Goal: Contribute content: Contribute content

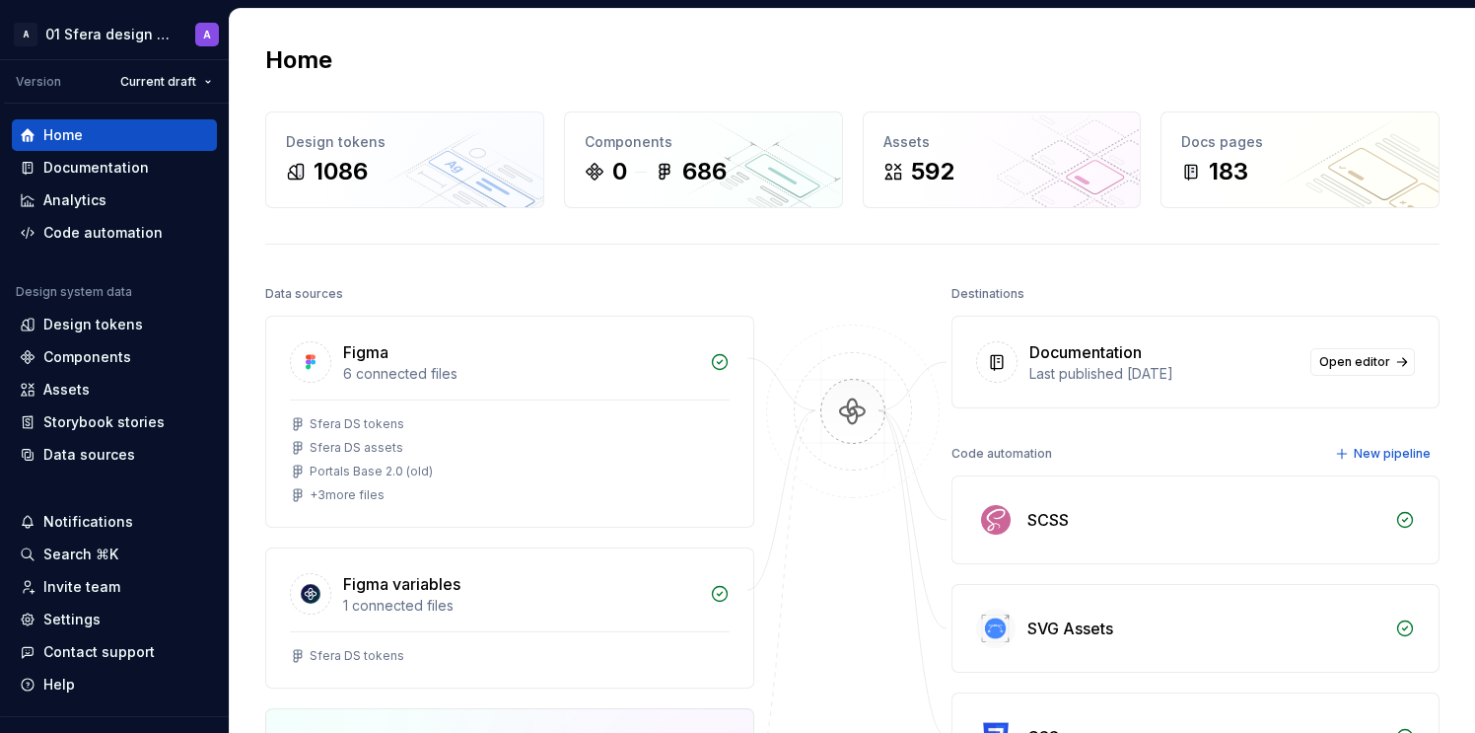
click at [566, 60] on div "Home" at bounding box center [852, 60] width 1175 height 32
click at [97, 160] on div "Documentation" at bounding box center [96, 168] width 106 height 20
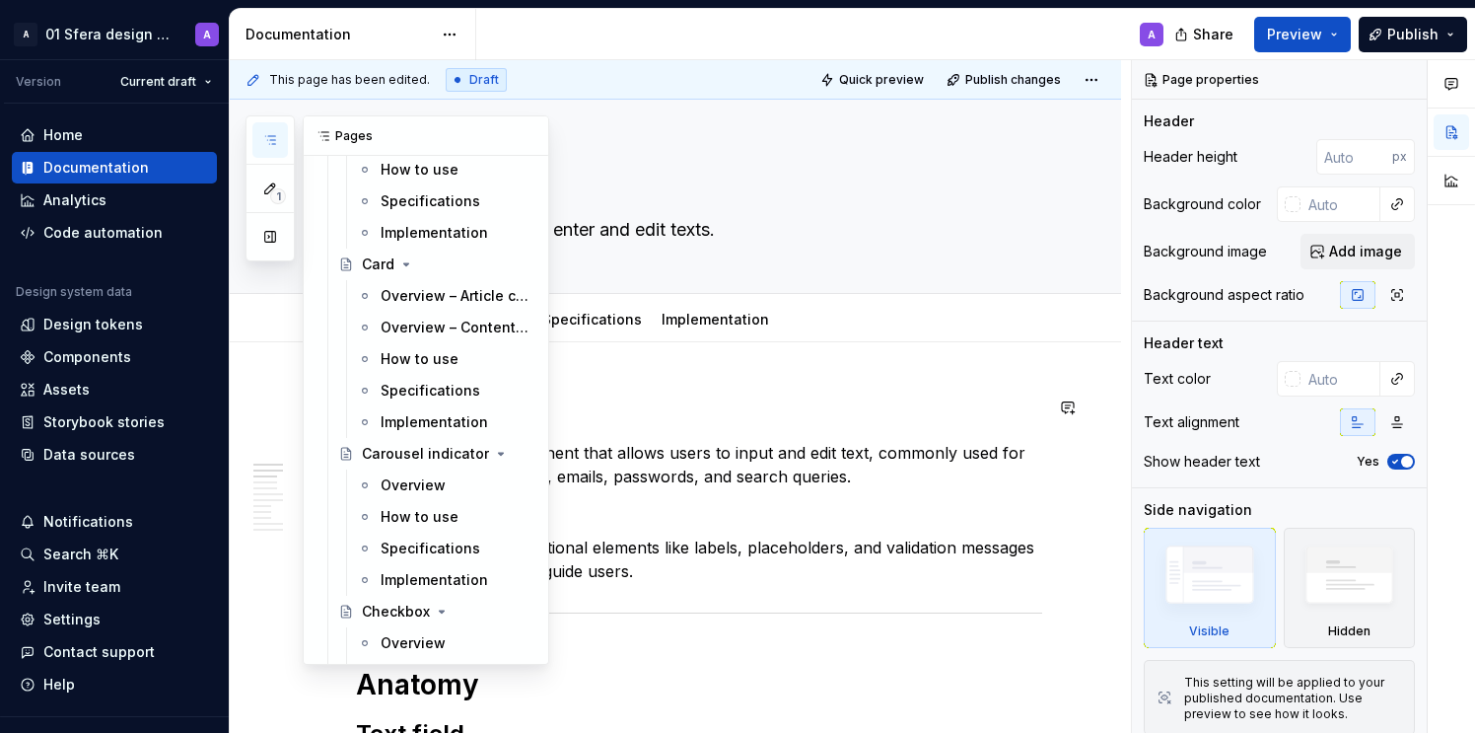
scroll to position [2132, 0]
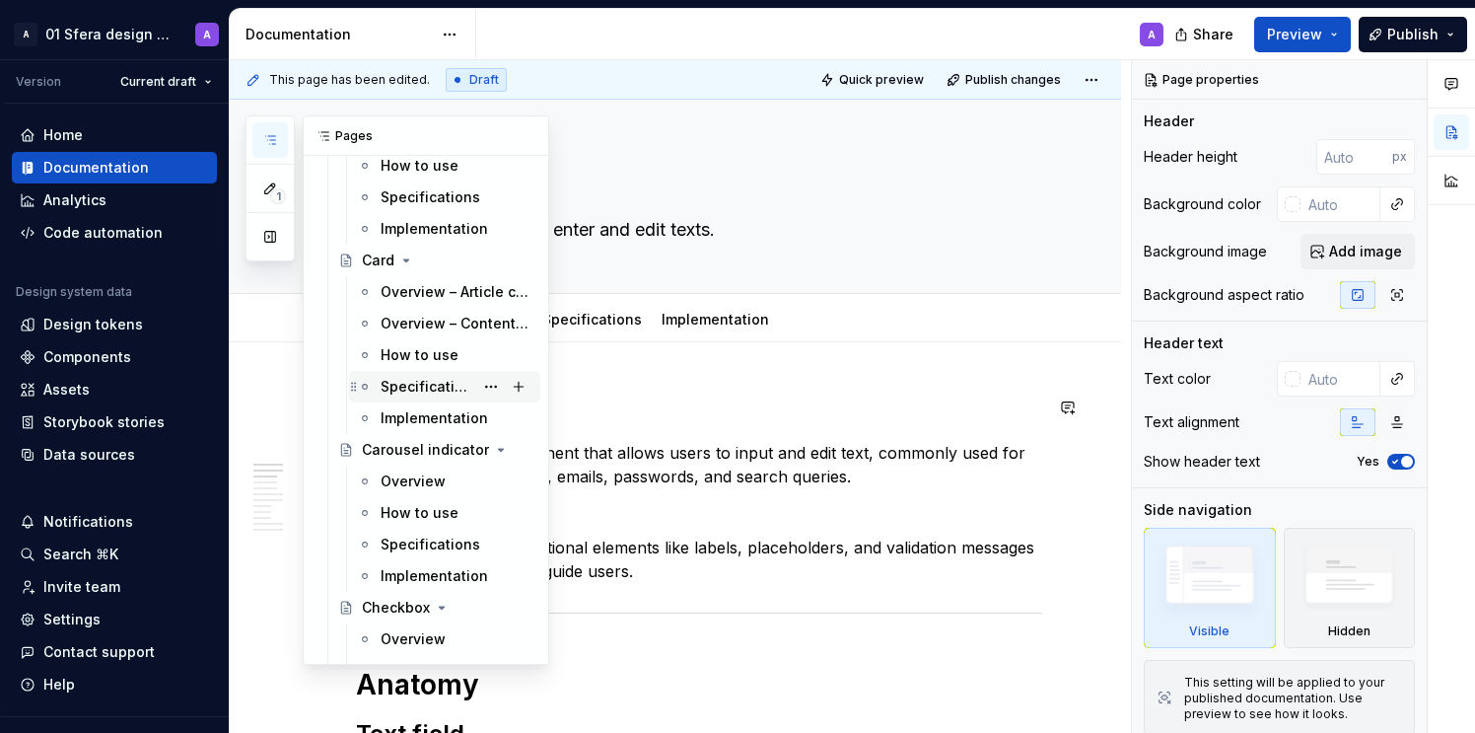
click at [407, 385] on div "Specifications" at bounding box center [427, 387] width 93 height 20
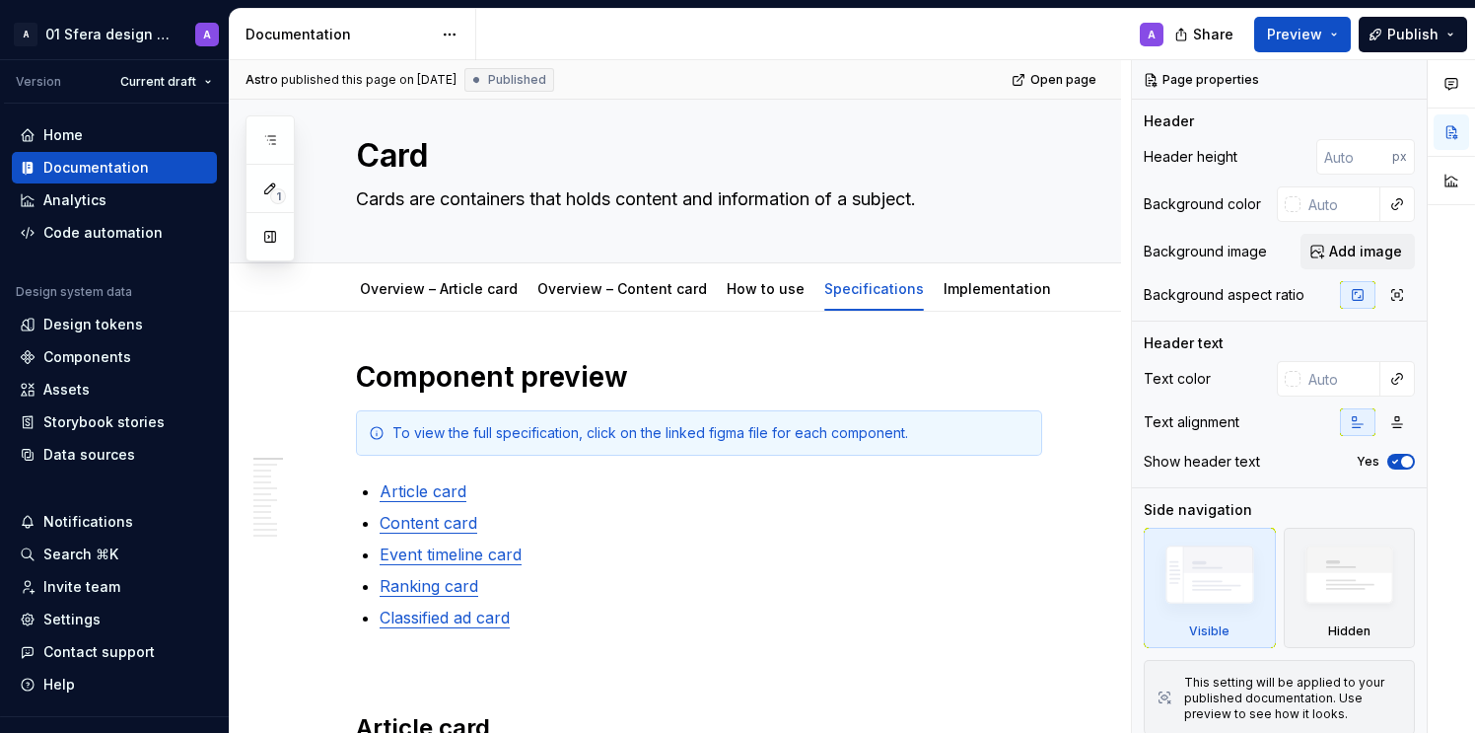
scroll to position [34, 0]
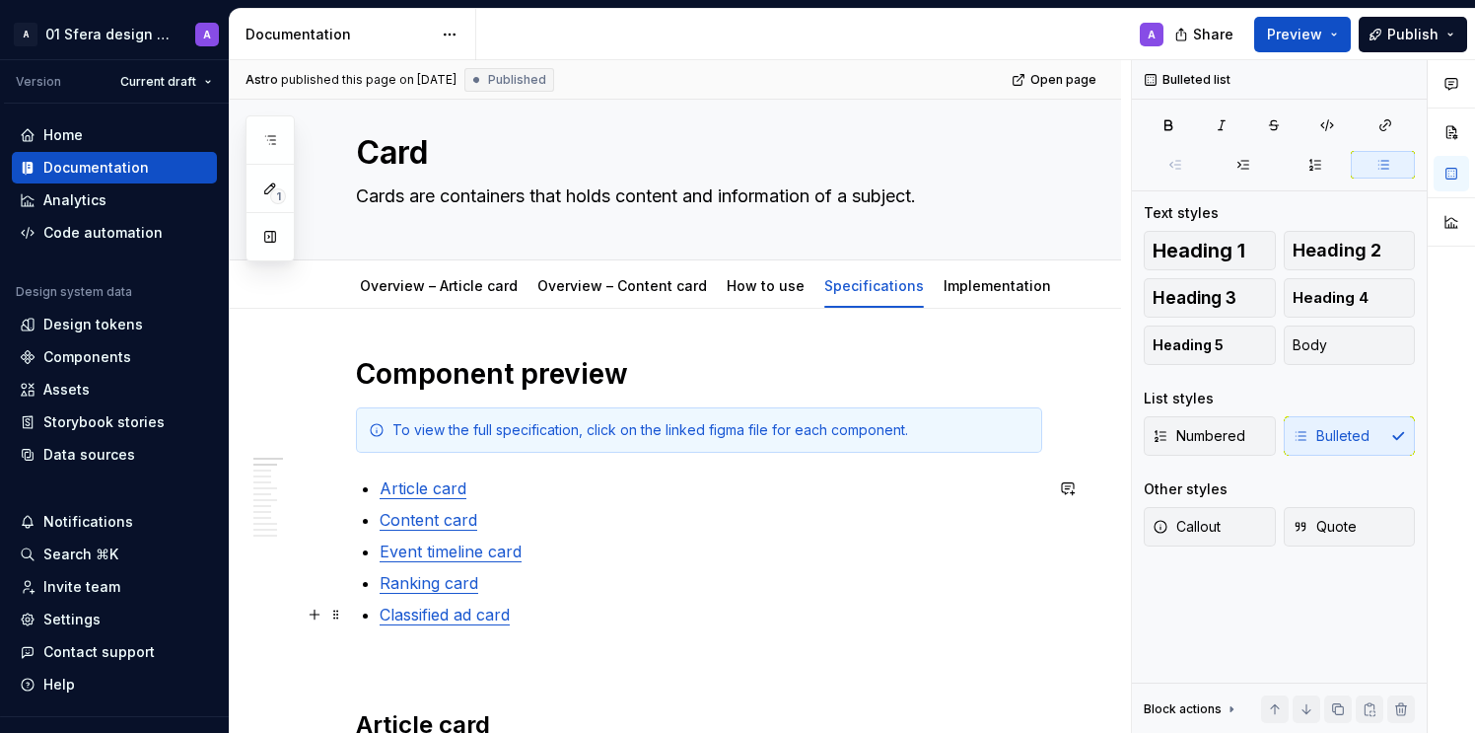
click at [543, 614] on p "Classified ad card" at bounding box center [711, 615] width 663 height 24
type textarea "*"
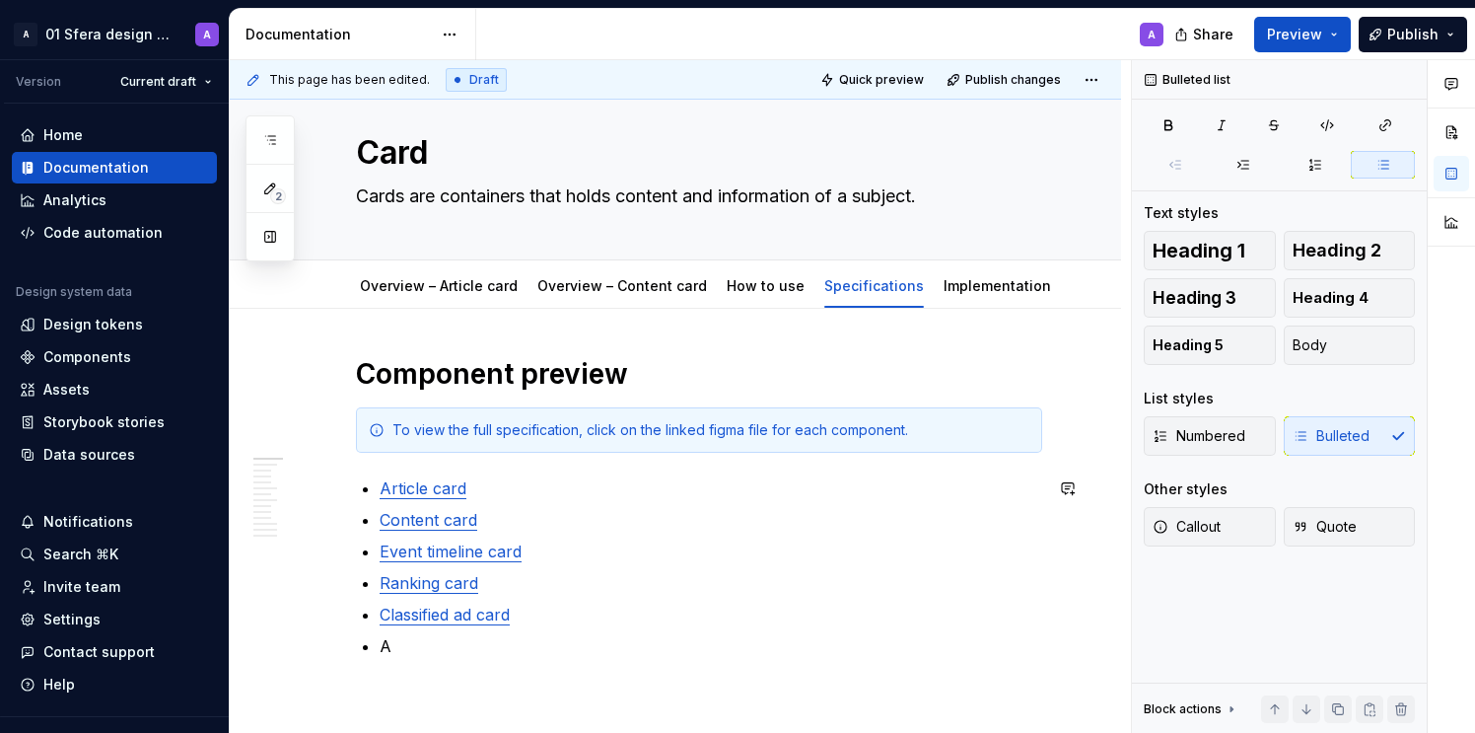
scroll to position [53, 0]
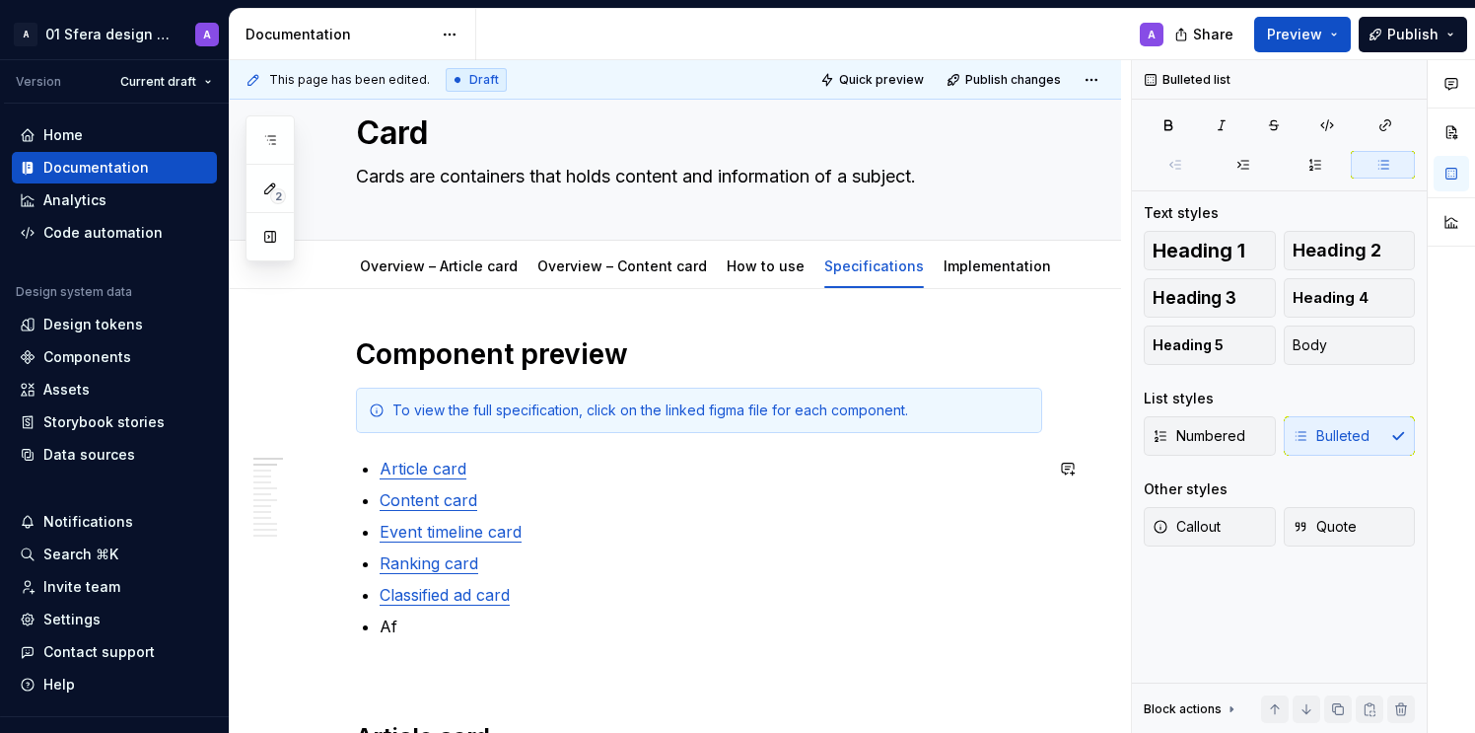
type textarea "*"
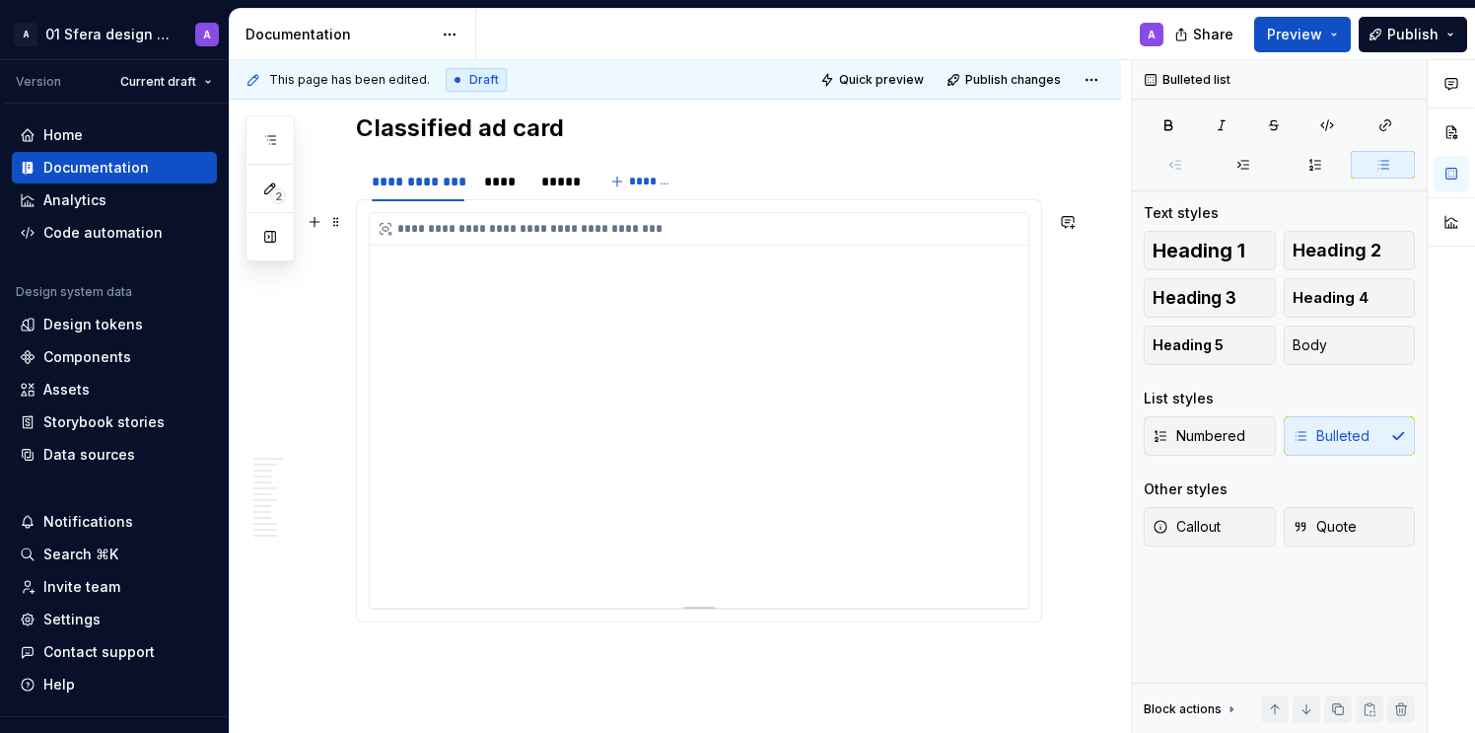
scroll to position [8325, 0]
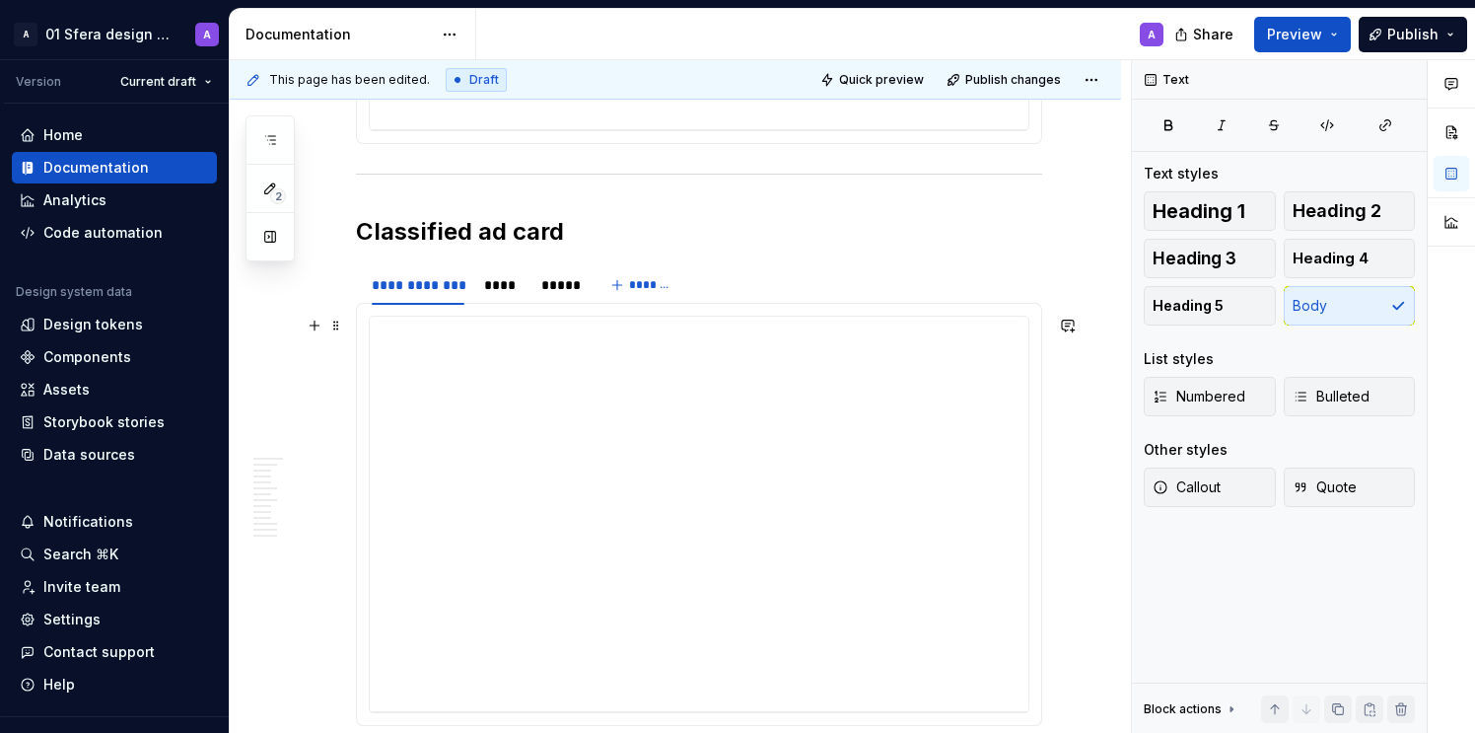
scroll to position [7901, 0]
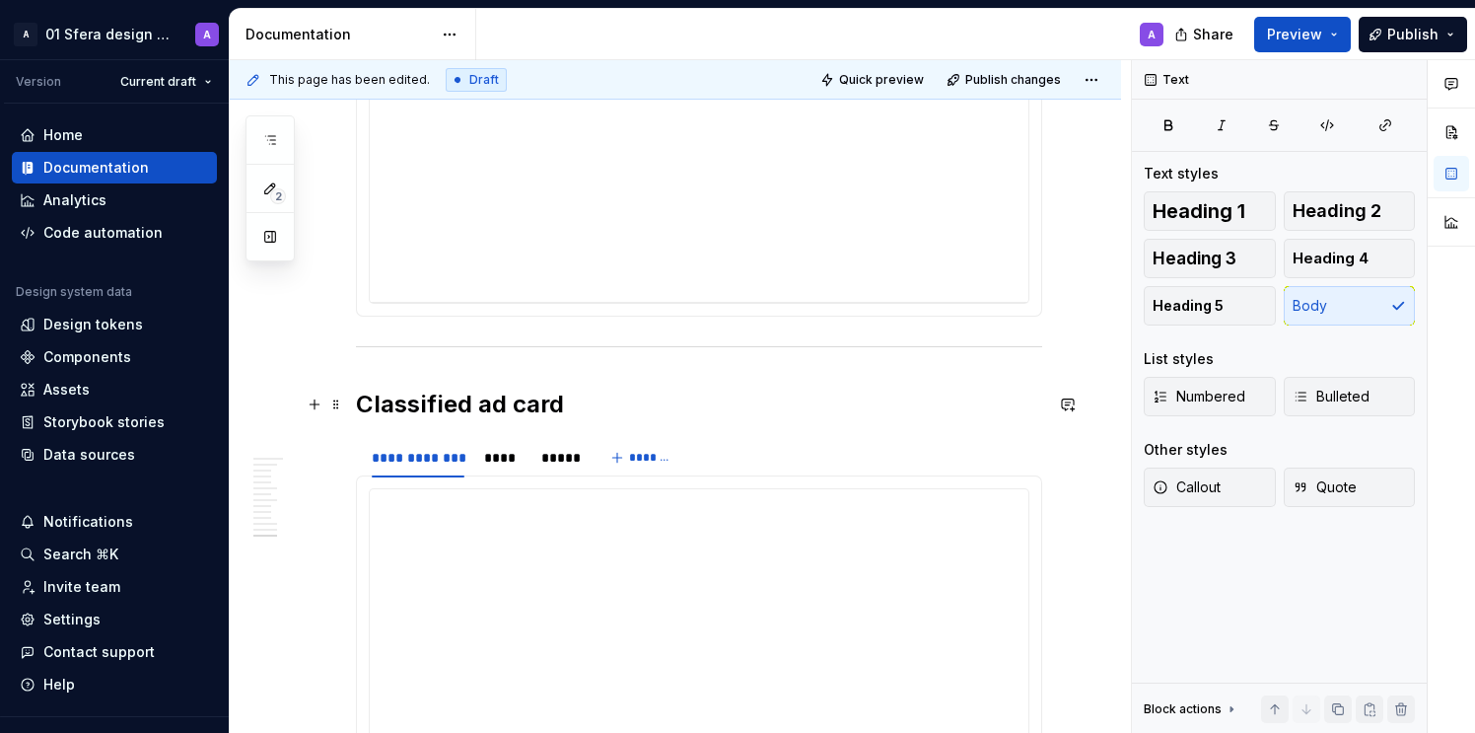
click at [402, 409] on h2 "Classified ad card" at bounding box center [699, 405] width 686 height 32
click at [338, 403] on span at bounding box center [336, 405] width 16 height 28
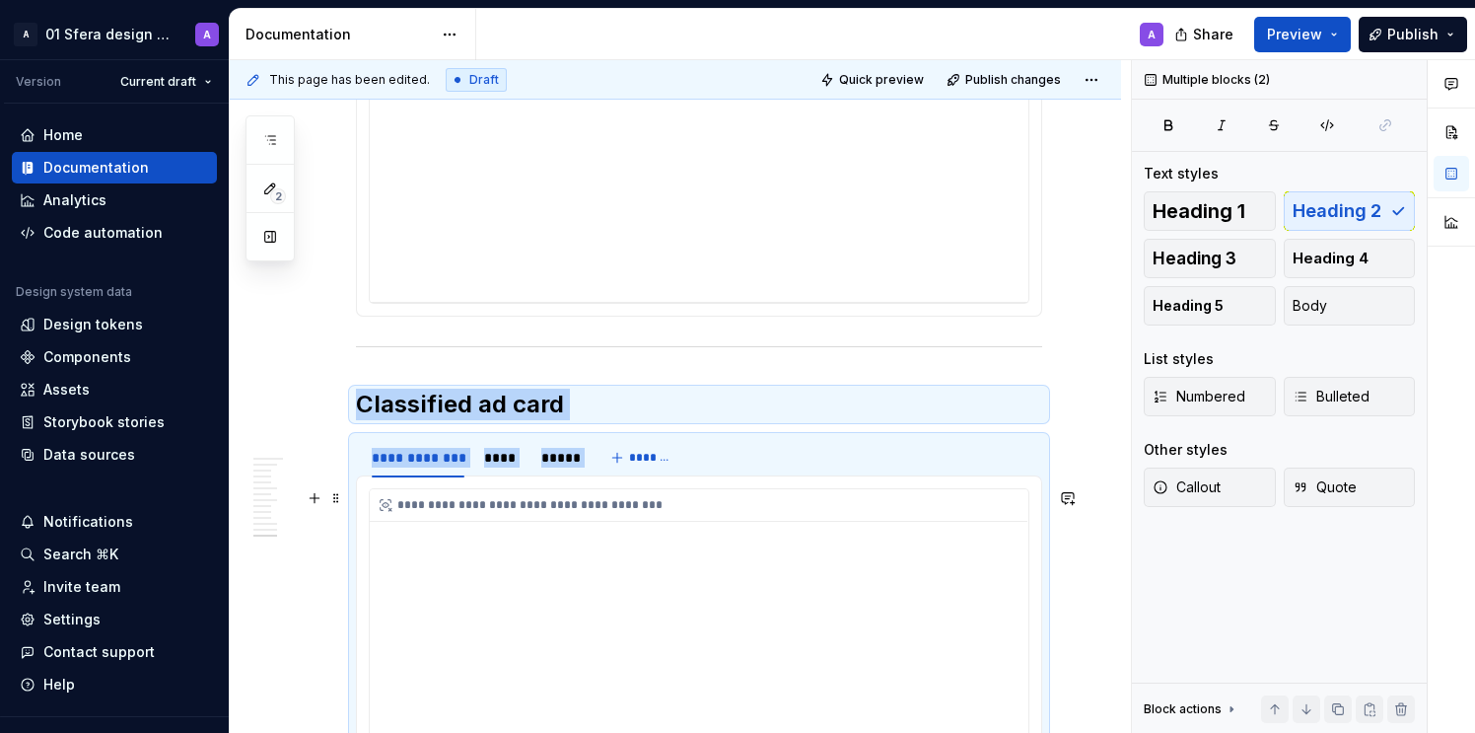
drag, startPoint x: 711, startPoint y: 396, endPoint x: 709, endPoint y: 532, distance: 135.1
click at [335, 403] on span at bounding box center [336, 405] width 16 height 28
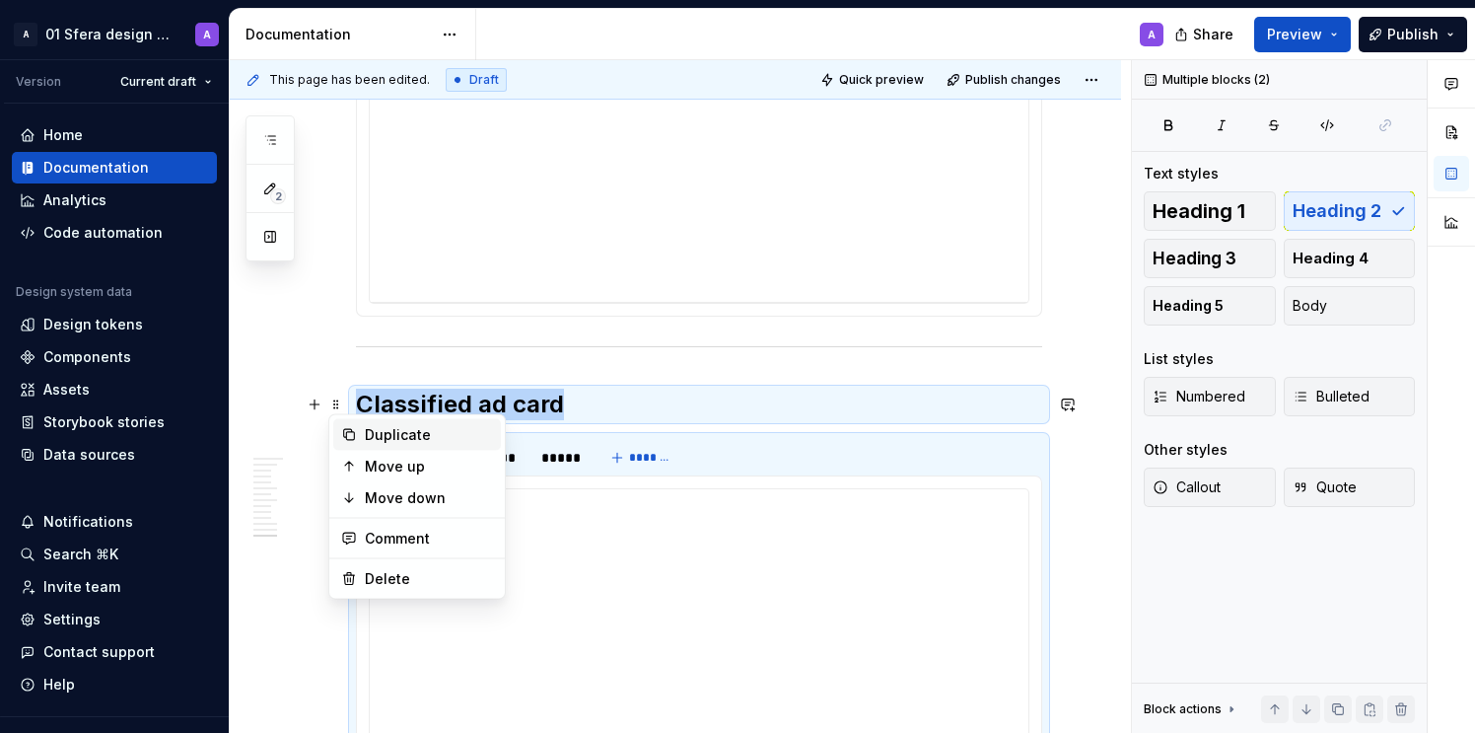
click at [397, 445] on div "Duplicate" at bounding box center [417, 435] width 168 height 32
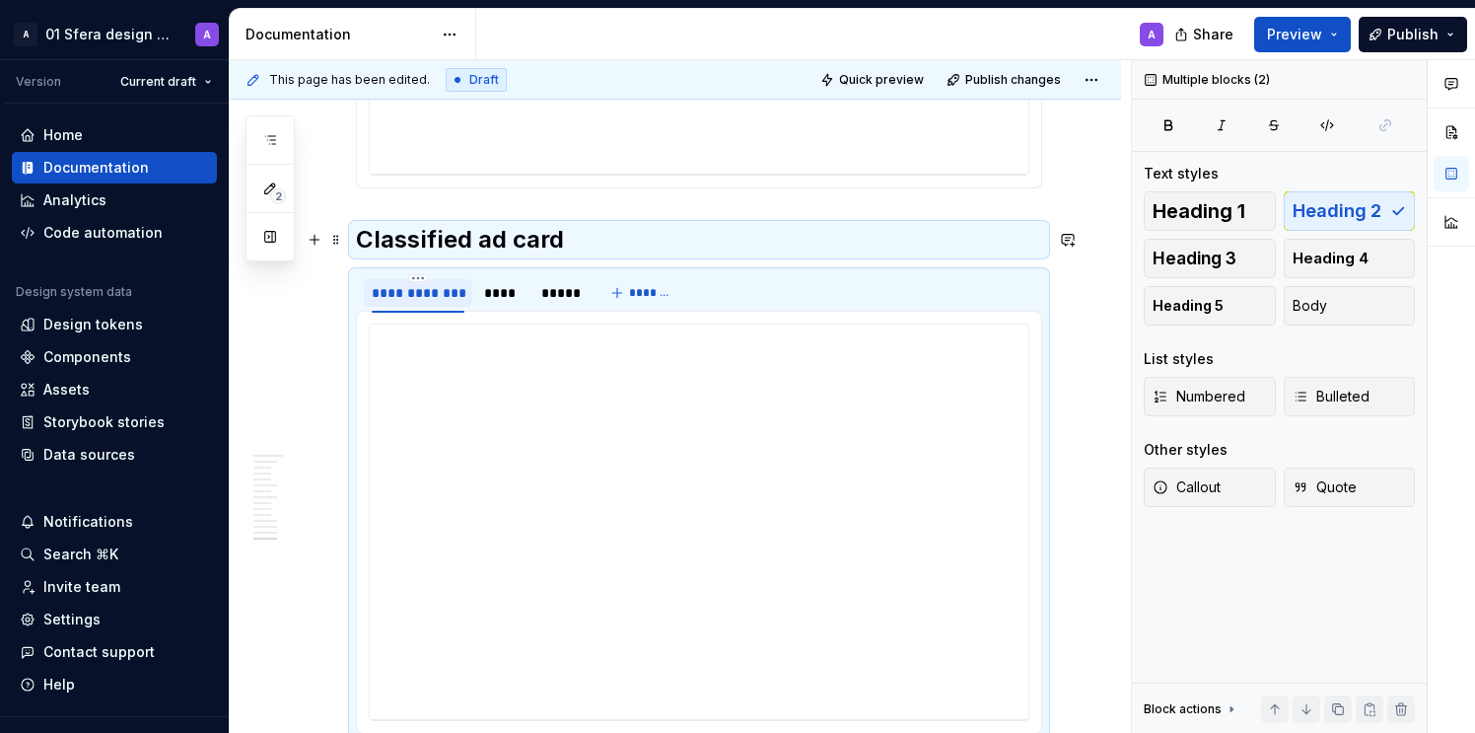
scroll to position [8939, 0]
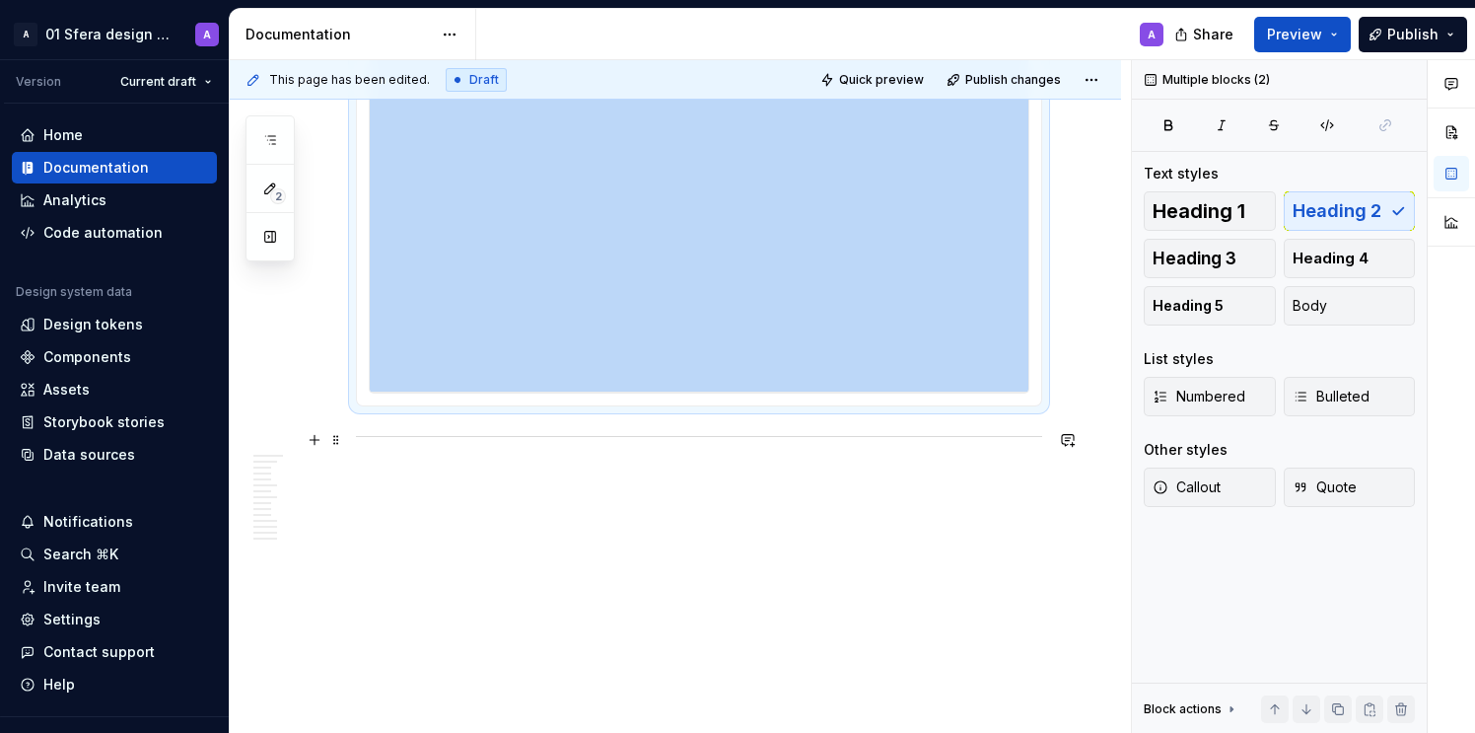
click at [459, 439] on div at bounding box center [699, 436] width 686 height 13
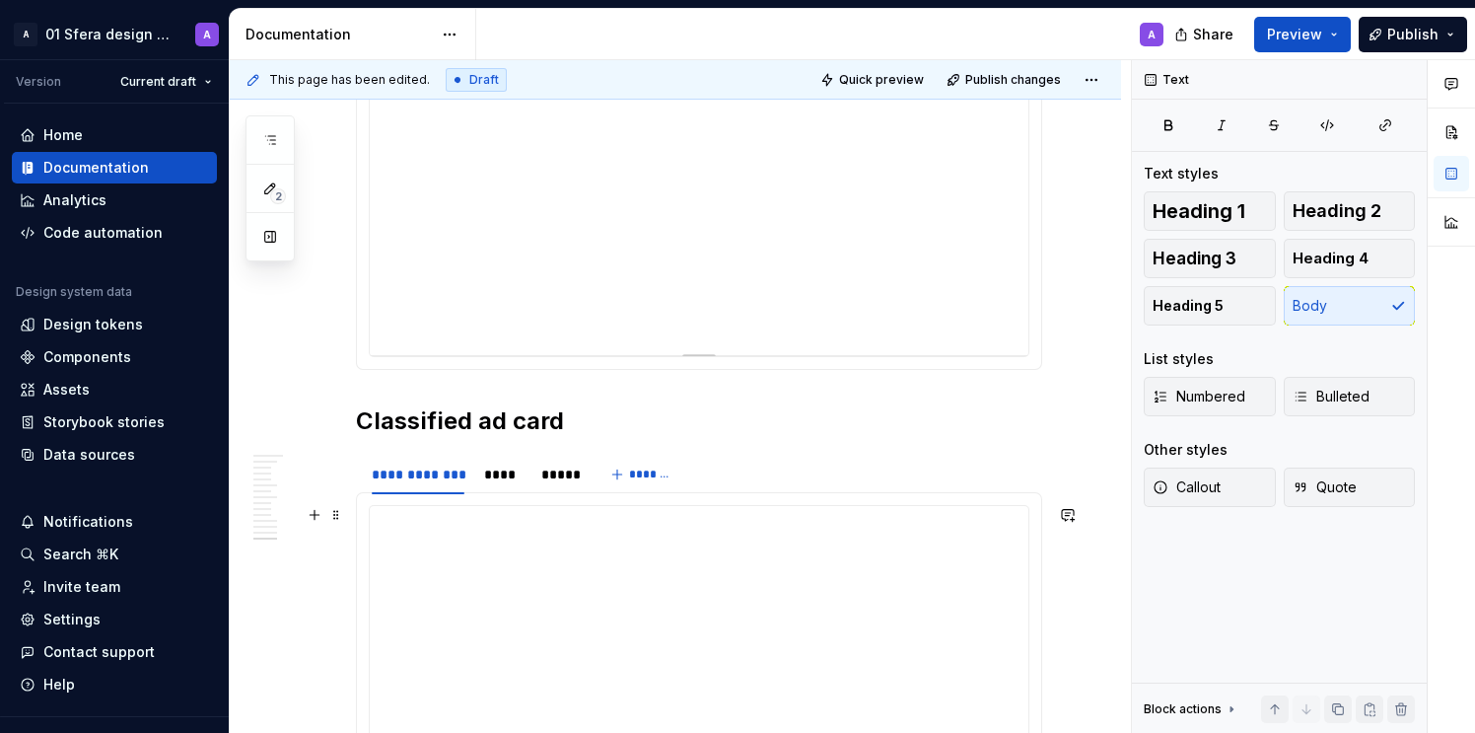
scroll to position [8427, 0]
click at [555, 308] on div "**********" at bounding box center [699, 161] width 659 height 394
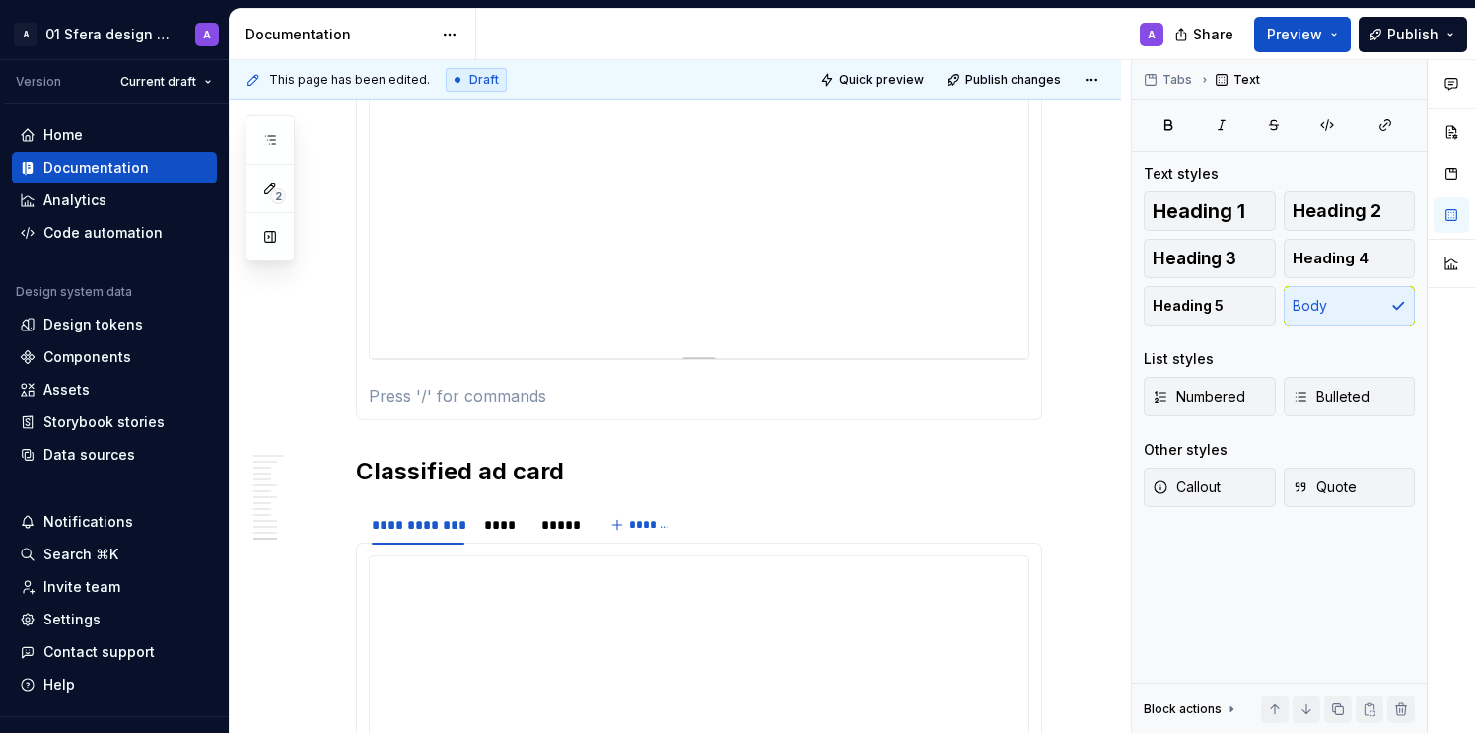
scroll to position [8329, 0]
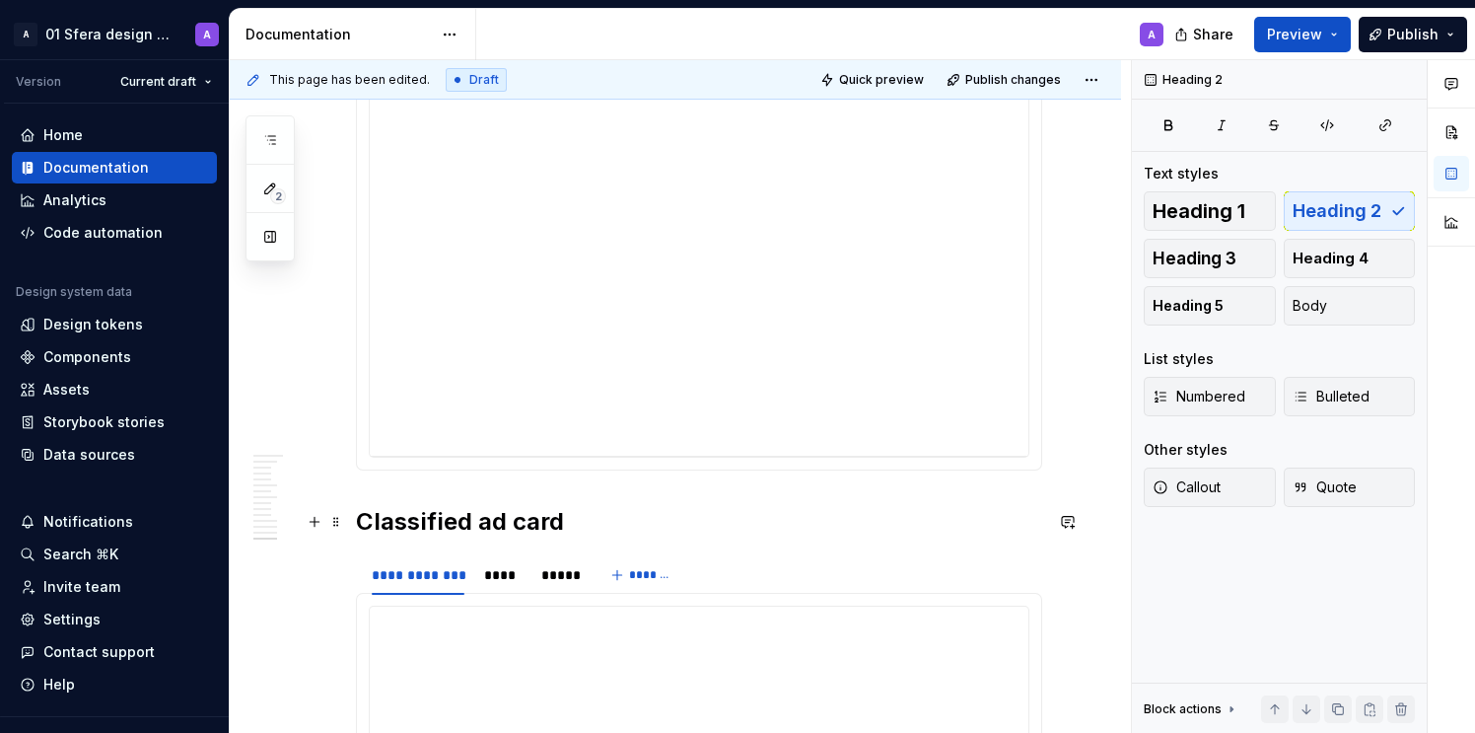
click at [422, 513] on h2 "Classified ad card" at bounding box center [699, 522] width 686 height 32
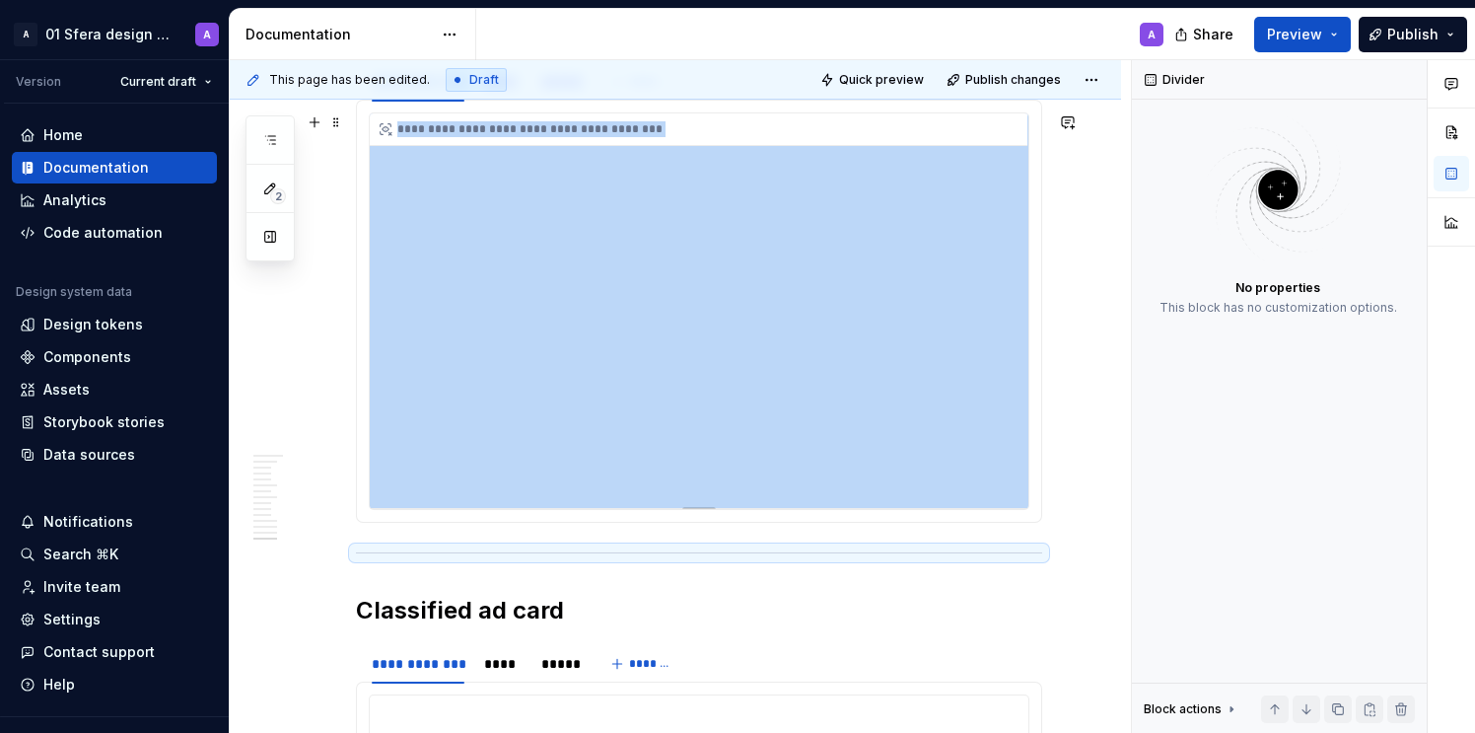
scroll to position [8470, 0]
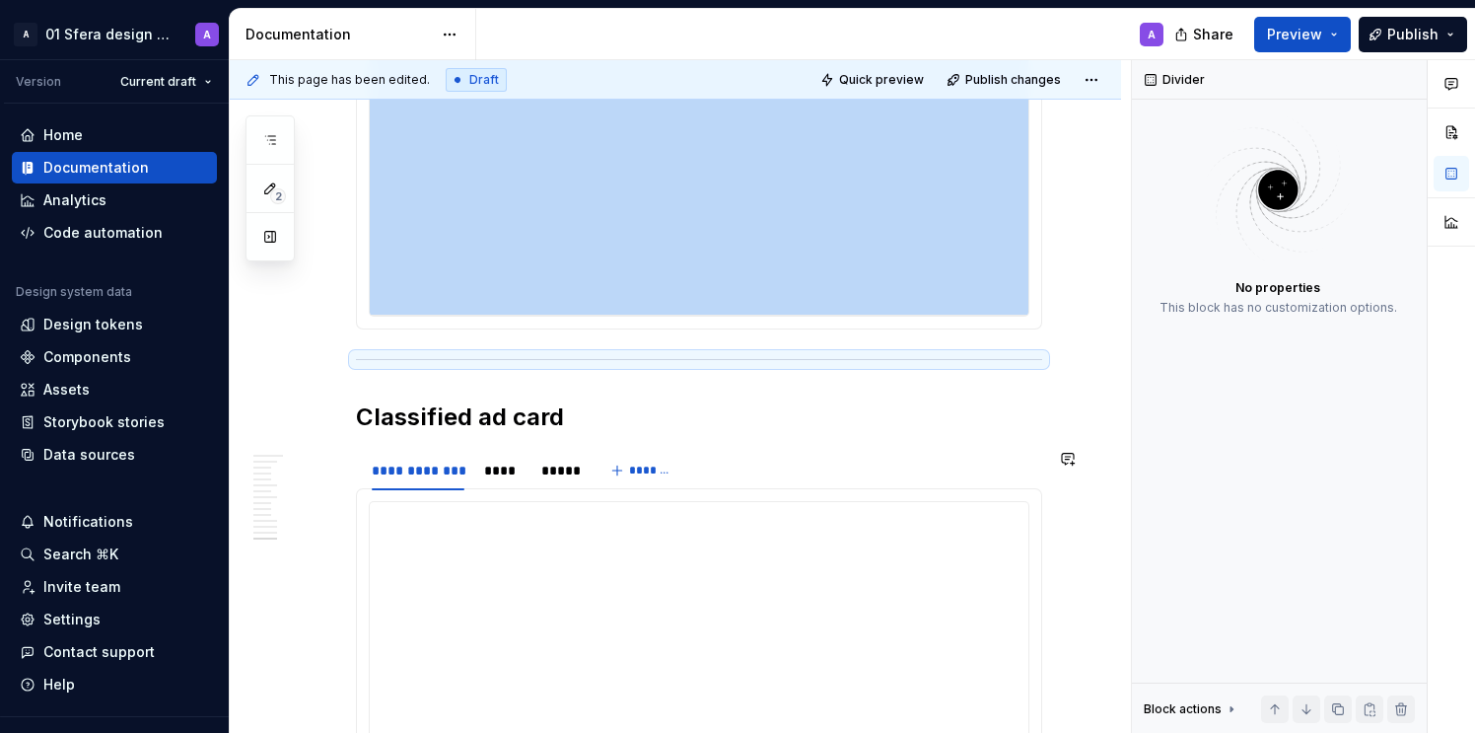
click at [429, 423] on h2 "Classified ad card" at bounding box center [699, 417] width 686 height 32
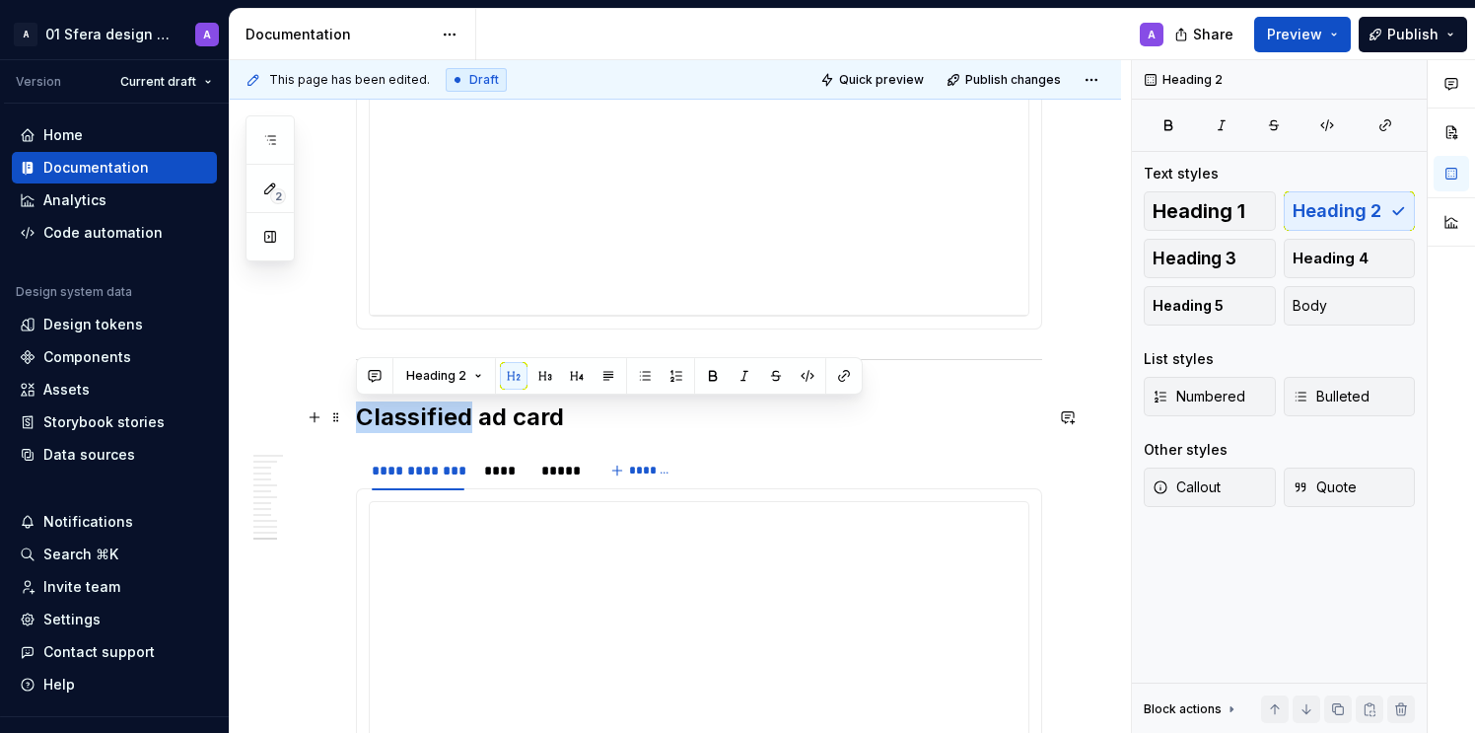
drag, startPoint x: 469, startPoint y: 415, endPoint x: 355, endPoint y: 415, distance: 114.4
click at [356, 415] on h2 "Classified ad card" at bounding box center [699, 417] width 686 height 32
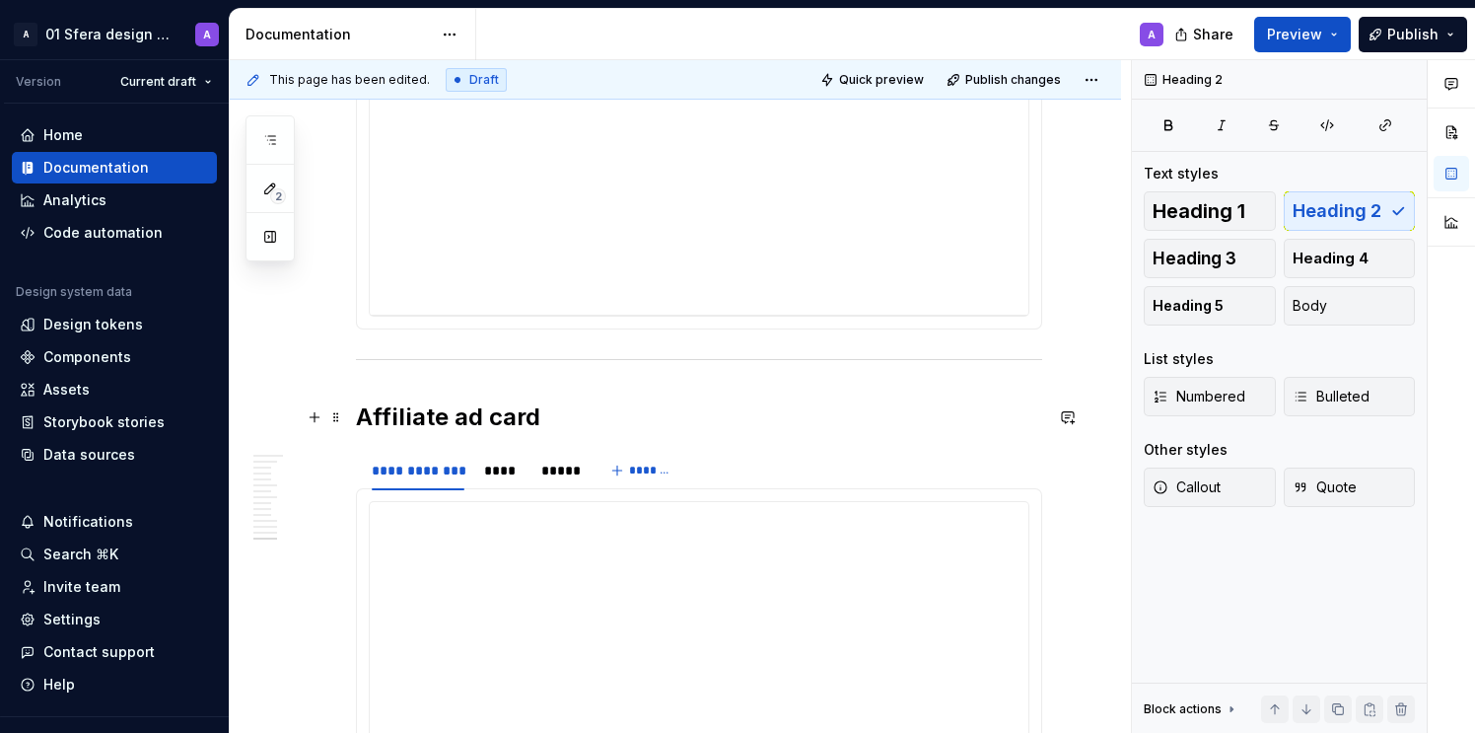
click at [580, 426] on h2 "Affiliate ad card" at bounding box center [699, 417] width 686 height 32
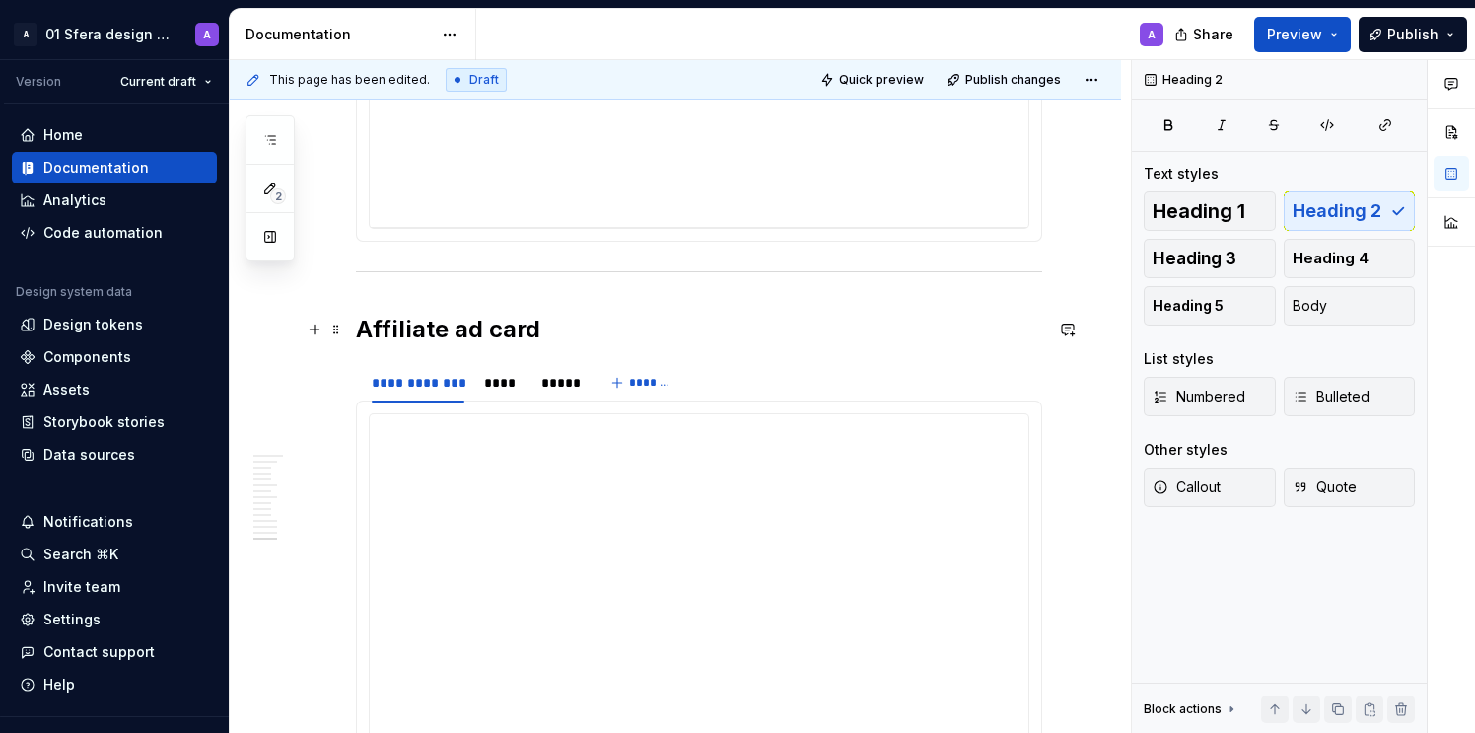
scroll to position [8643, 0]
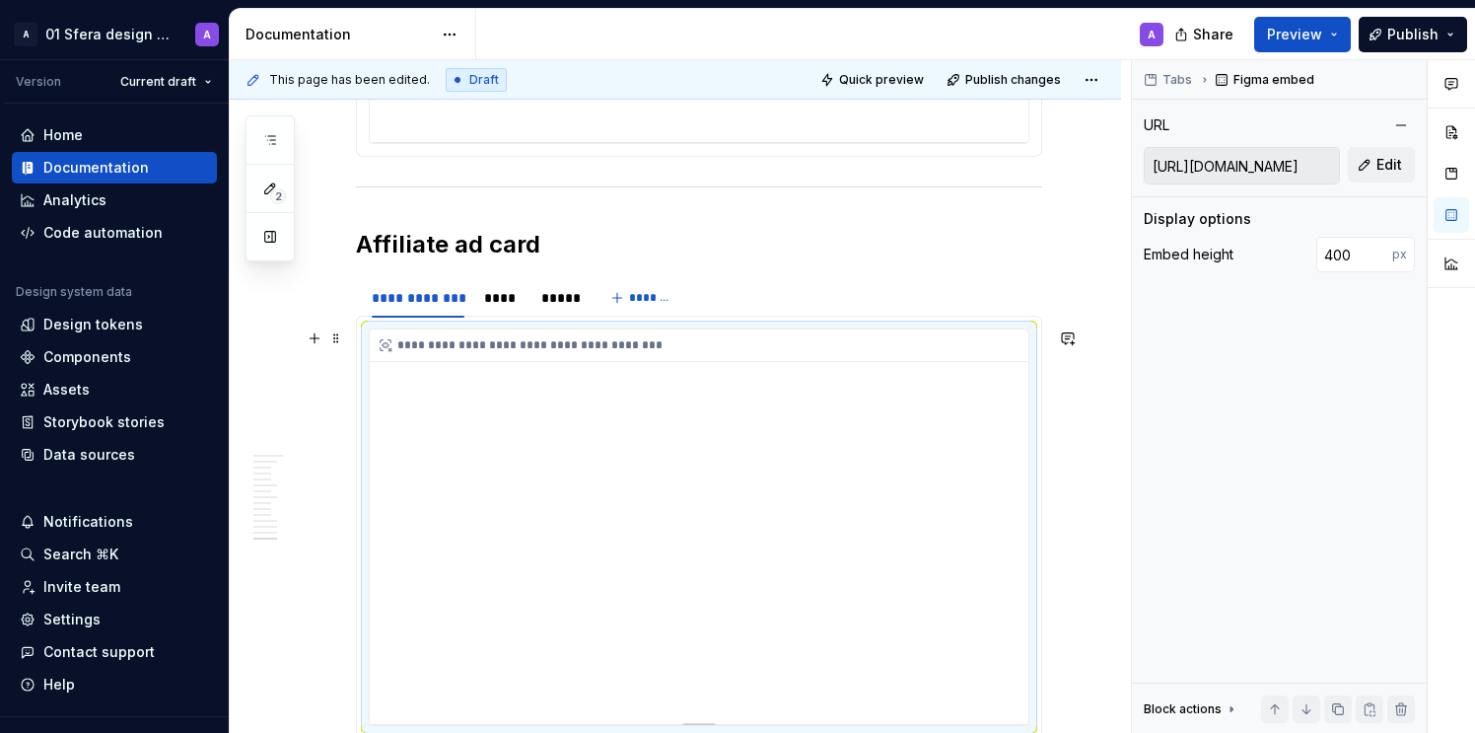
click at [603, 468] on div "**********" at bounding box center [699, 526] width 659 height 394
click at [1391, 147] on button "Edit" at bounding box center [1381, 165] width 67 height 36
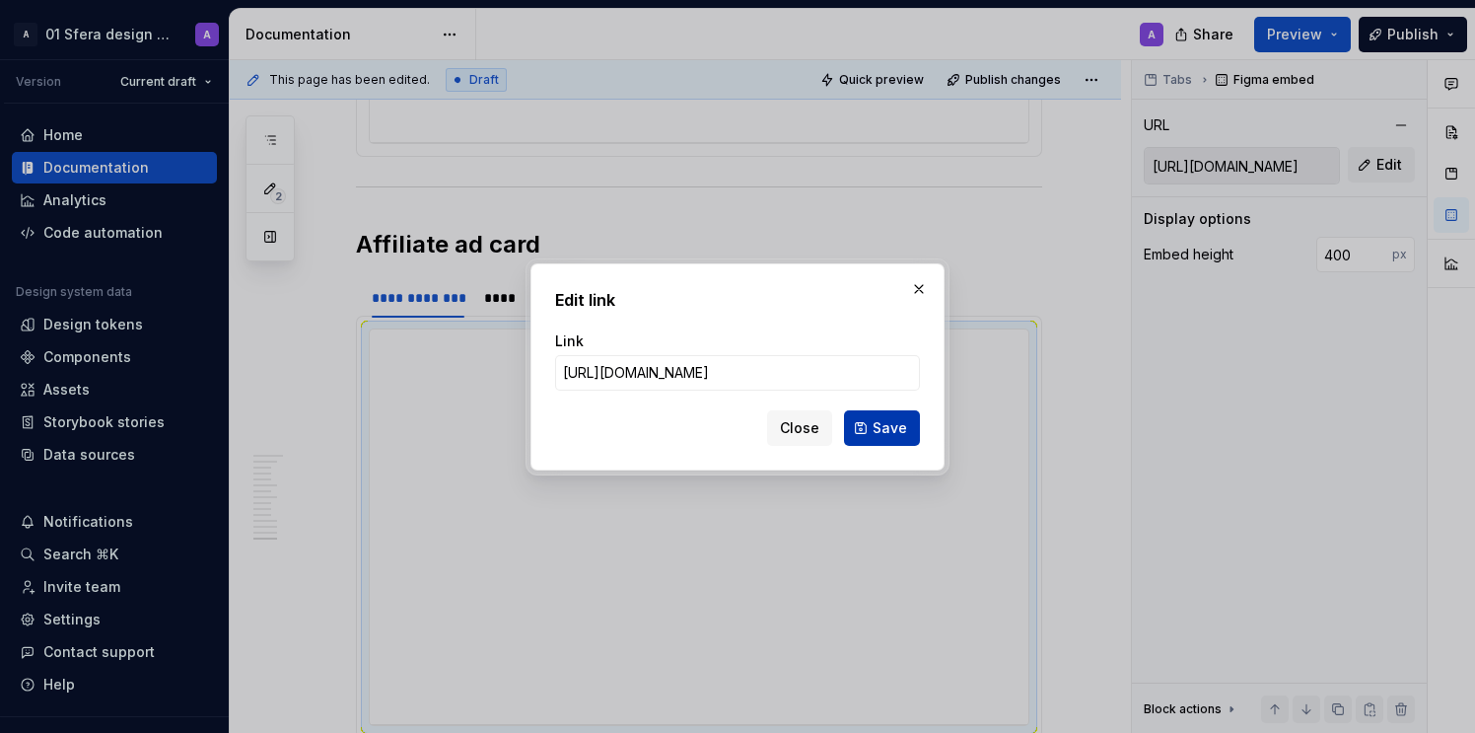
scroll to position [0, 519]
type input "[URL][DOMAIN_NAME]"
click at [885, 423] on span "Save" at bounding box center [890, 428] width 35 height 20
type input "[URL][DOMAIN_NAME]"
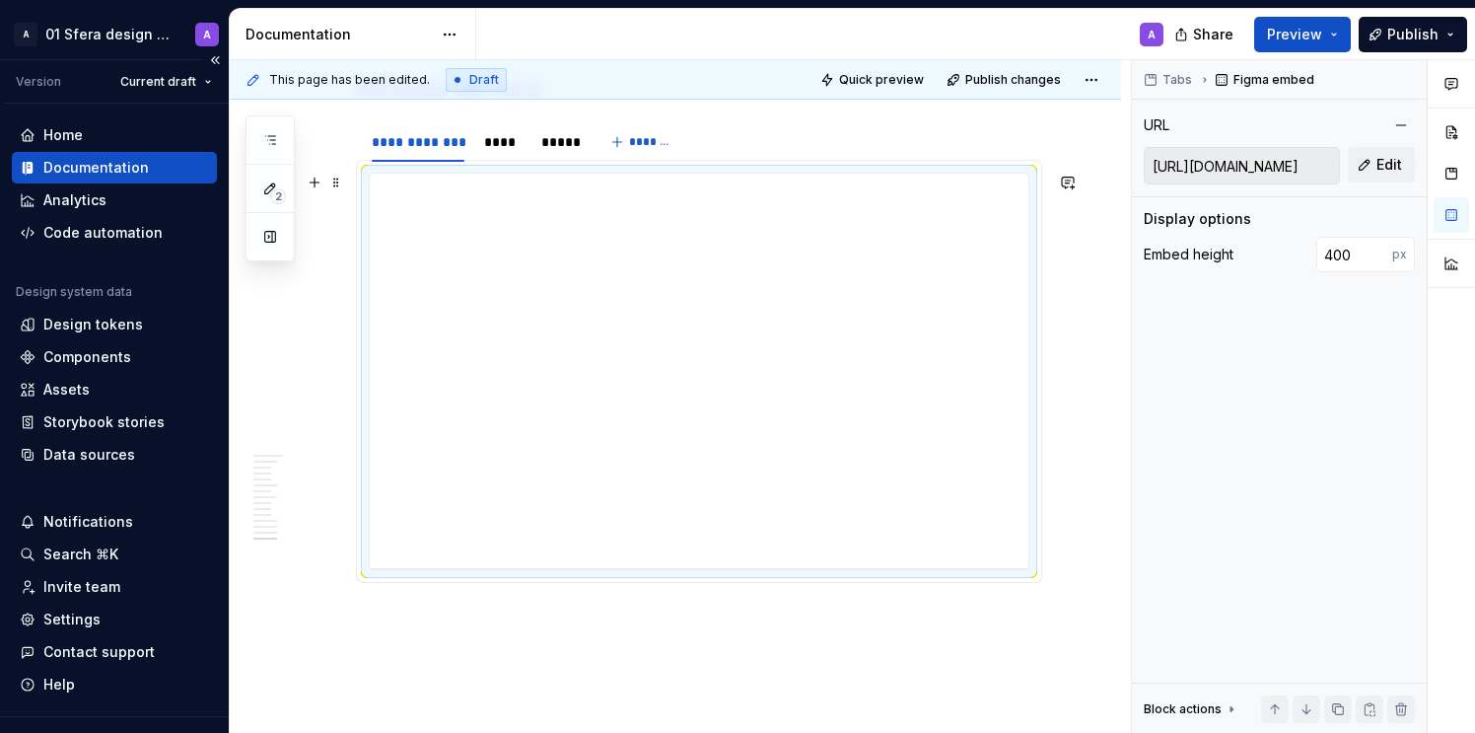
type textarea "*"
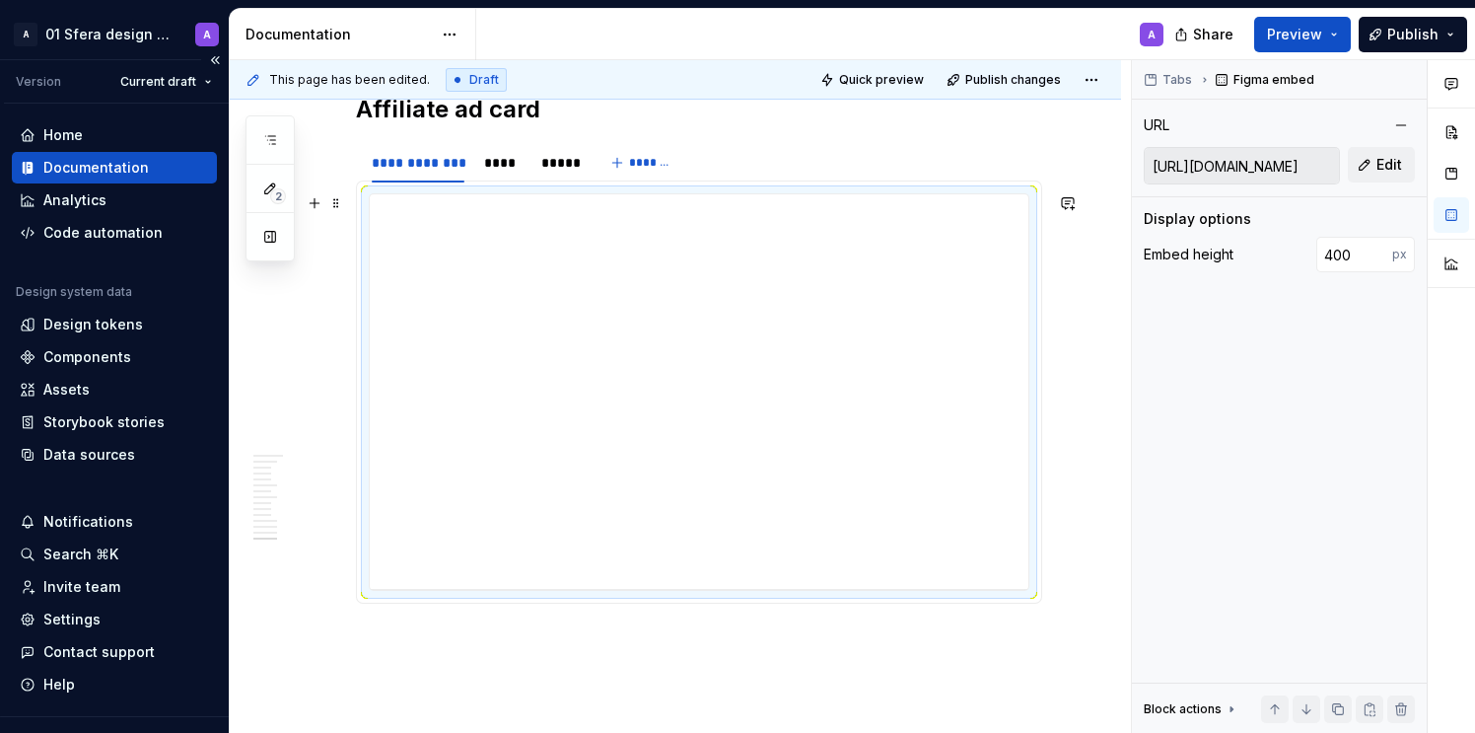
scroll to position [8758, 0]
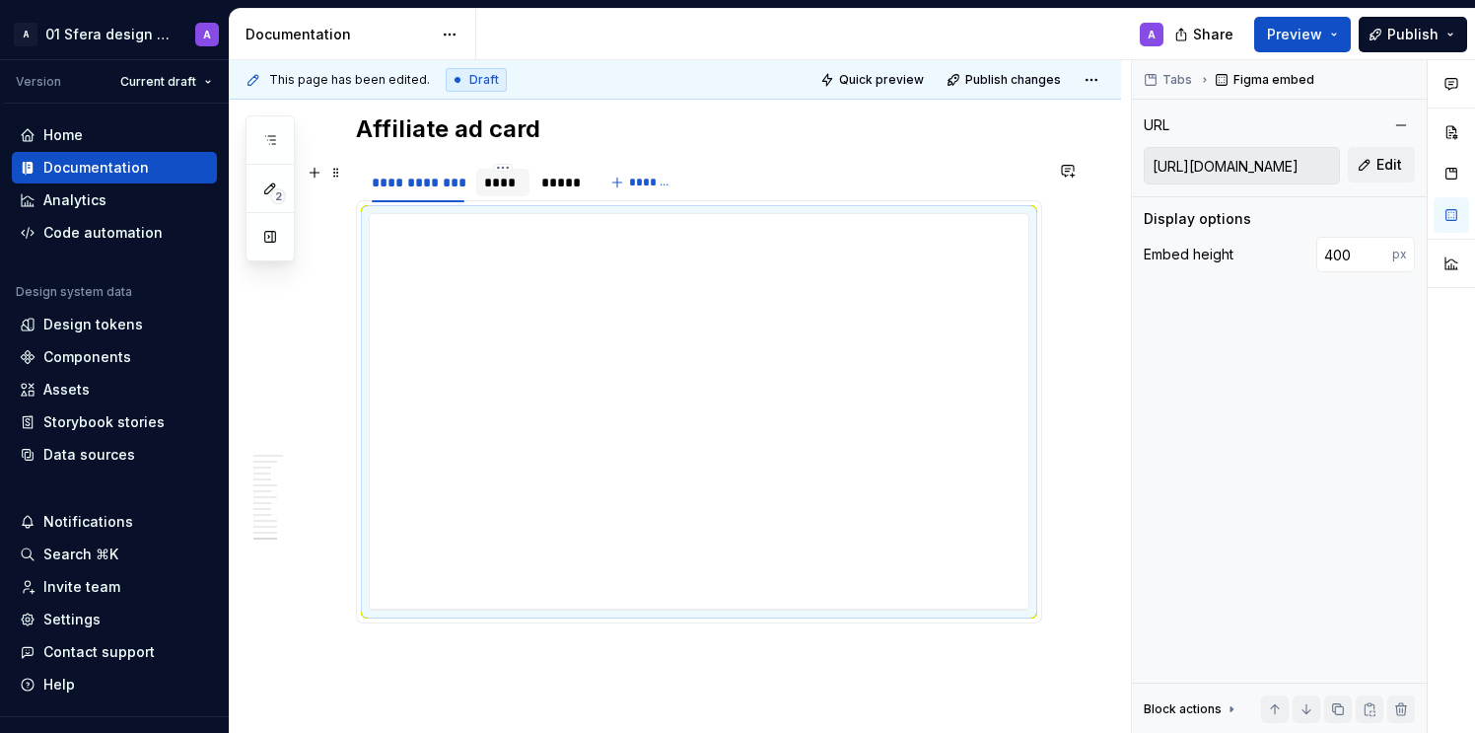
click at [497, 189] on div "****" at bounding box center [502, 183] width 37 height 20
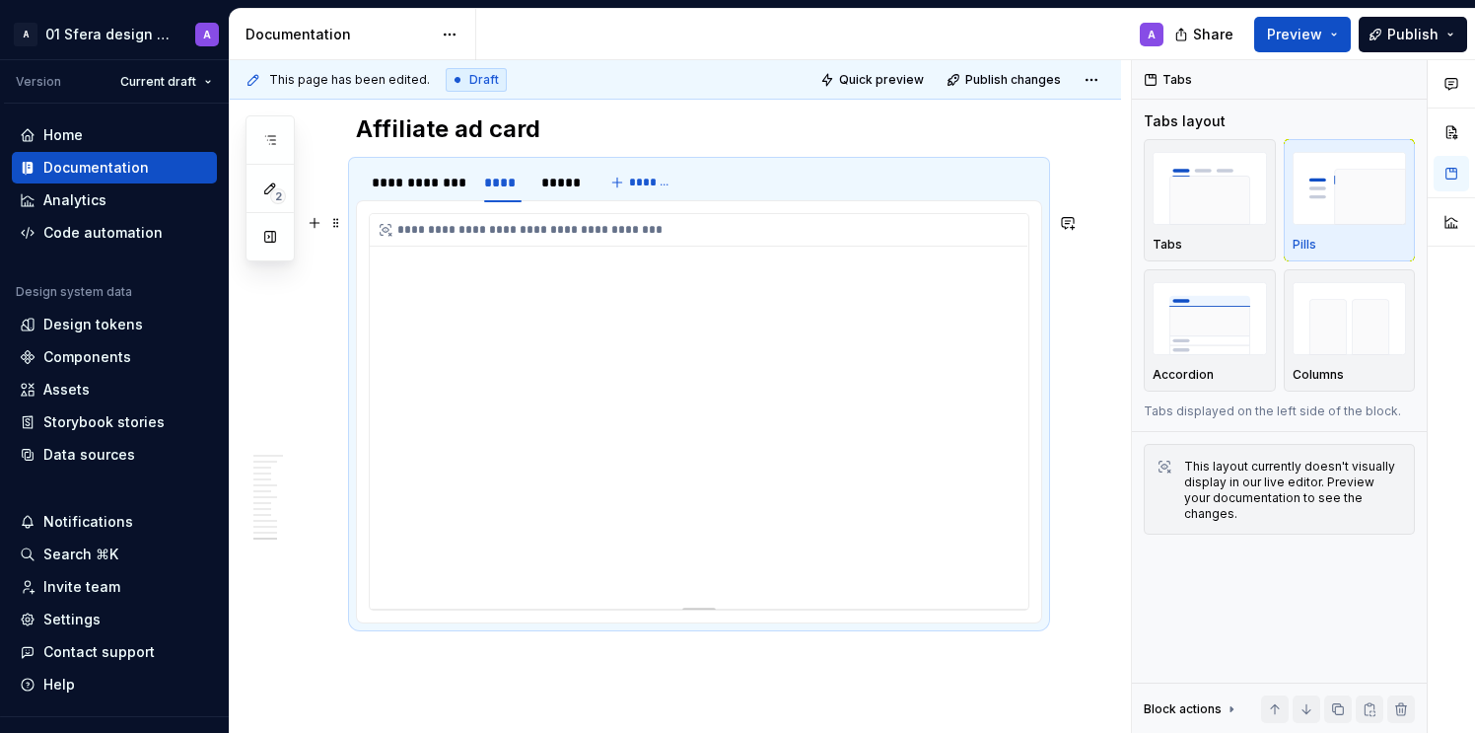
click at [636, 379] on div "**********" at bounding box center [699, 411] width 659 height 394
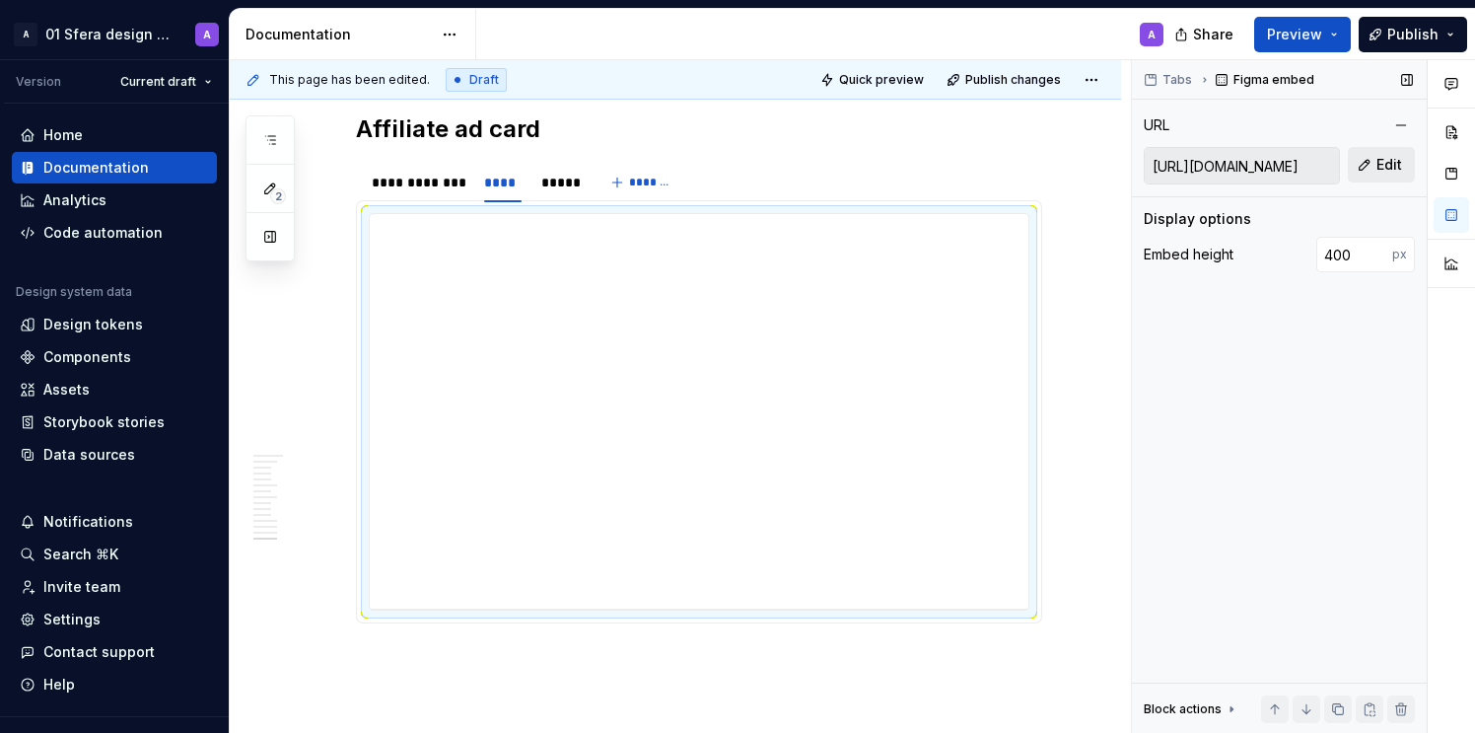
click at [1392, 167] on span "Edit" at bounding box center [1390, 165] width 26 height 20
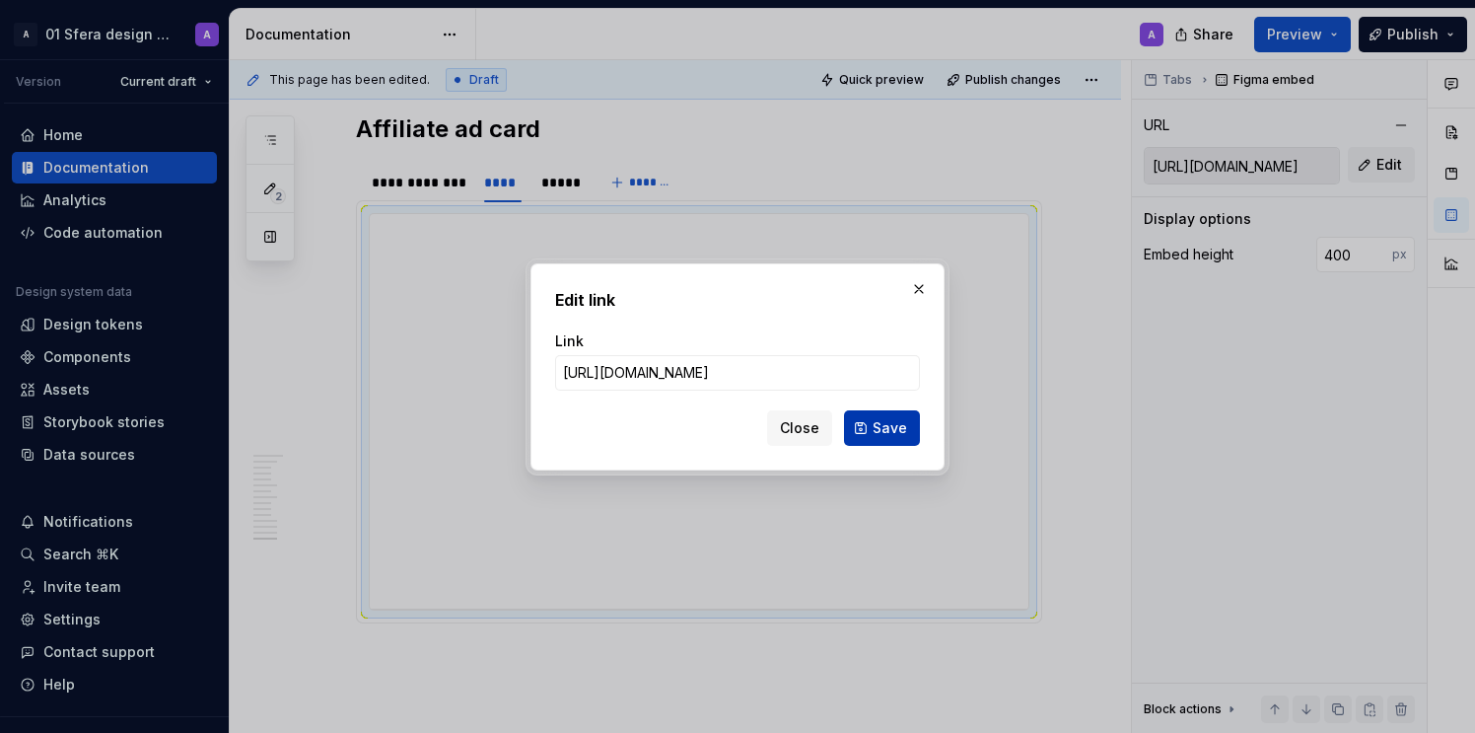
scroll to position [0, 514]
type input "[URL][DOMAIN_NAME]"
click at [884, 418] on span "Save" at bounding box center [890, 428] width 35 height 20
type input "[URL][DOMAIN_NAME]"
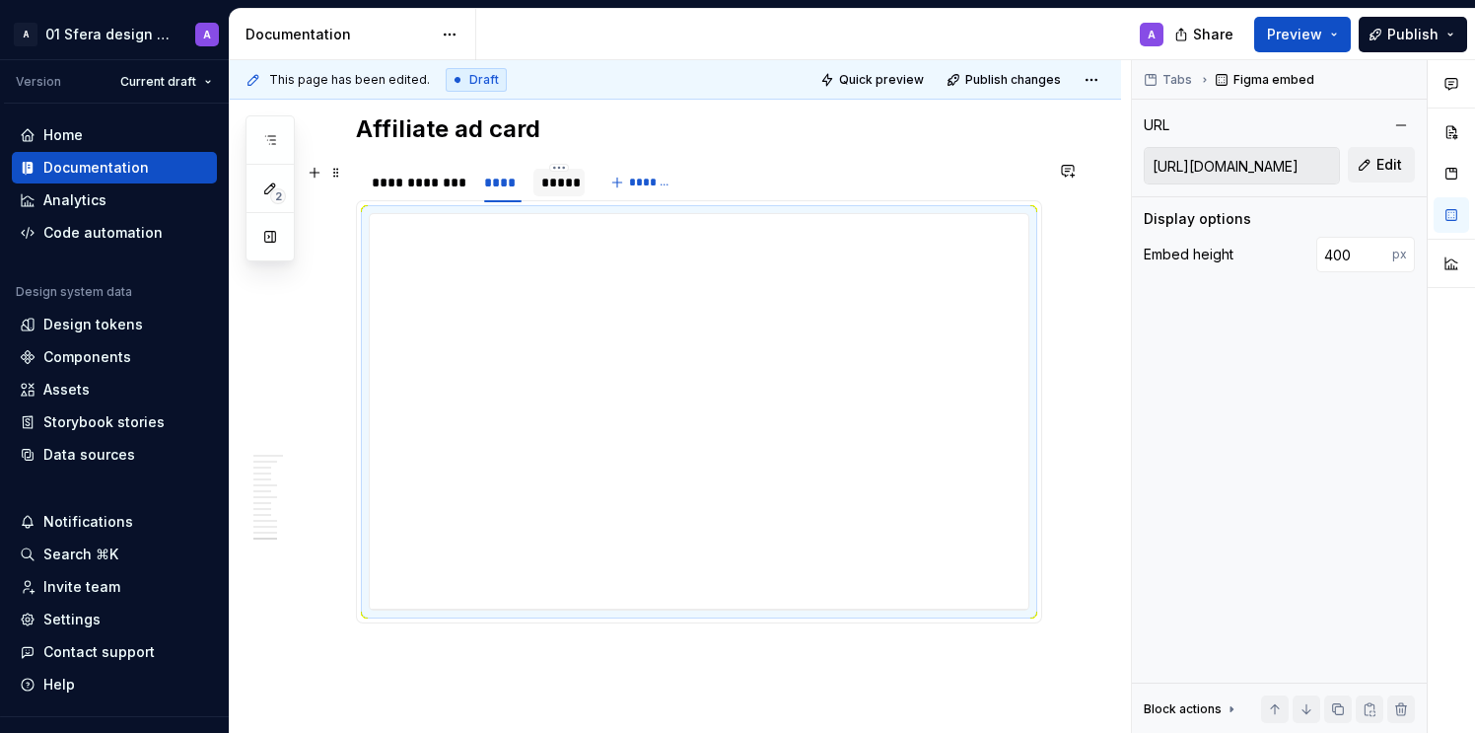
click at [564, 195] on div "*****" at bounding box center [560, 183] width 52 height 28
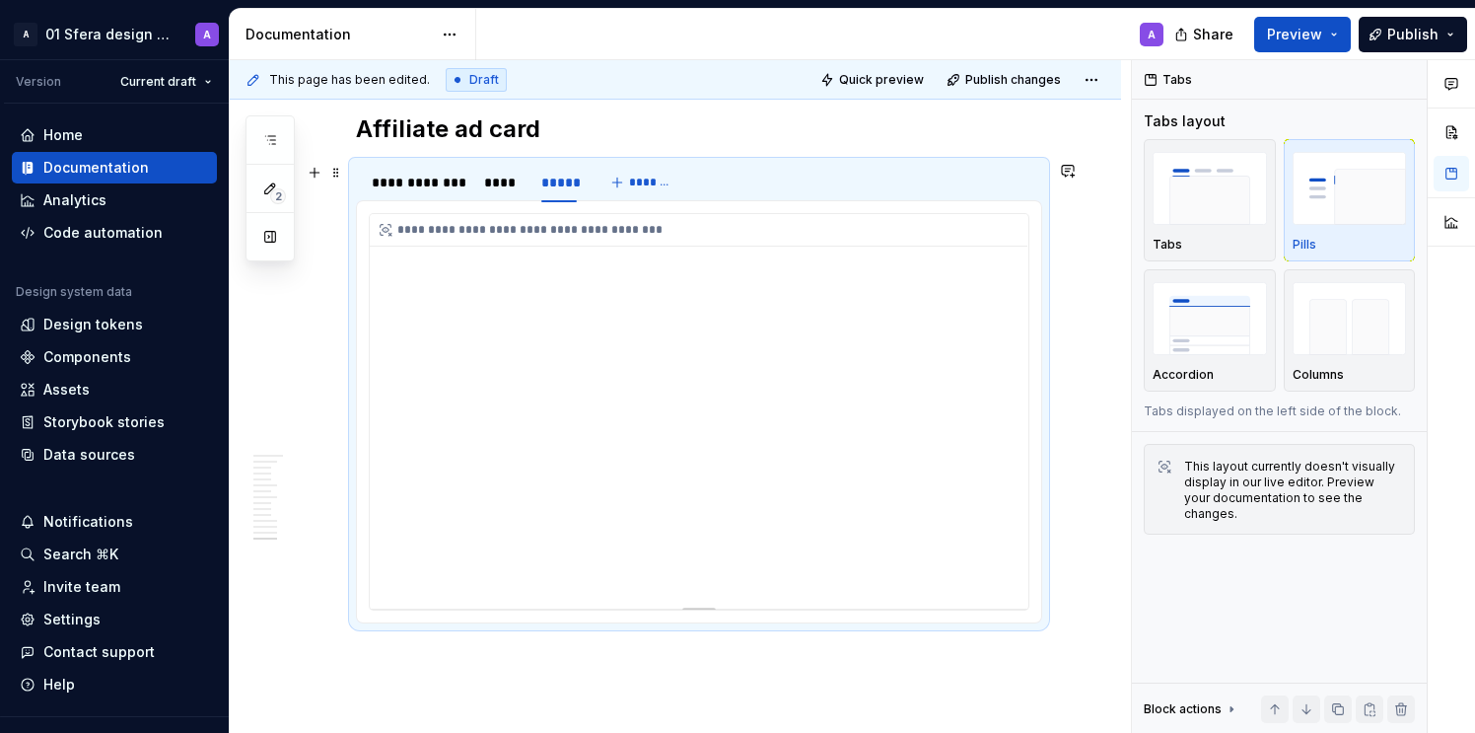
click at [773, 331] on div "**********" at bounding box center [699, 411] width 659 height 394
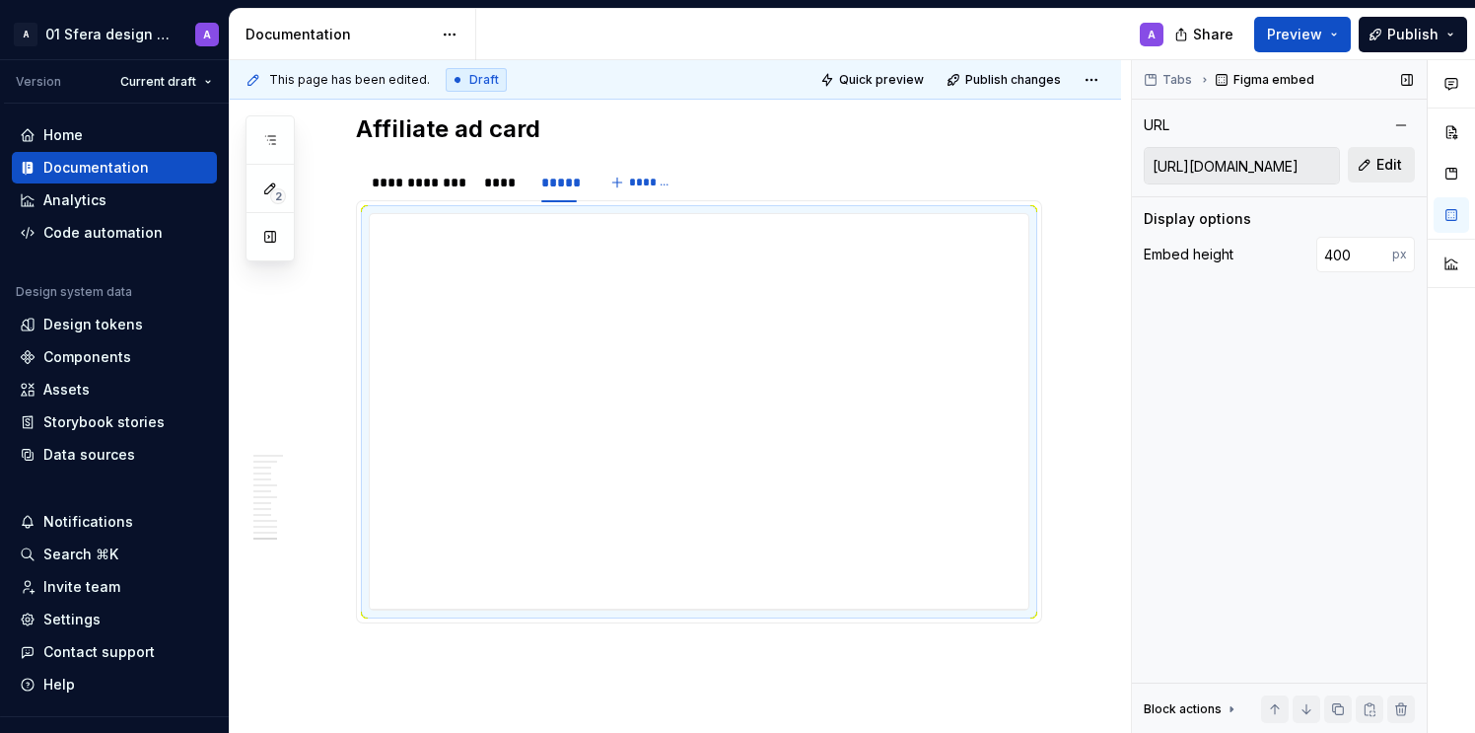
click at [1385, 163] on span "Edit" at bounding box center [1390, 165] width 26 height 20
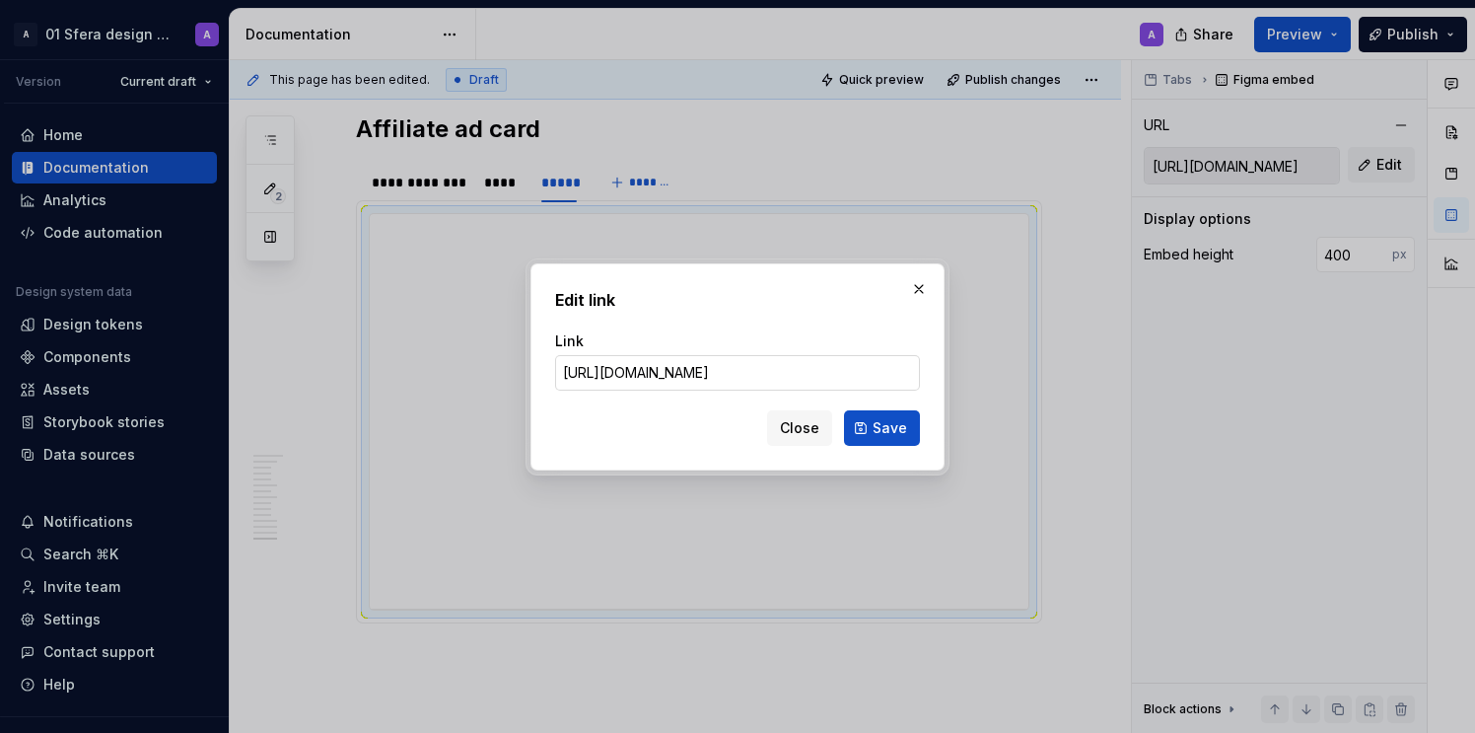
scroll to position [0, 517]
type input "[URL][DOMAIN_NAME]"
click at [888, 430] on span "Save" at bounding box center [890, 428] width 35 height 20
type input "[URL][DOMAIN_NAME]"
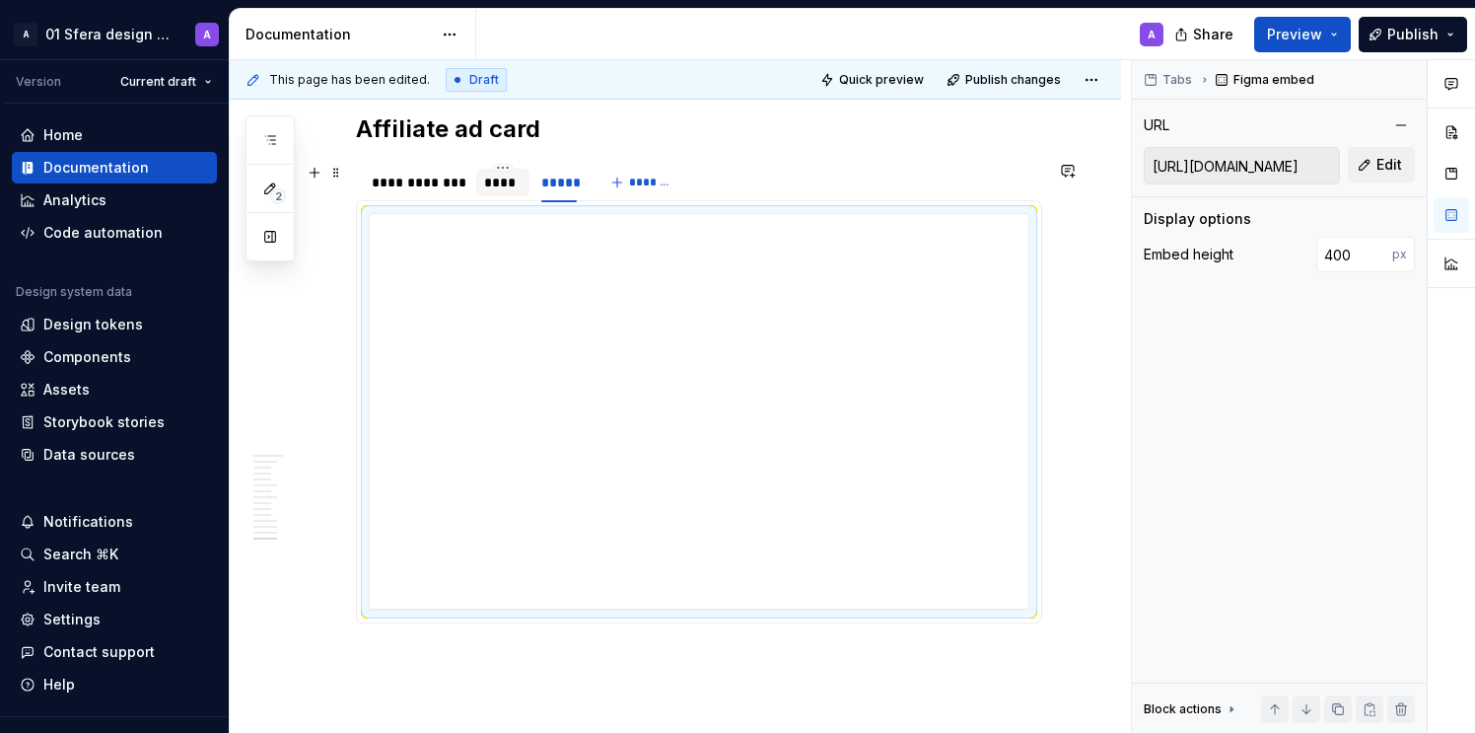
click at [496, 191] on div "****" at bounding box center [502, 183] width 37 height 20
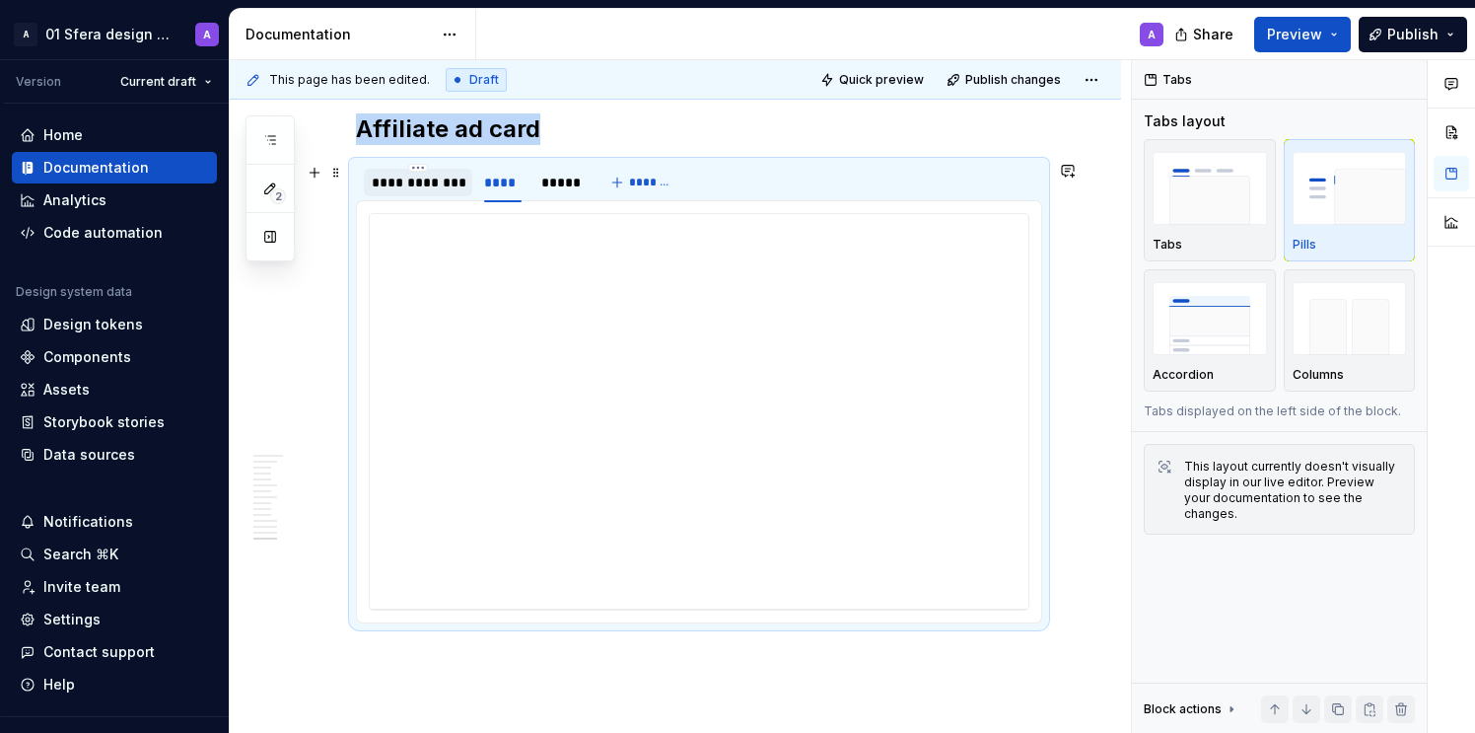
click at [418, 191] on div "**********" at bounding box center [418, 183] width 93 height 20
click at [479, 186] on div "****" at bounding box center [502, 183] width 53 height 28
click at [548, 185] on div "*****" at bounding box center [559, 183] width 36 height 20
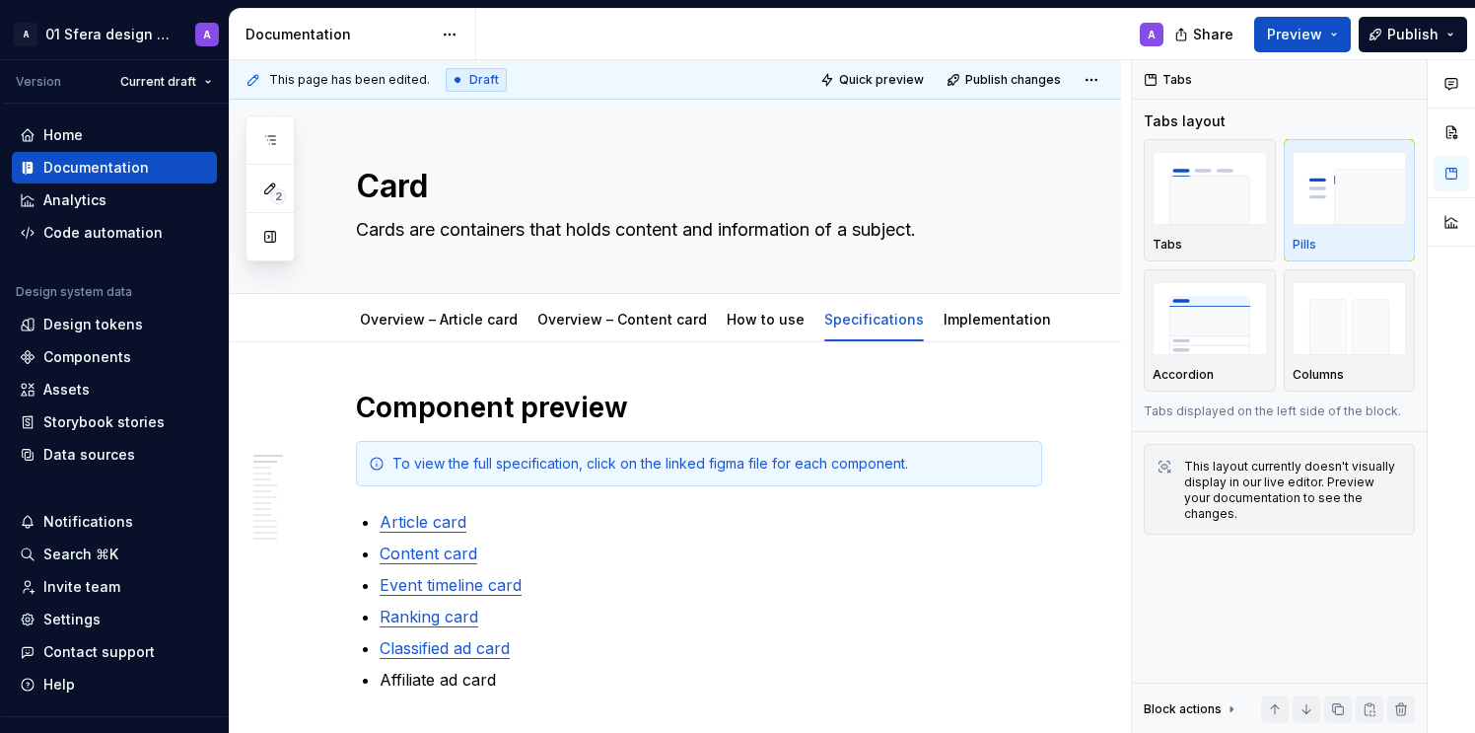
type textarea "*"
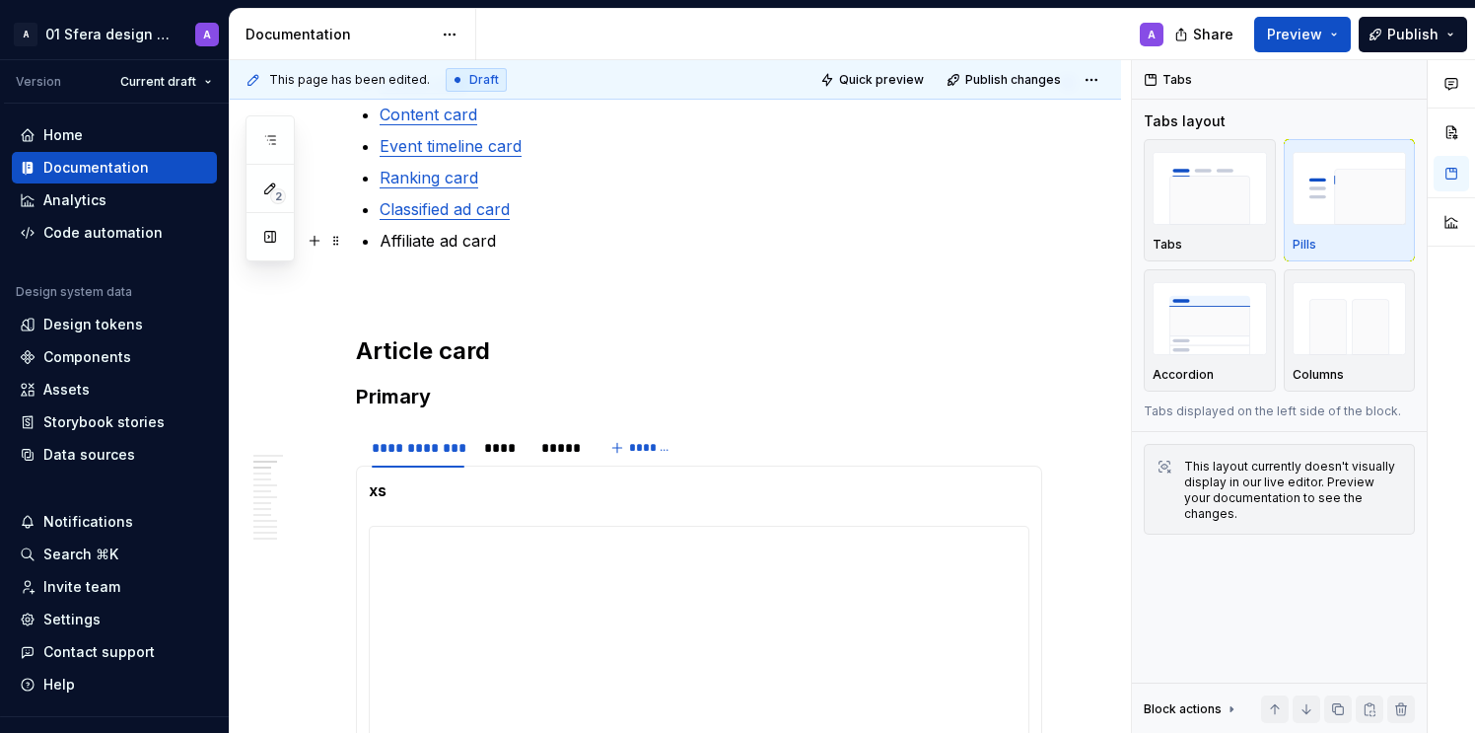
click at [484, 243] on p "Affiliate ad card" at bounding box center [711, 241] width 663 height 24
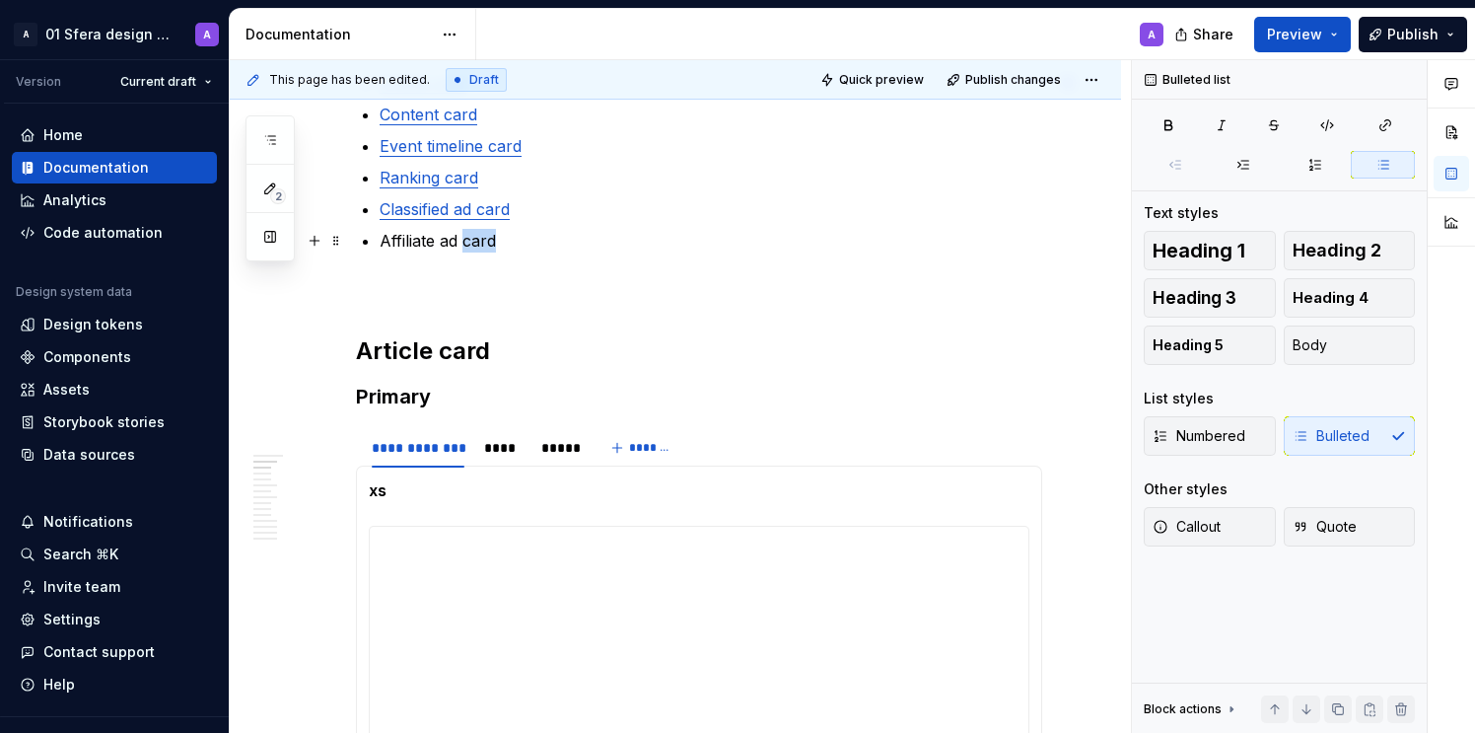
click at [484, 243] on p "Affiliate ad card" at bounding box center [711, 241] width 663 height 24
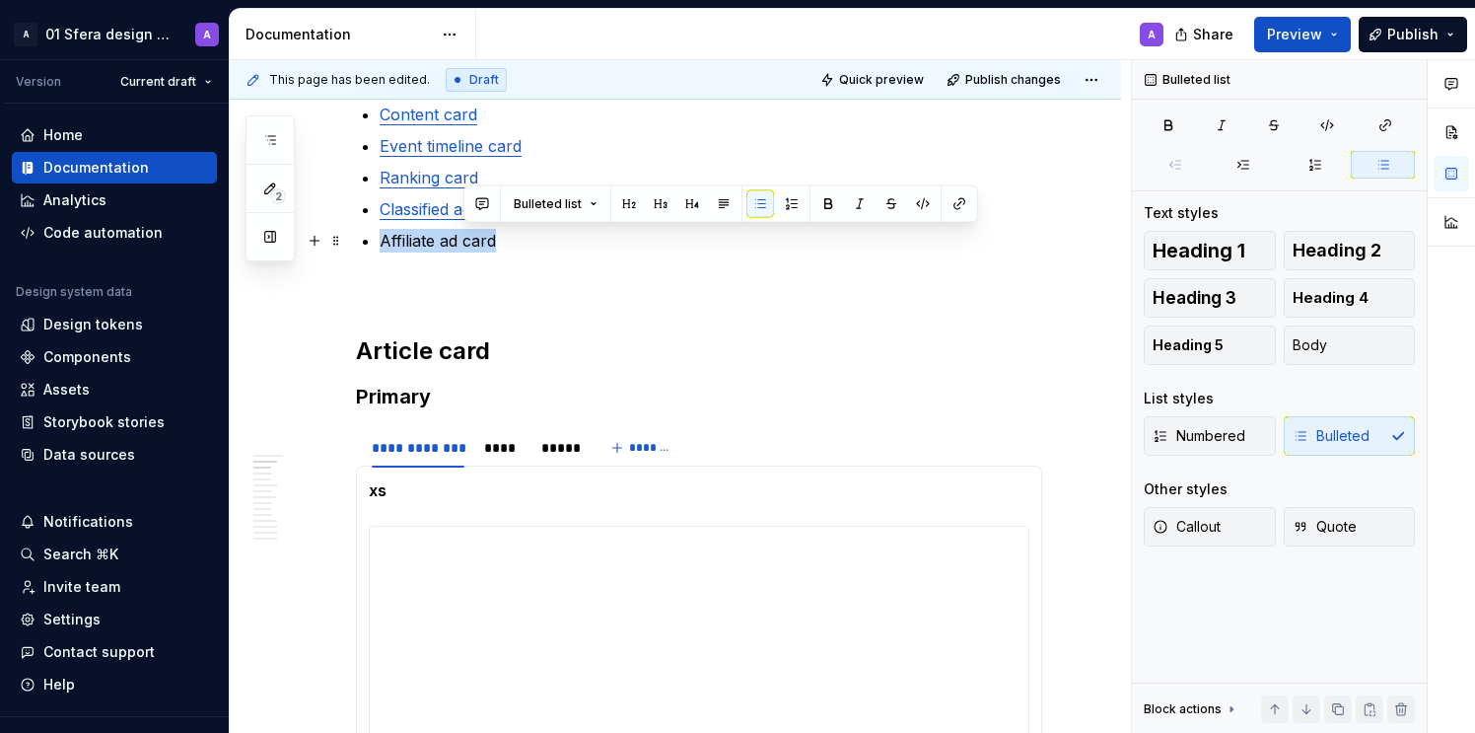
click at [484, 243] on p "Affiliate ad card" at bounding box center [711, 241] width 663 height 24
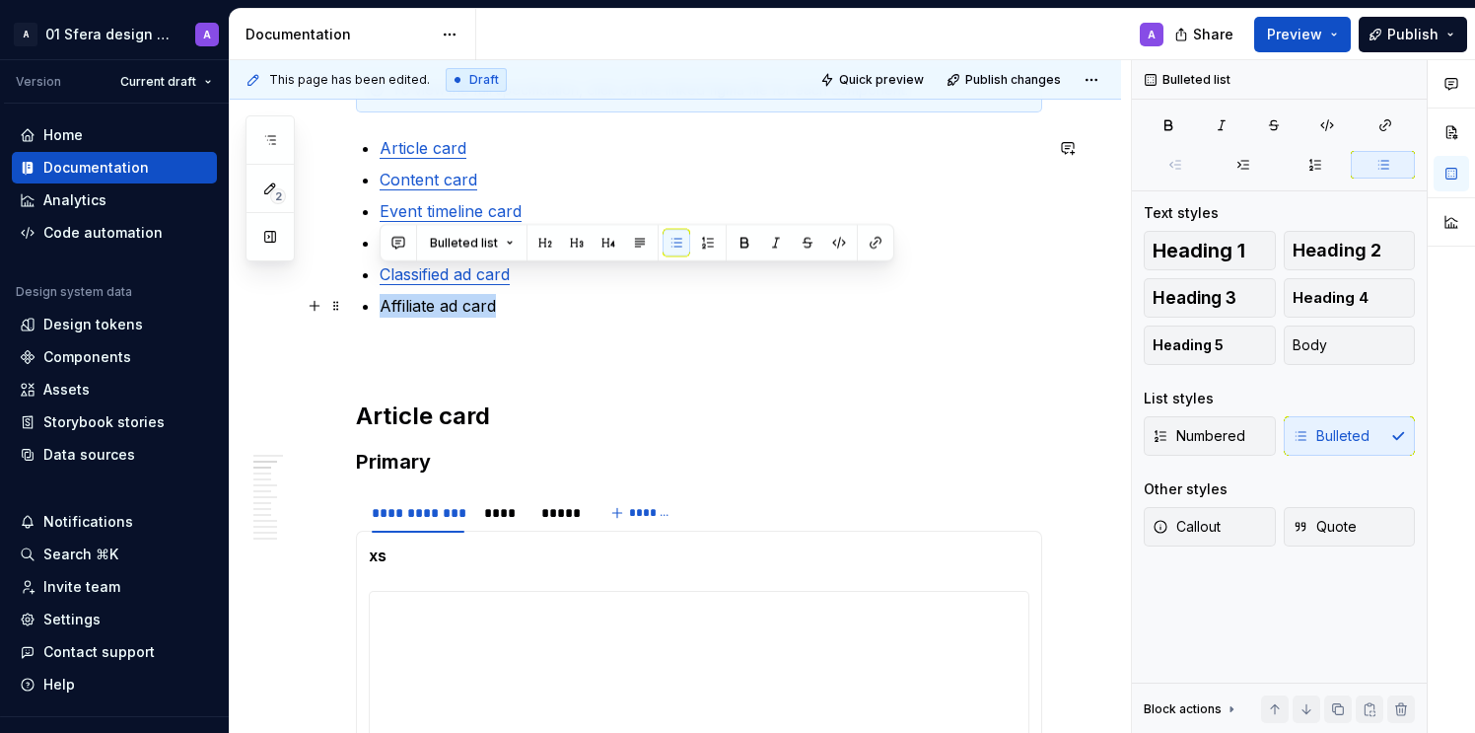
scroll to position [365, 0]
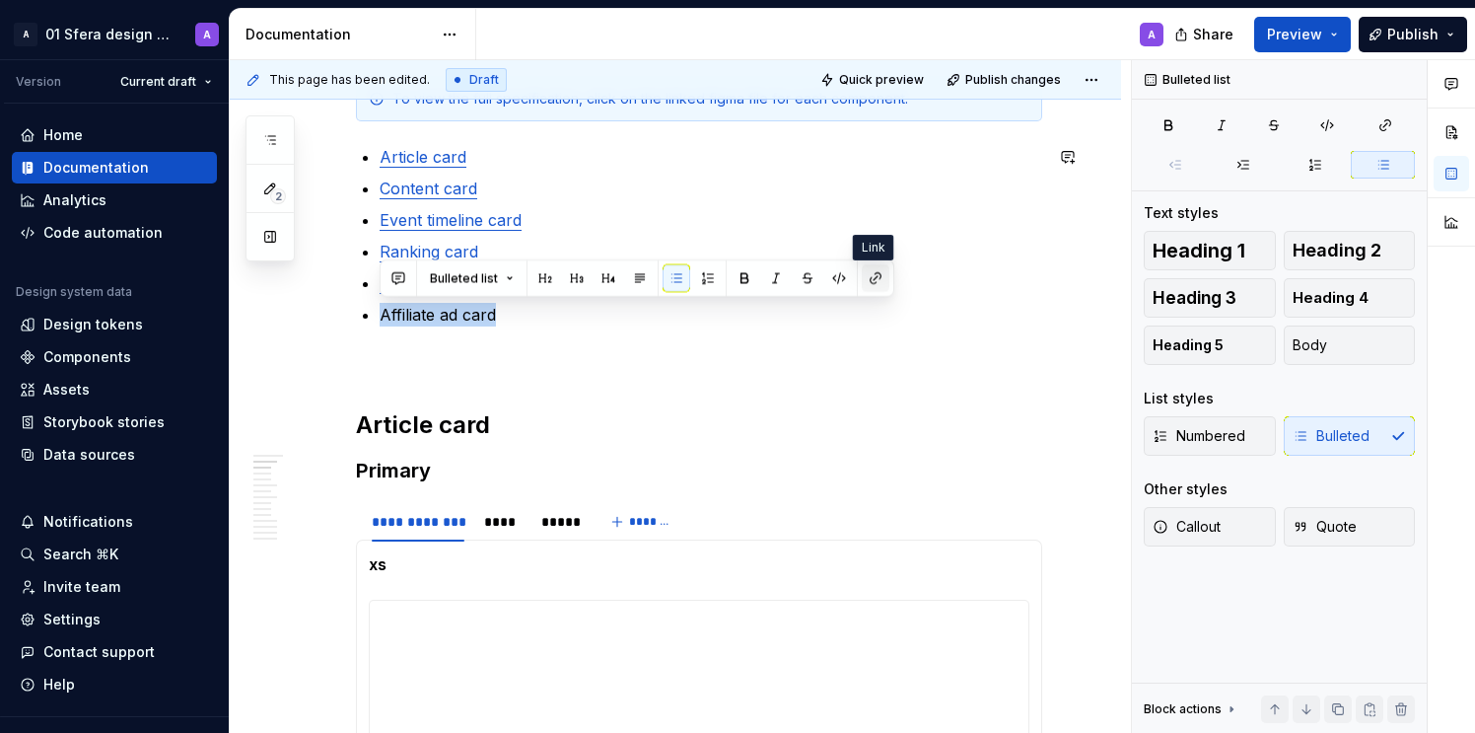
click at [876, 278] on button "button" at bounding box center [876, 278] width 28 height 28
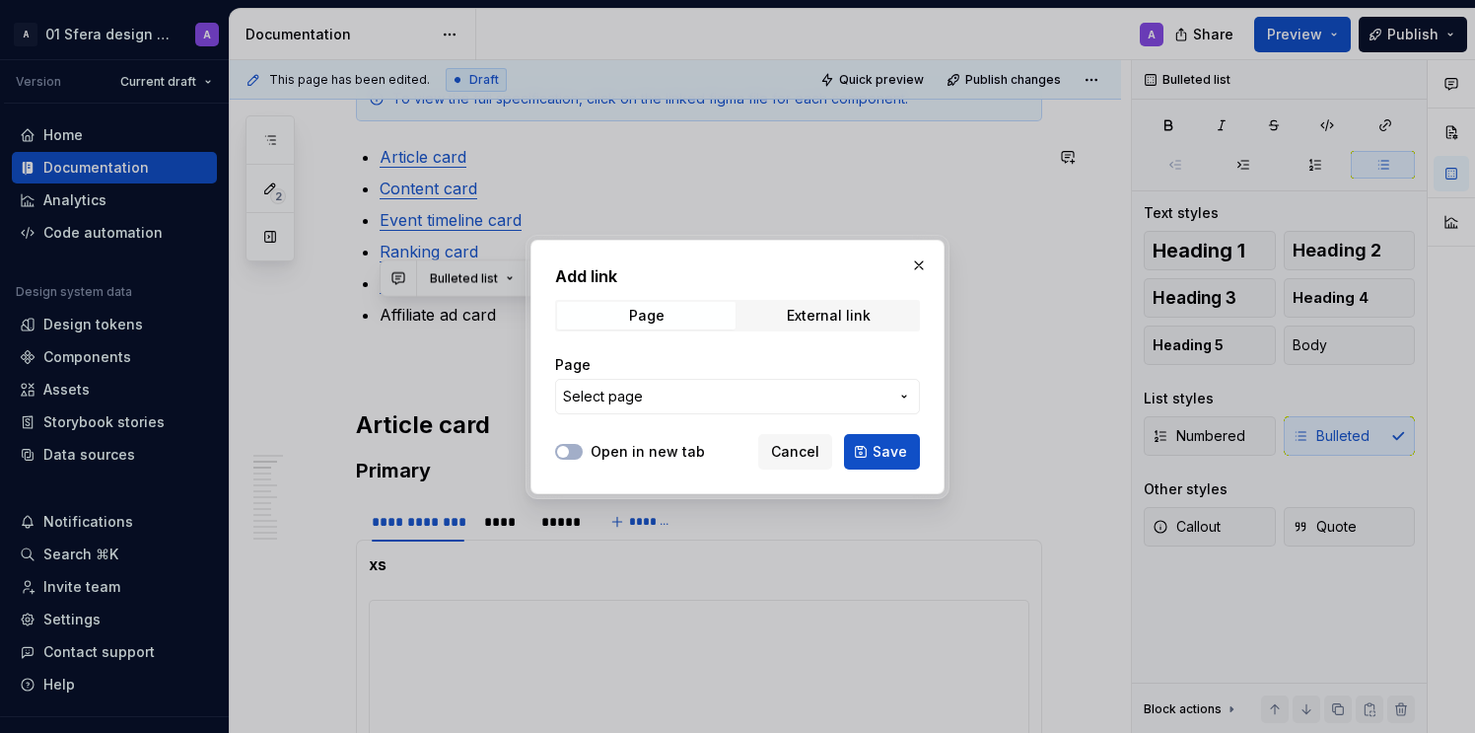
click at [615, 450] on label "Open in new tab" at bounding box center [648, 452] width 114 height 20
click at [583, 450] on button "Open in new tab" at bounding box center [569, 452] width 28 height 16
click at [679, 397] on span "Select page" at bounding box center [725, 397] width 325 height 20
click at [730, 409] on div "Add link Page External link Page Select page Open in new tab Cancel Save" at bounding box center [737, 366] width 1475 height 733
click at [698, 392] on span "Select page" at bounding box center [725, 397] width 325 height 20
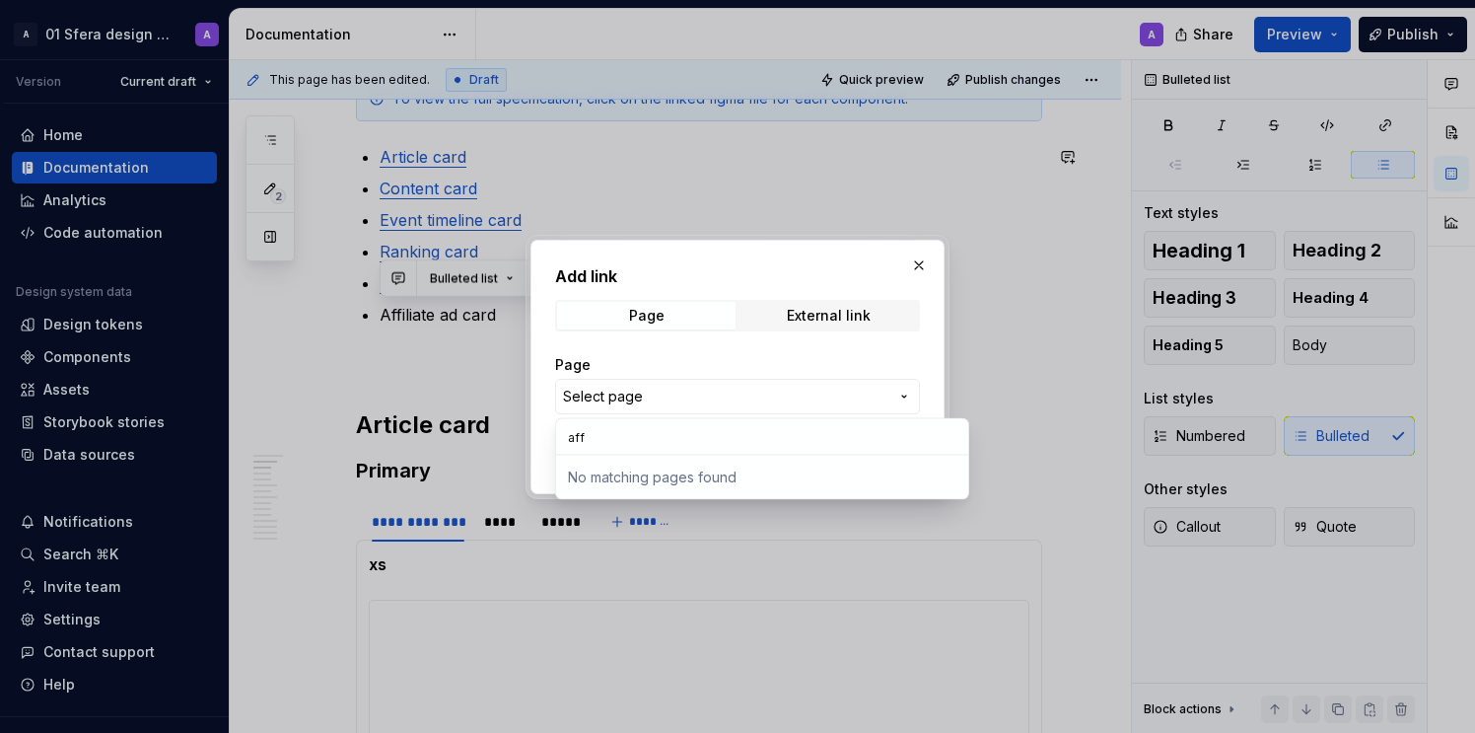
type input "affi"
type input "a"
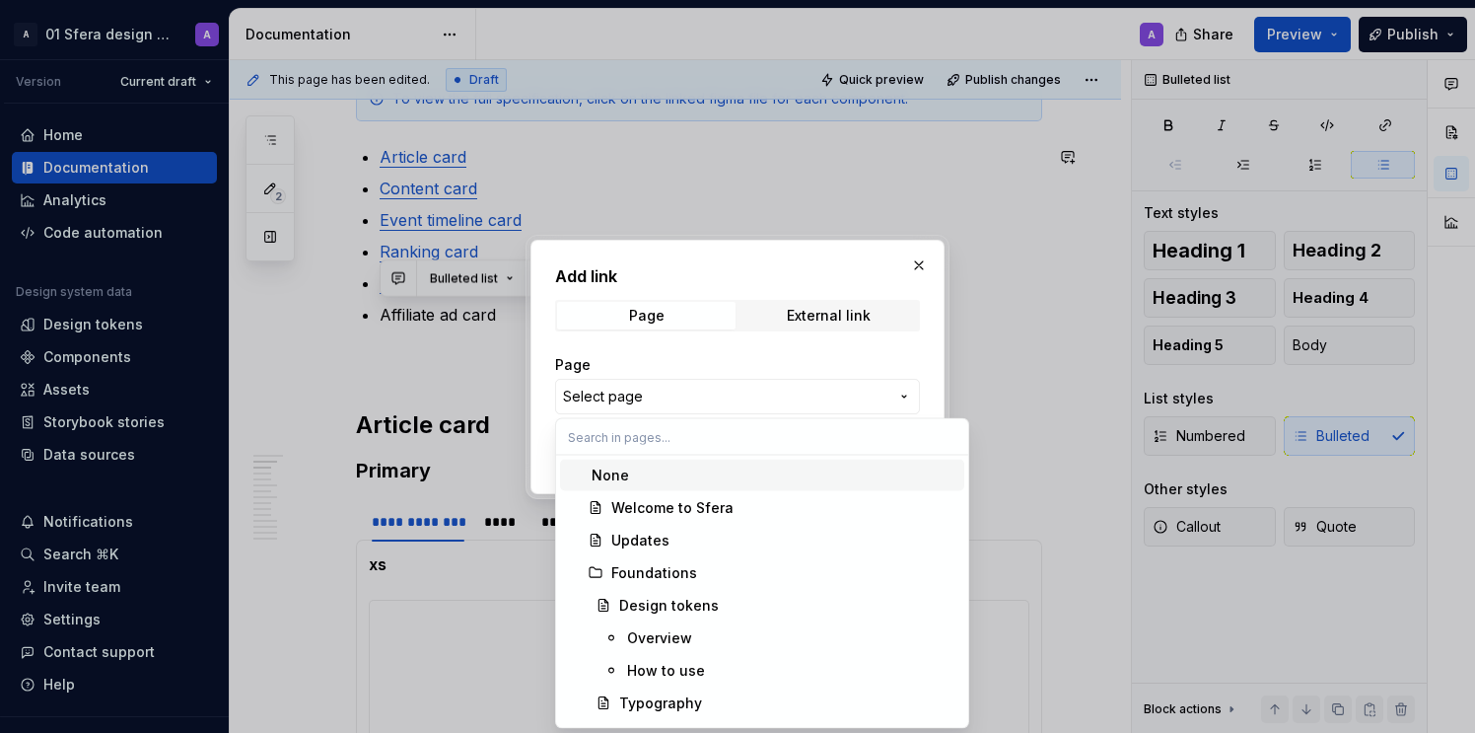
click at [702, 356] on div "Add link Page External link Page Select page Open in new tab Cancel Save" at bounding box center [737, 366] width 1475 height 733
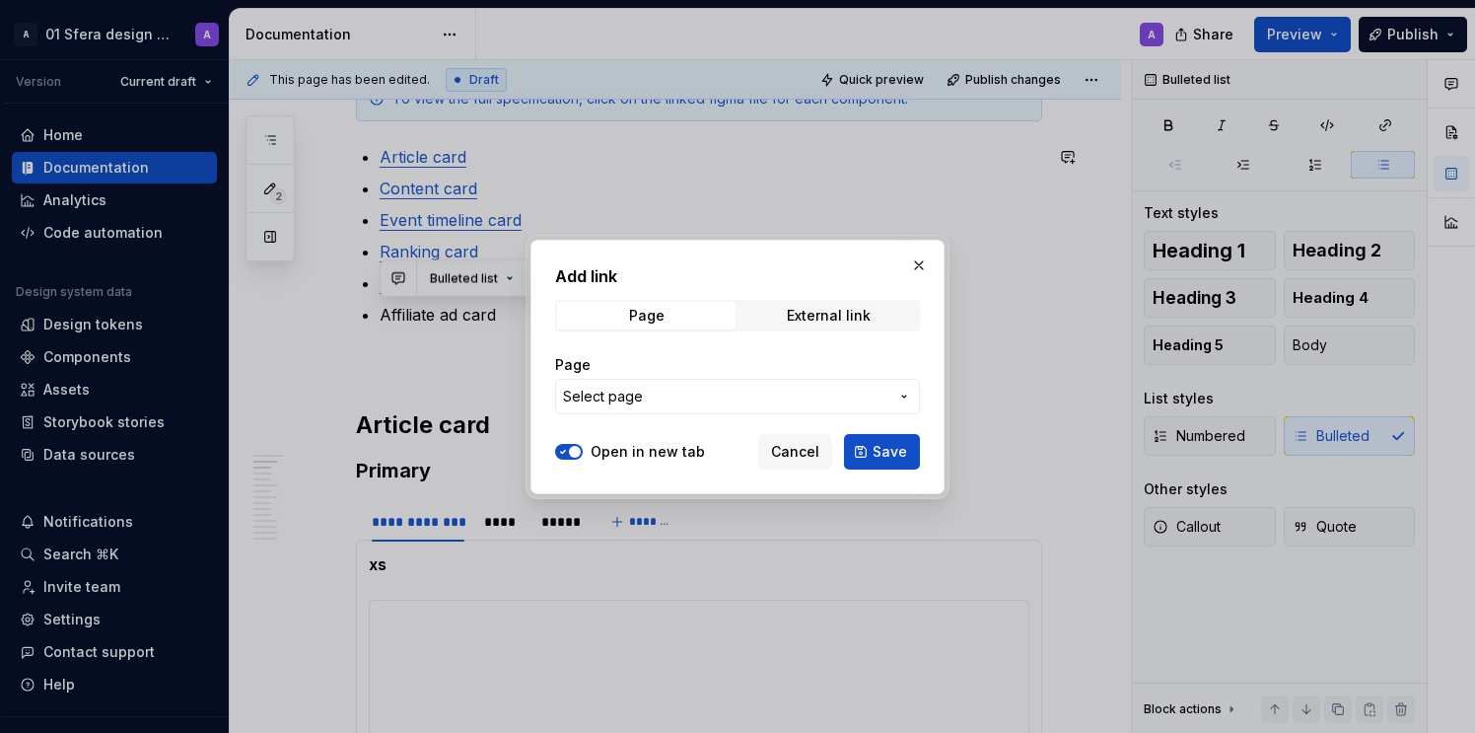
click at [708, 387] on span "Select page" at bounding box center [725, 397] width 325 height 20
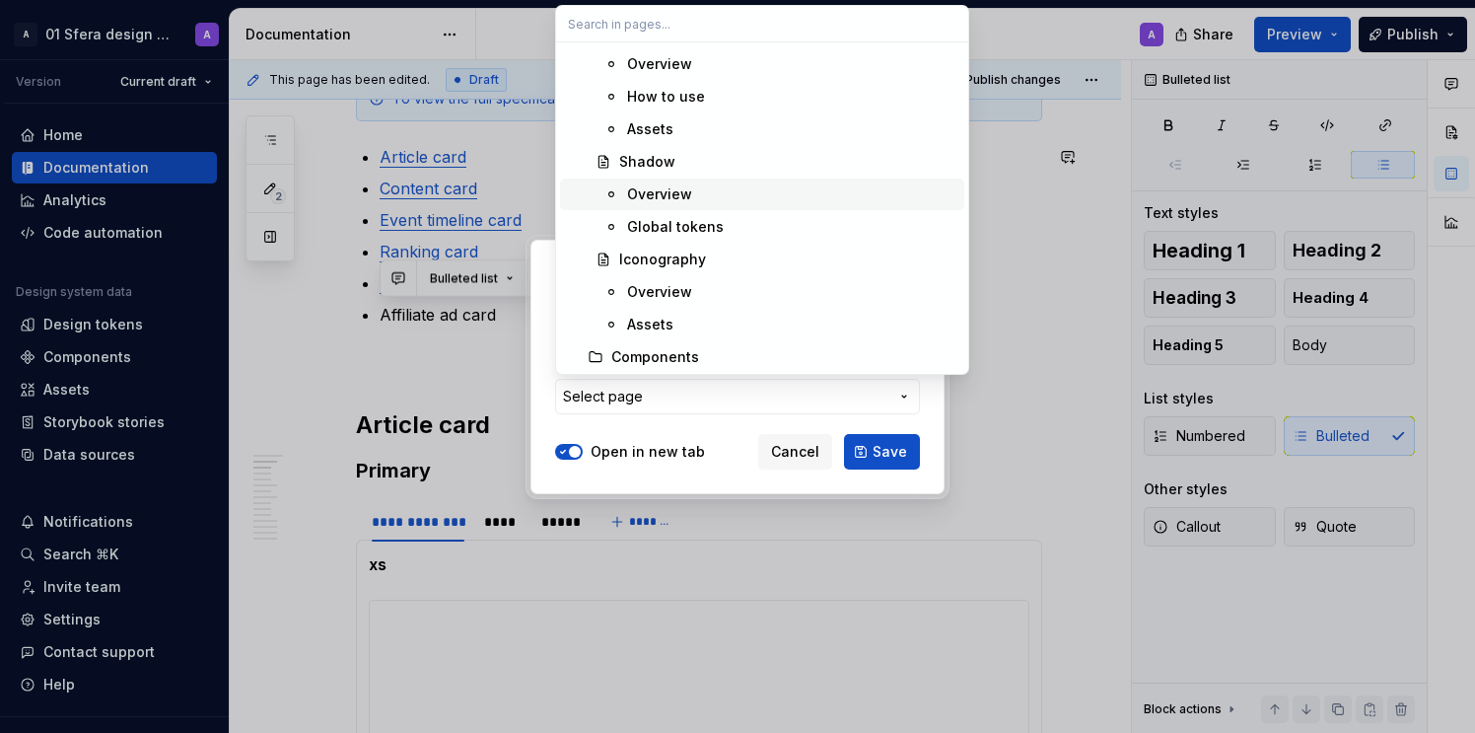
scroll to position [0, 0]
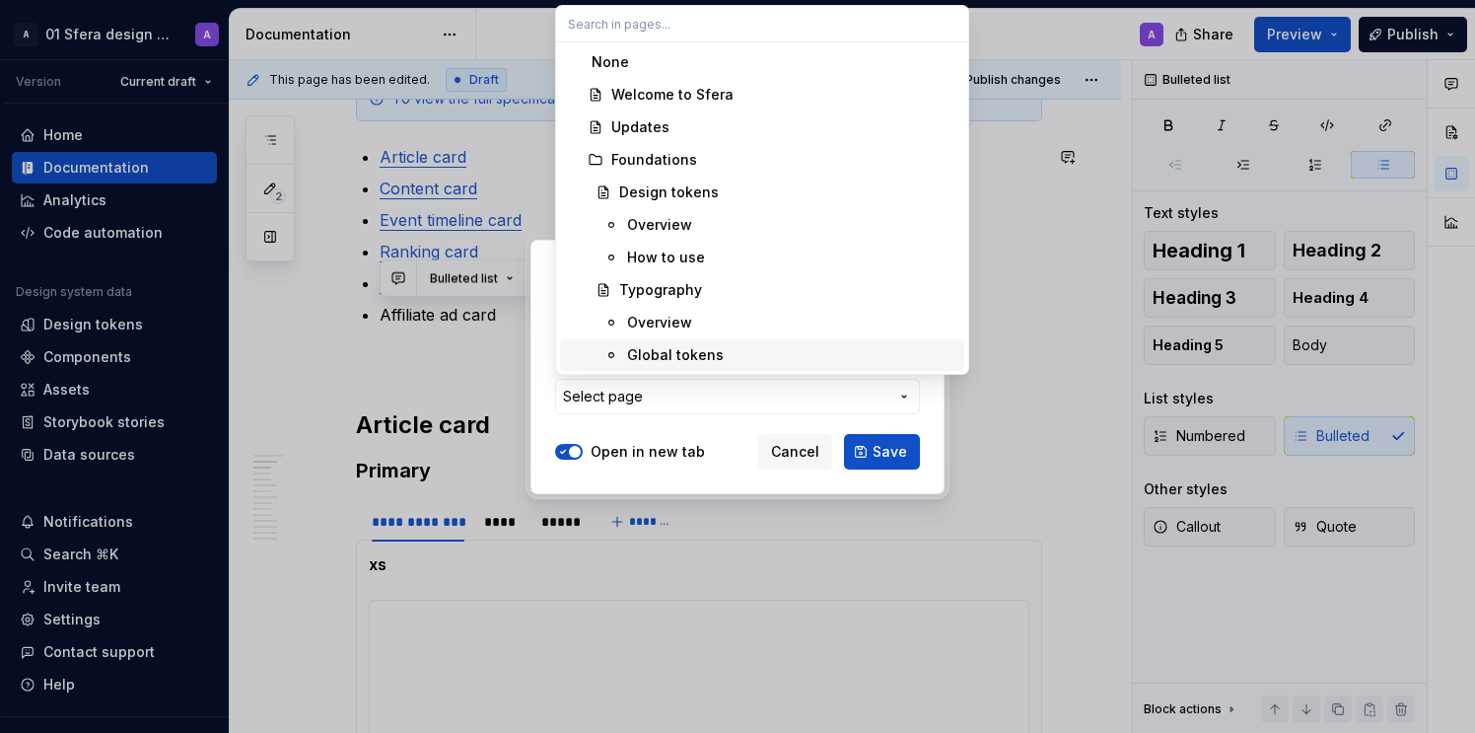
click at [665, 430] on div "Add link Page External link Page Select page Open in new tab Cancel Save" at bounding box center [737, 366] width 1475 height 733
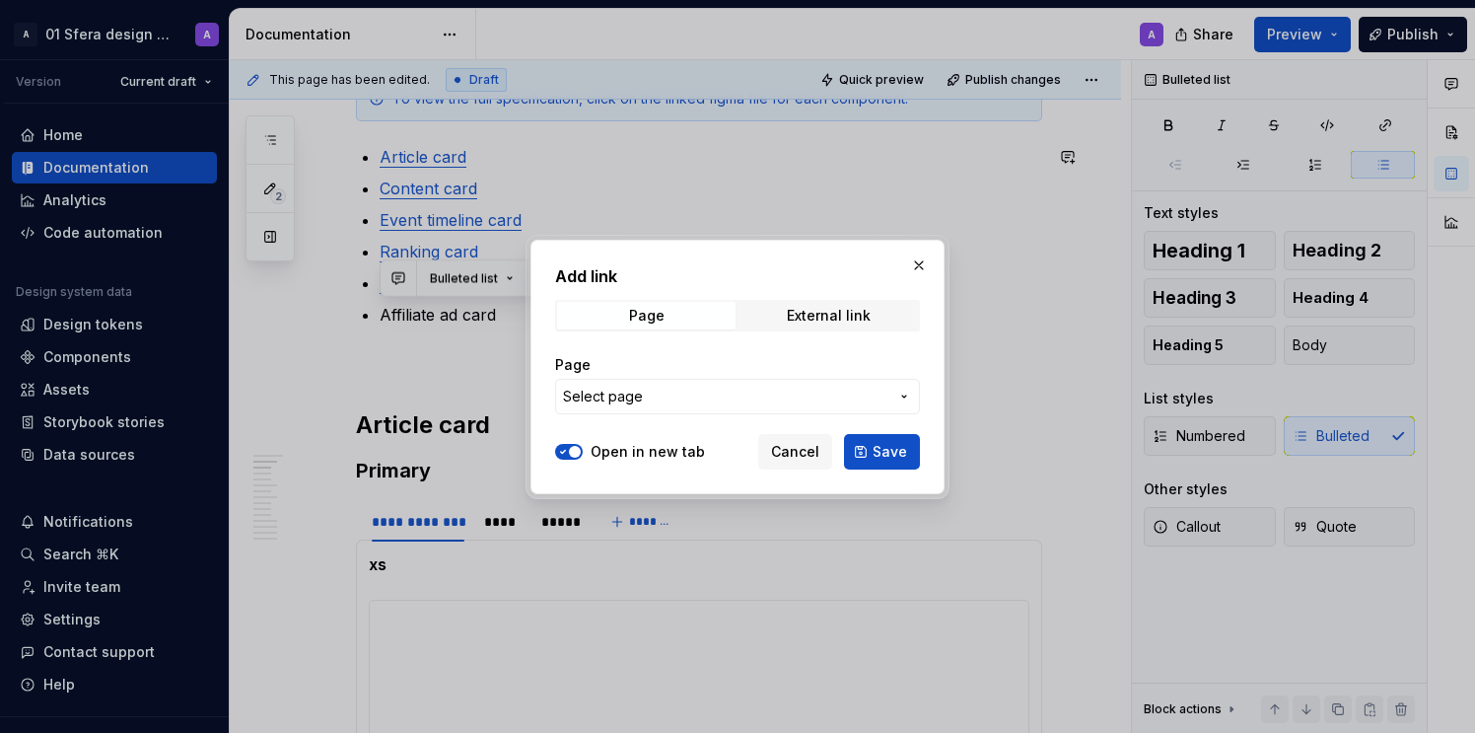
click at [885, 400] on span "Select page" at bounding box center [725, 397] width 325 height 20
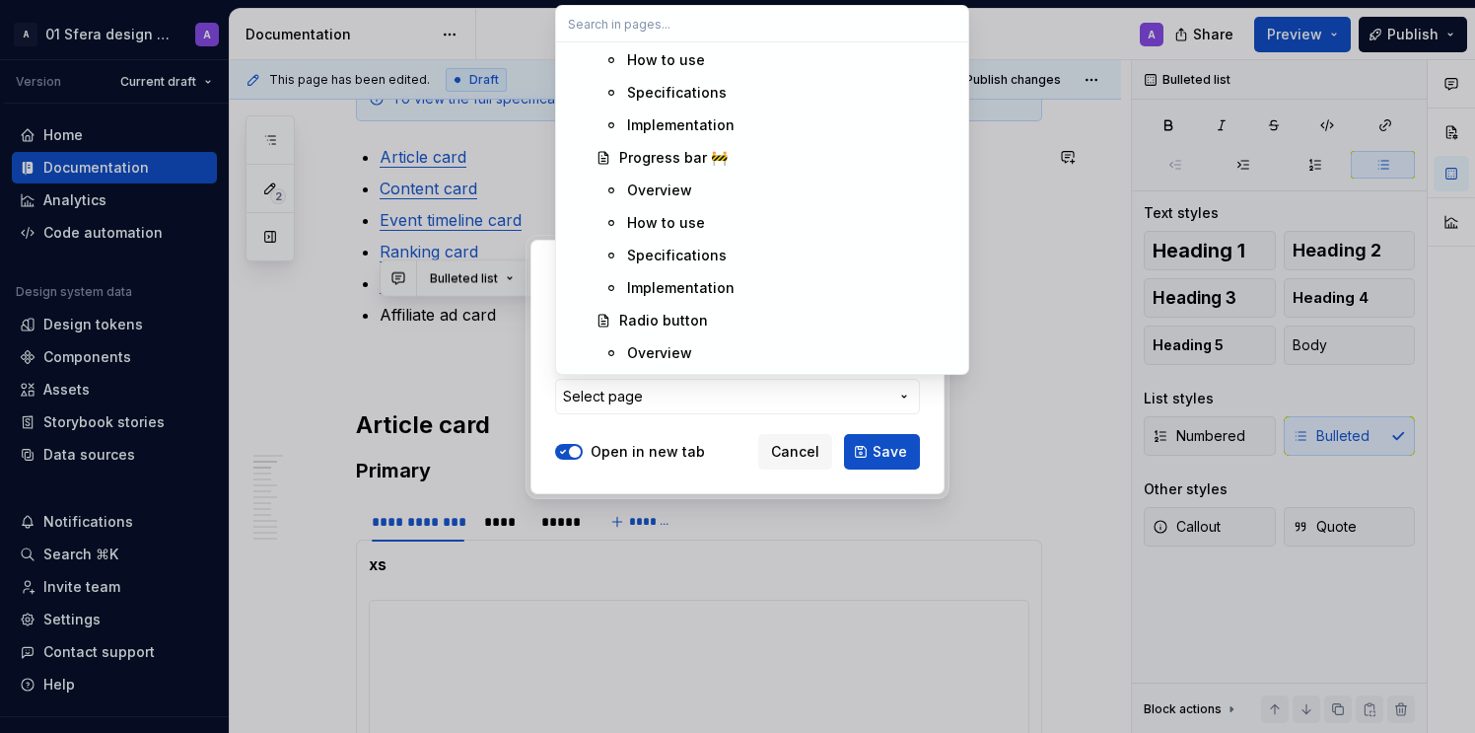
scroll to position [4618, 0]
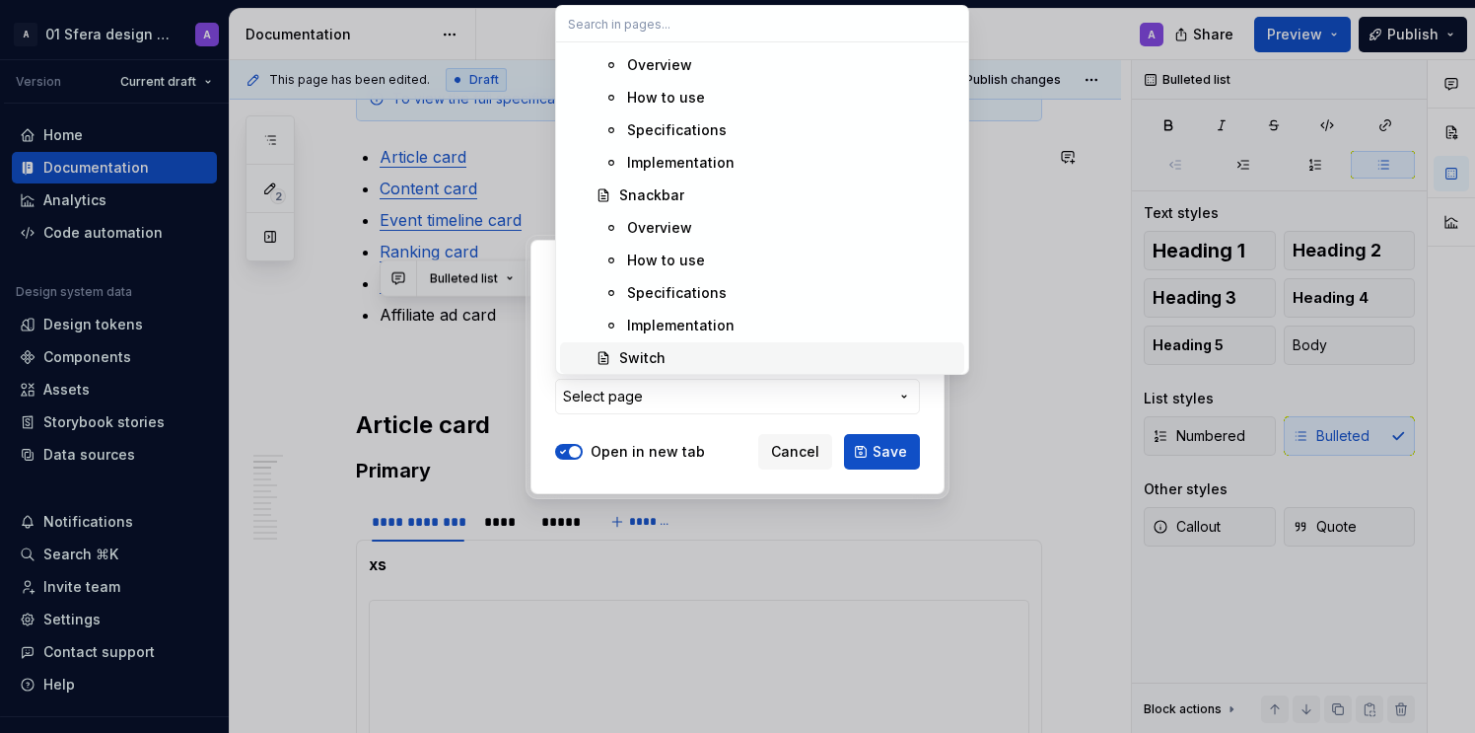
click at [701, 406] on div "Add link Page External link Page Select page Open in new tab Cancel Save" at bounding box center [737, 366] width 1475 height 733
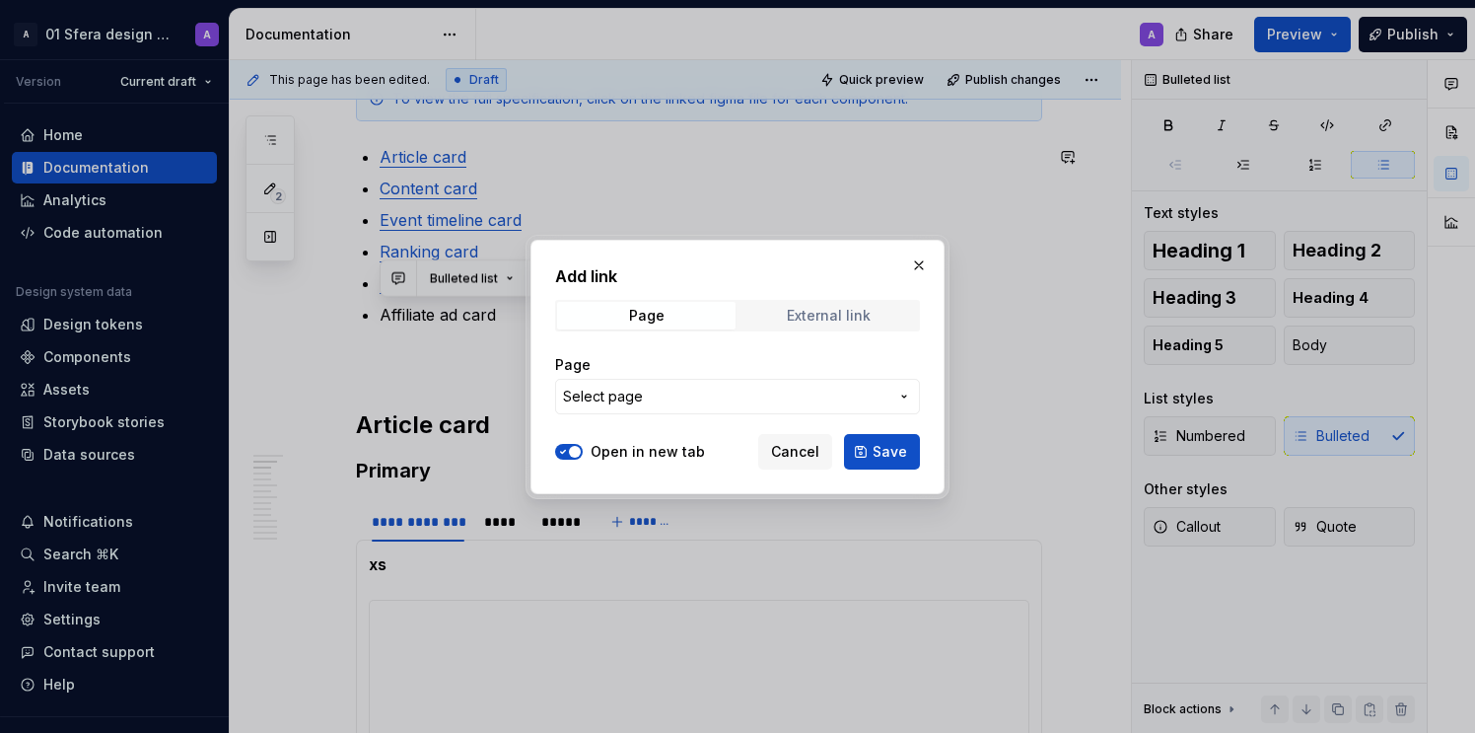
click at [805, 317] on div "External link" at bounding box center [829, 316] width 84 height 16
click at [684, 314] on span "Page" at bounding box center [646, 316] width 178 height 28
click at [725, 394] on span "Select page" at bounding box center [725, 397] width 325 height 20
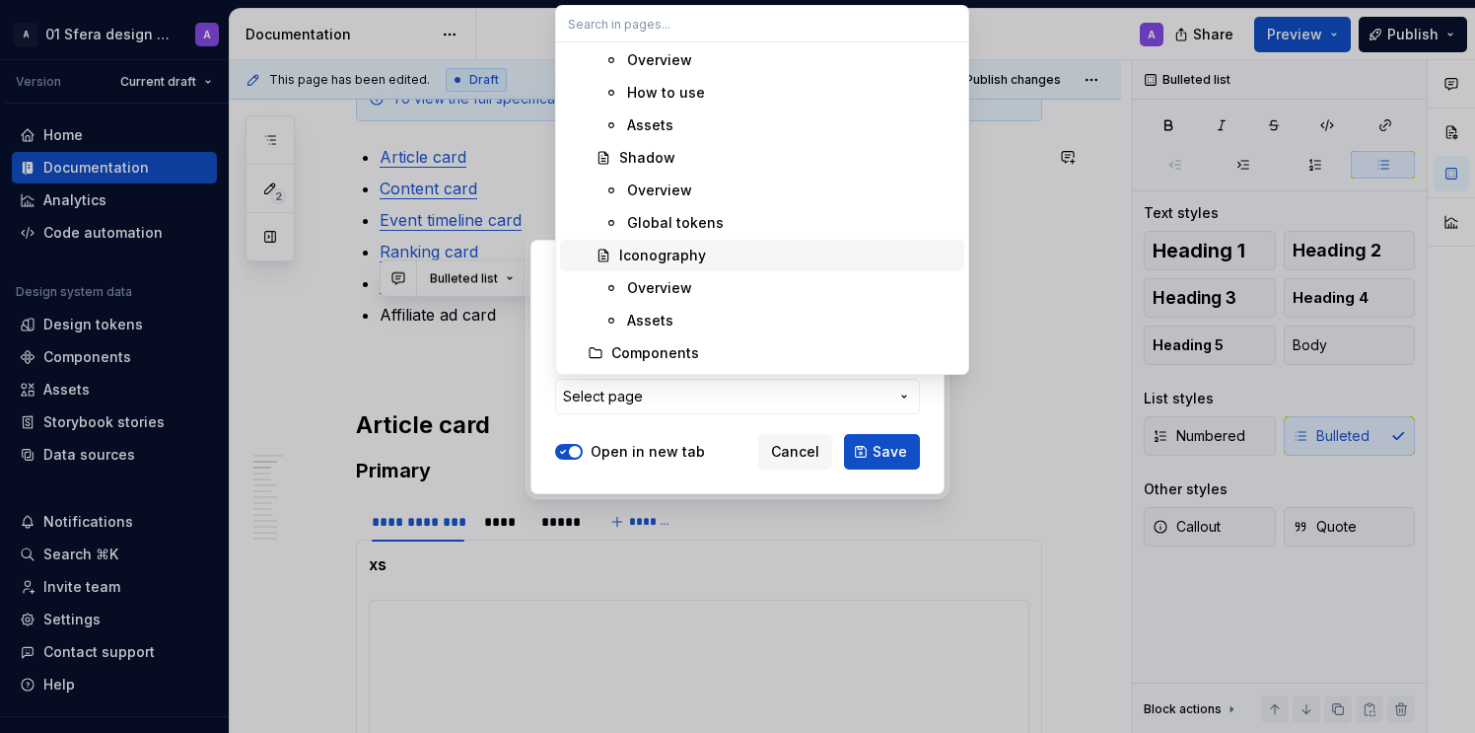
scroll to position [0, 0]
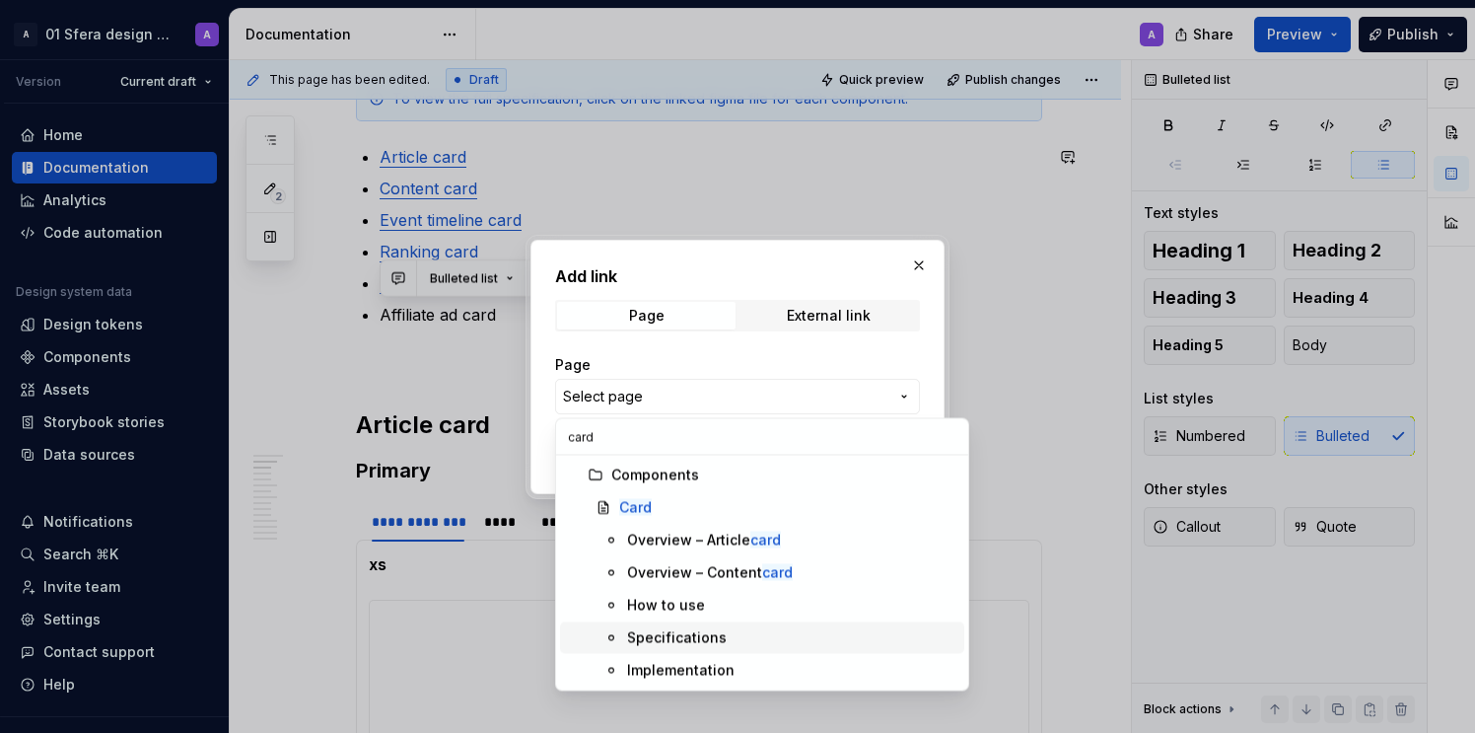
type input "card"
click at [715, 634] on div "Specifications" at bounding box center [677, 638] width 100 height 20
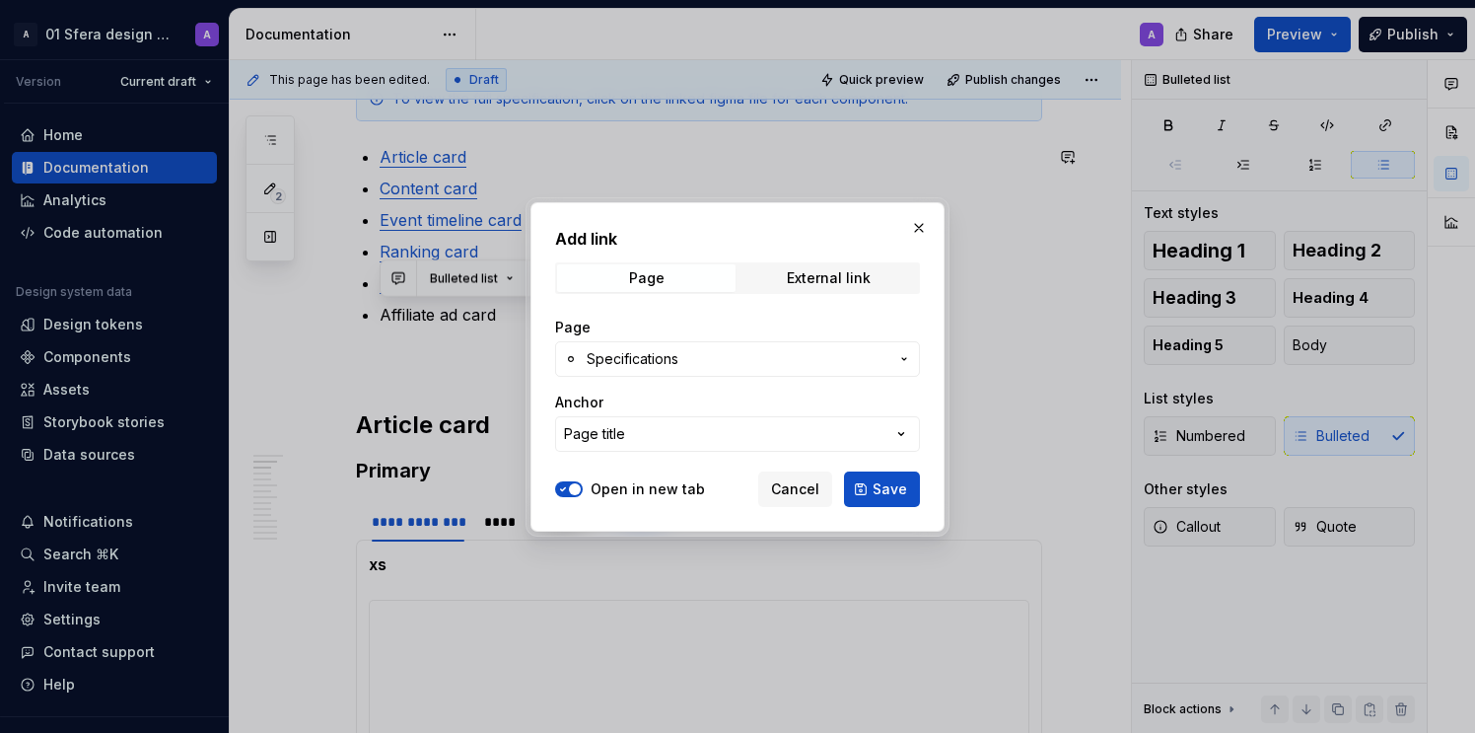
click at [678, 428] on button "Page title" at bounding box center [737, 434] width 365 height 36
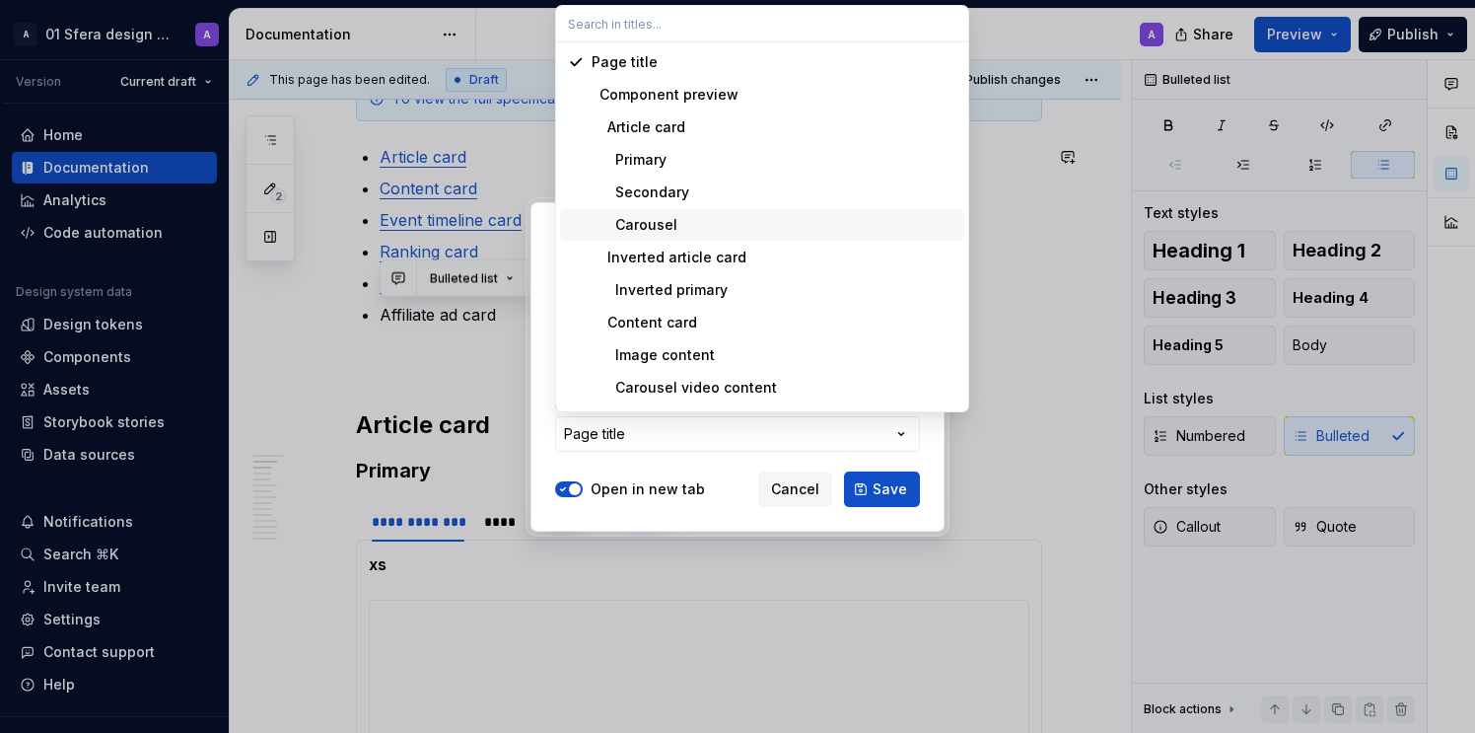
scroll to position [159, 0]
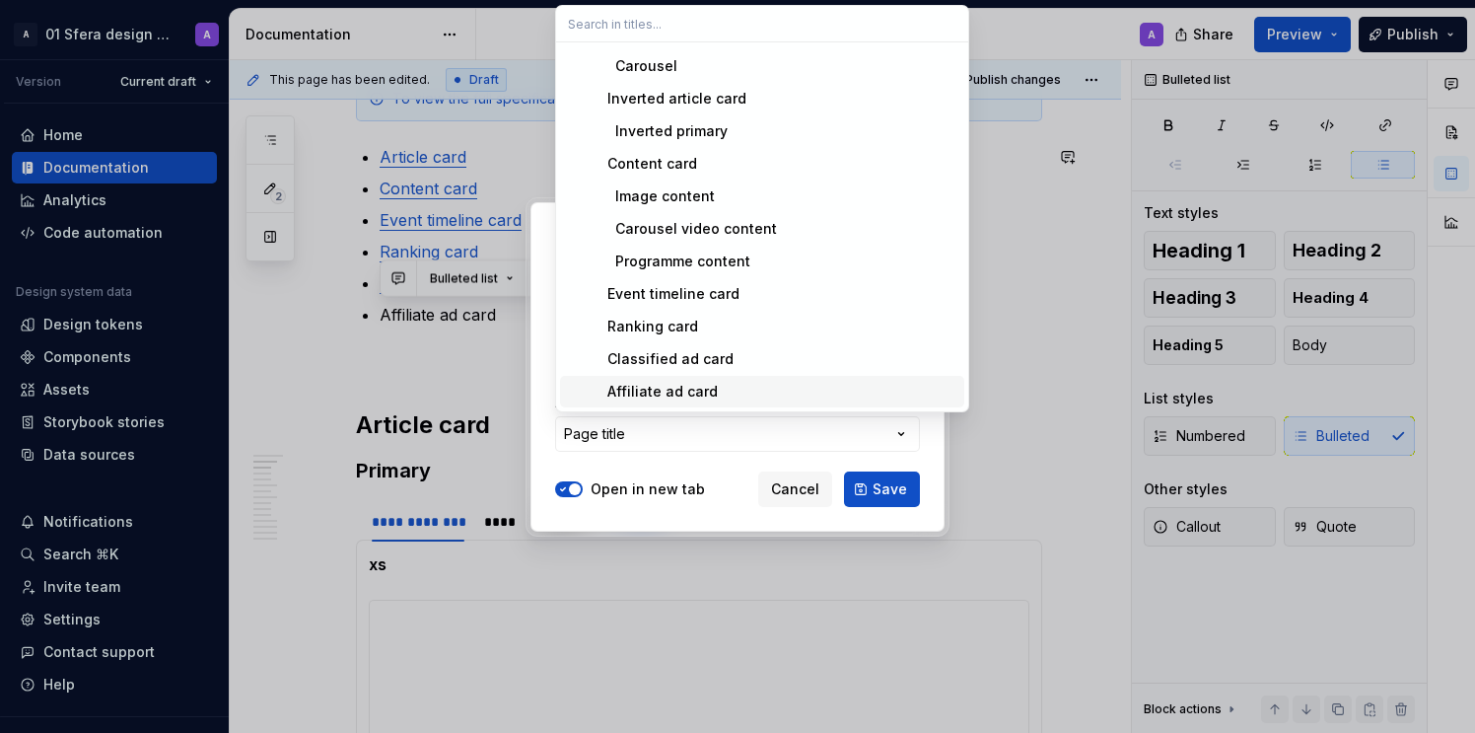
click at [712, 387] on div "Affiliate ad card" at bounding box center [774, 392] width 365 height 20
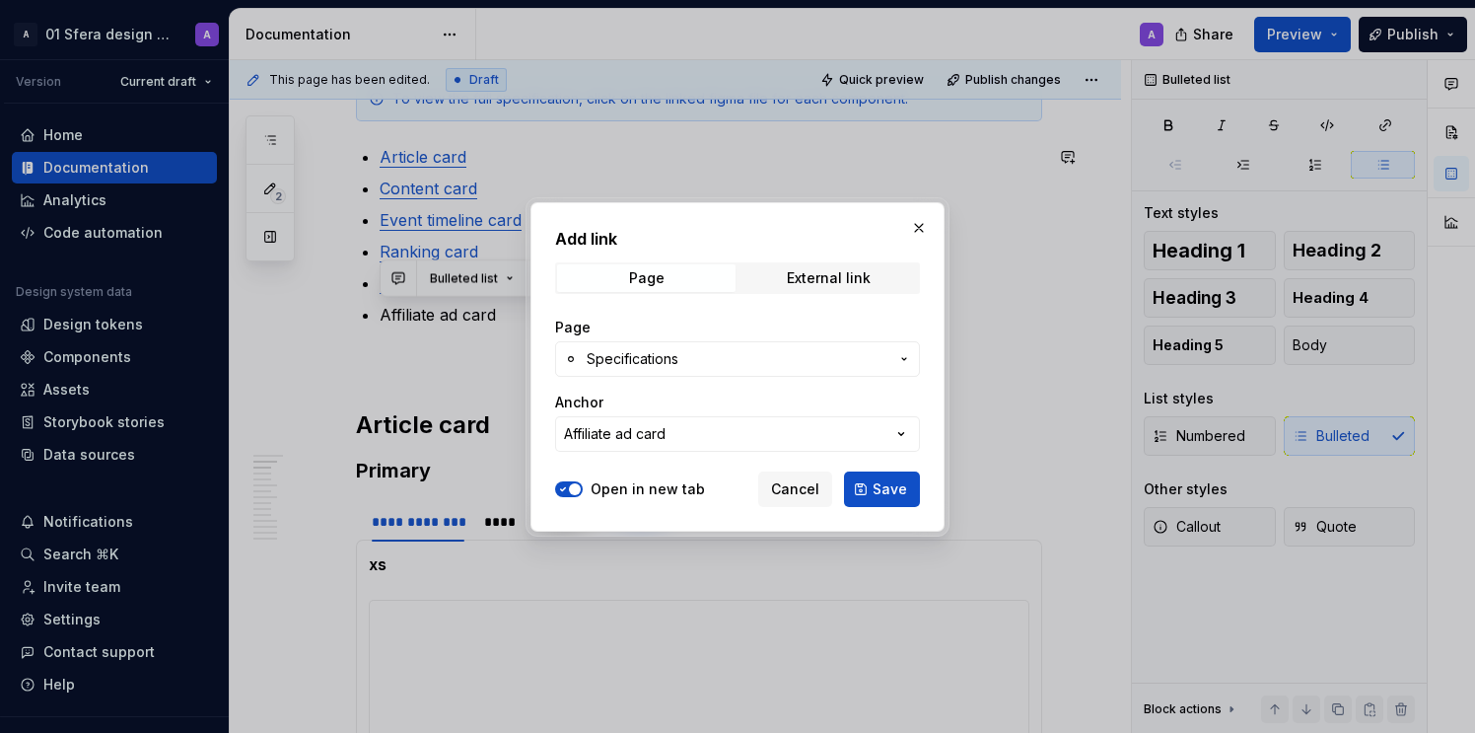
click at [658, 479] on label "Open in new tab" at bounding box center [648, 489] width 114 height 20
click at [583, 481] on button "Open in new tab" at bounding box center [569, 489] width 28 height 16
click at [887, 495] on span "Save" at bounding box center [890, 489] width 35 height 20
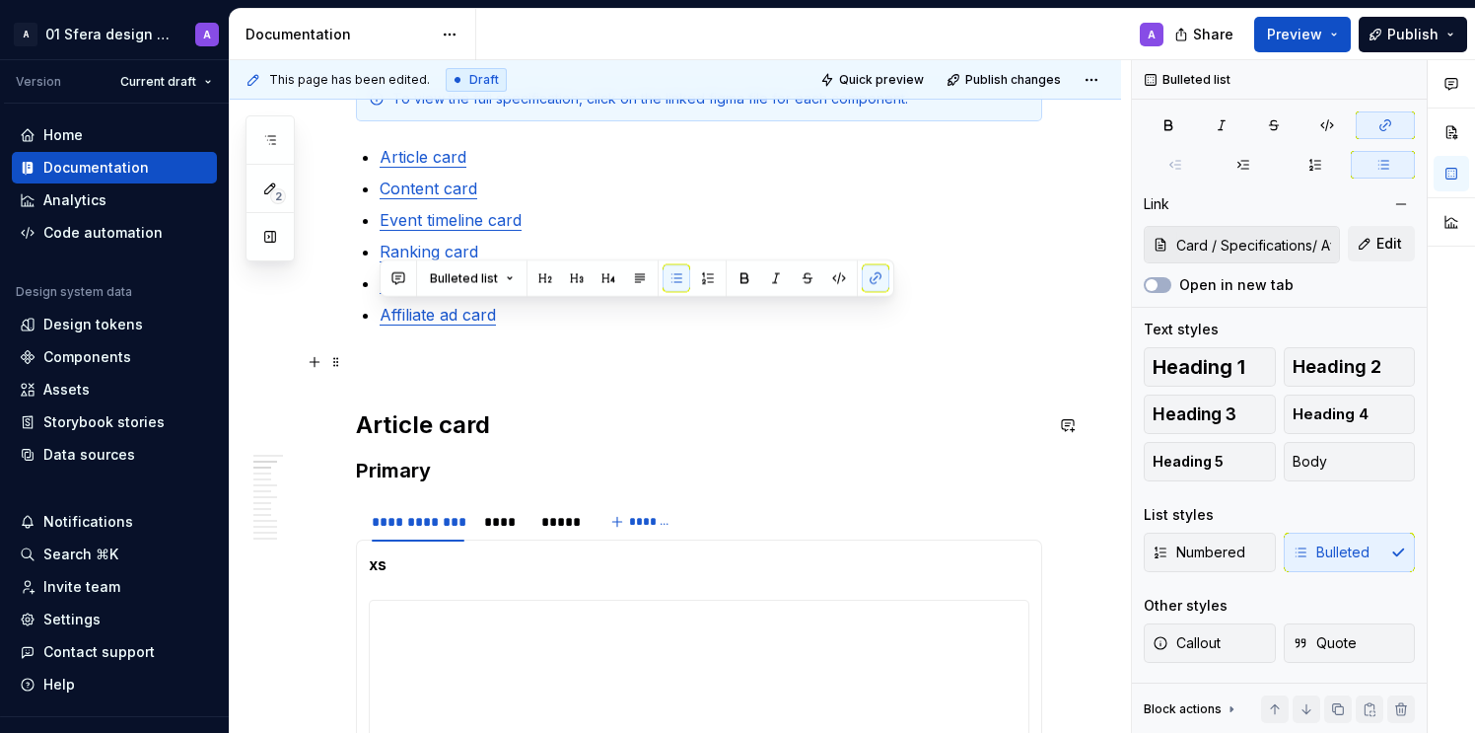
click at [575, 352] on p at bounding box center [699, 362] width 686 height 24
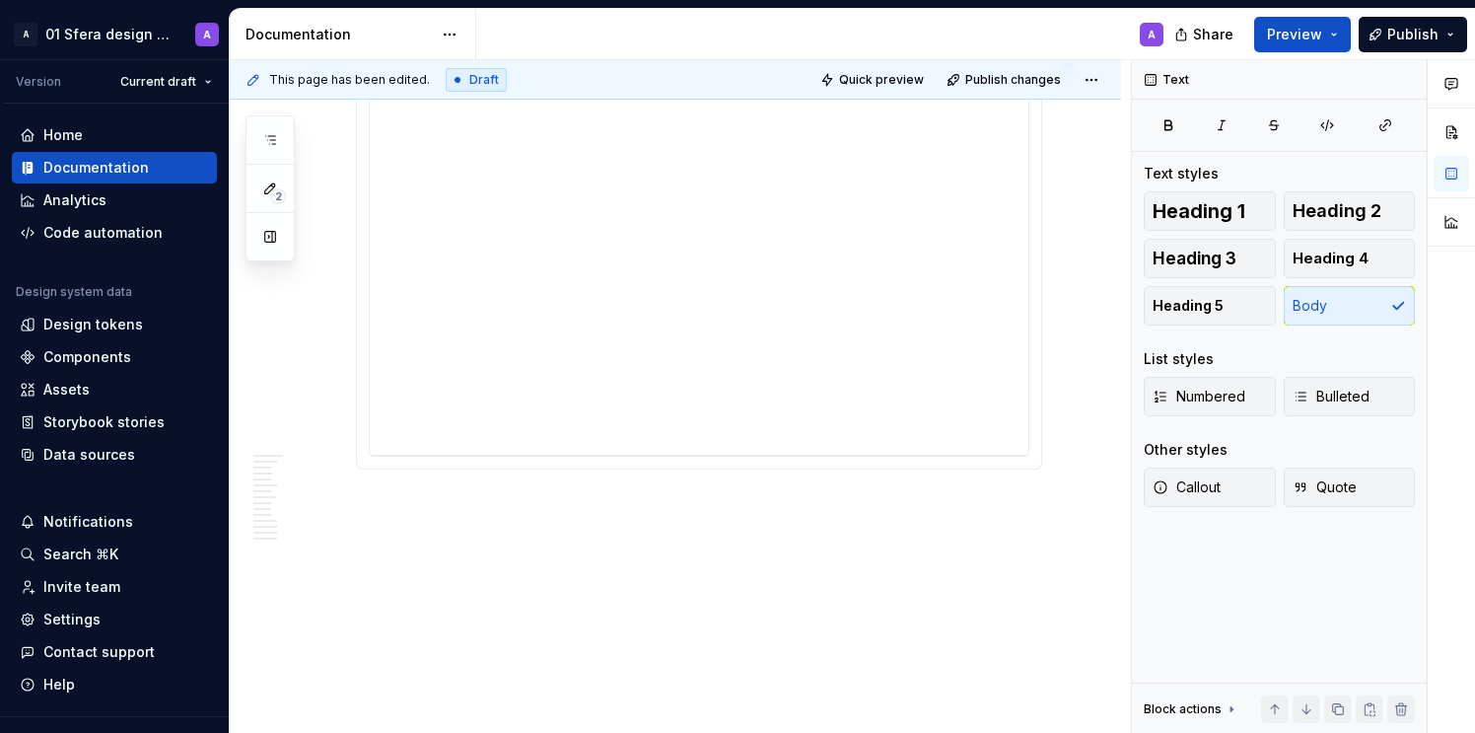
scroll to position [8525, 0]
click at [444, 416] on div "**********" at bounding box center [418, 415] width 93 height 20
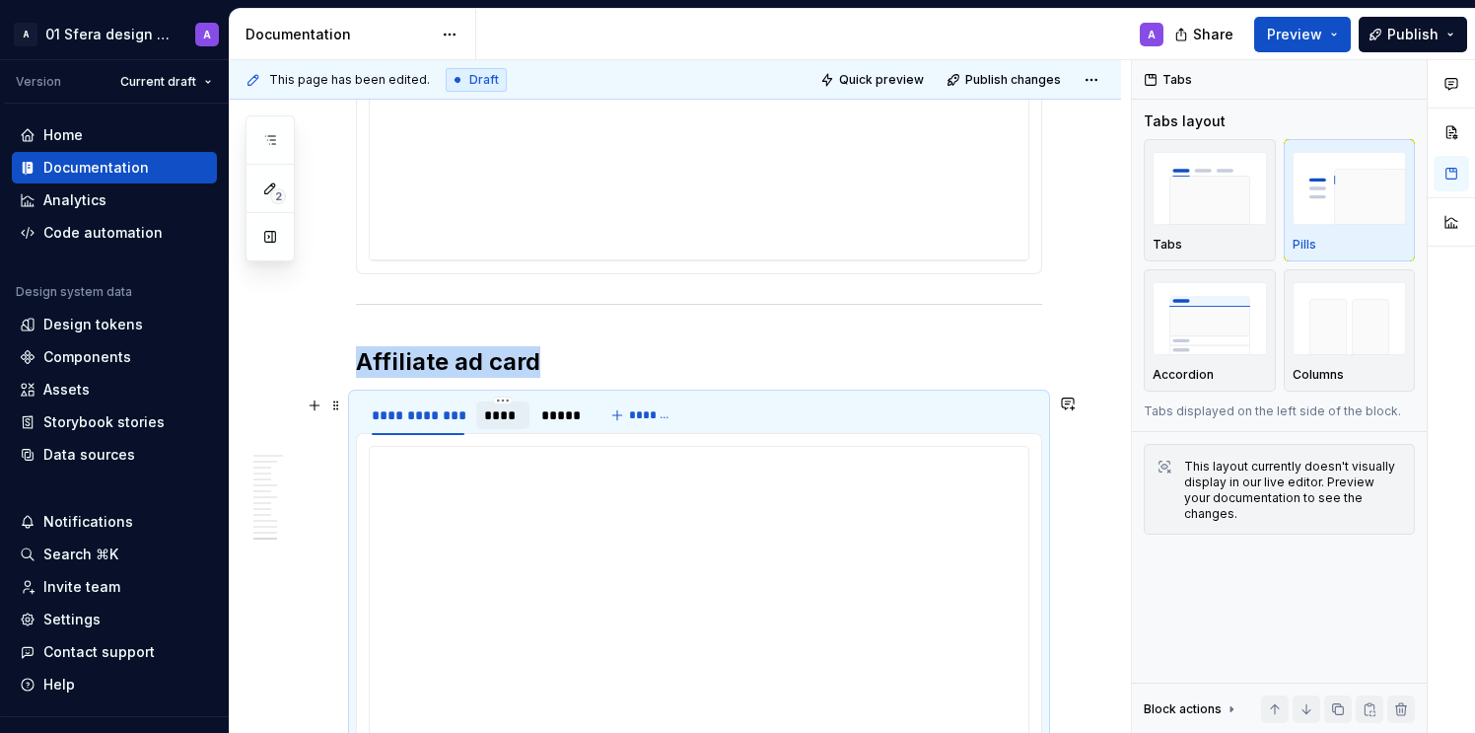
click at [515, 419] on div "****" at bounding box center [502, 415] width 37 height 20
drag, startPoint x: 549, startPoint y: 420, endPoint x: 523, endPoint y: 420, distance: 26.6
click at [549, 420] on div "*****" at bounding box center [559, 415] width 36 height 20
click at [426, 417] on div "**********" at bounding box center [418, 415] width 93 height 20
click at [540, 425] on div "*****" at bounding box center [560, 415] width 52 height 28
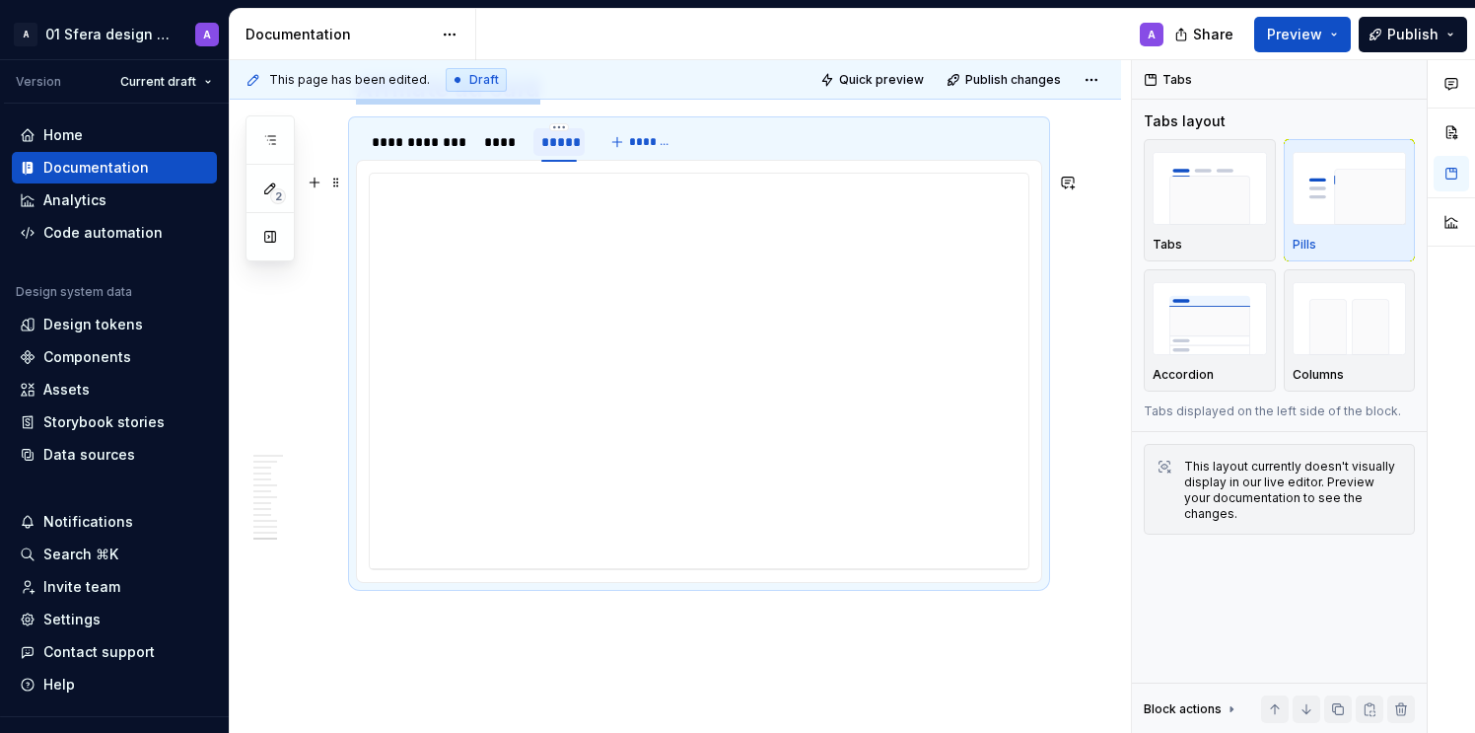
scroll to position [8764, 0]
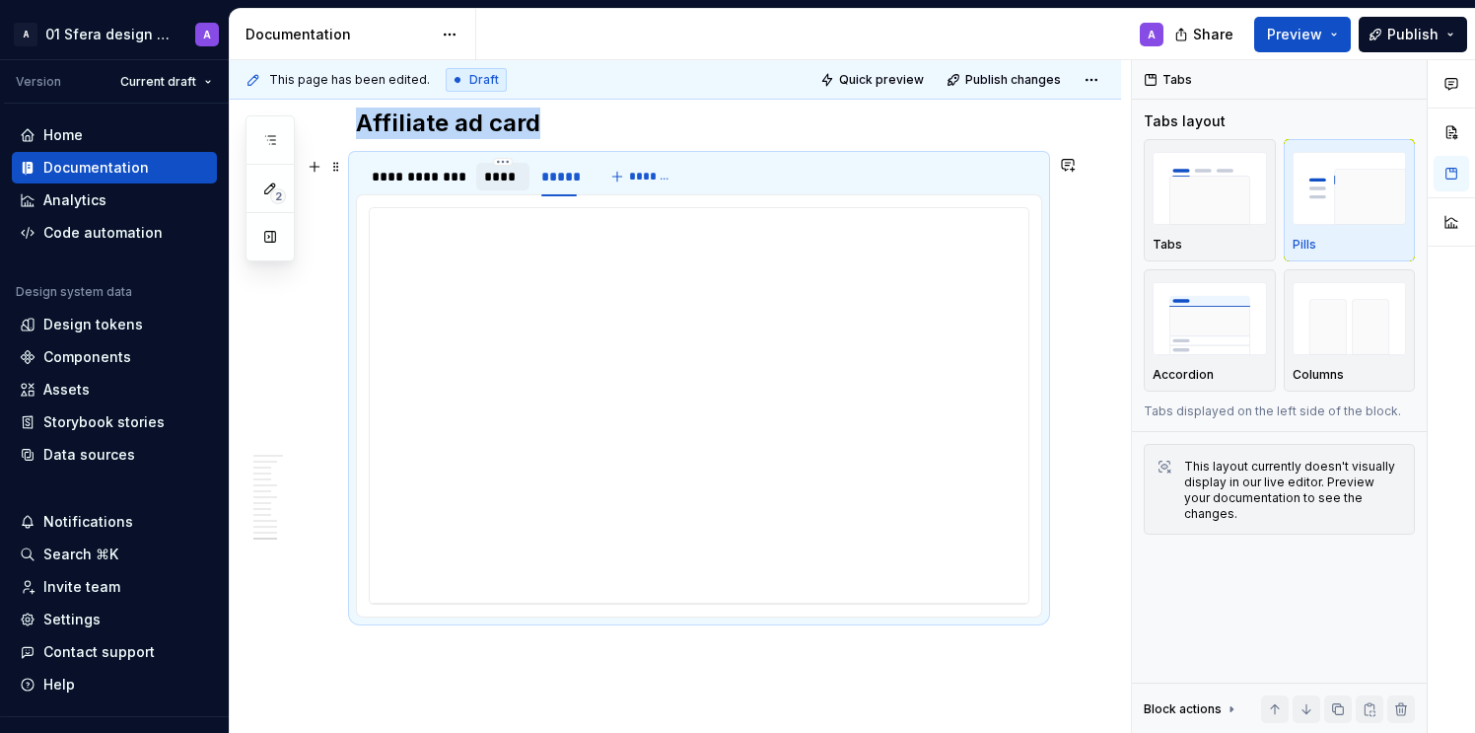
click at [505, 178] on div "****" at bounding box center [502, 177] width 37 height 20
click at [442, 182] on div "**********" at bounding box center [418, 177] width 93 height 20
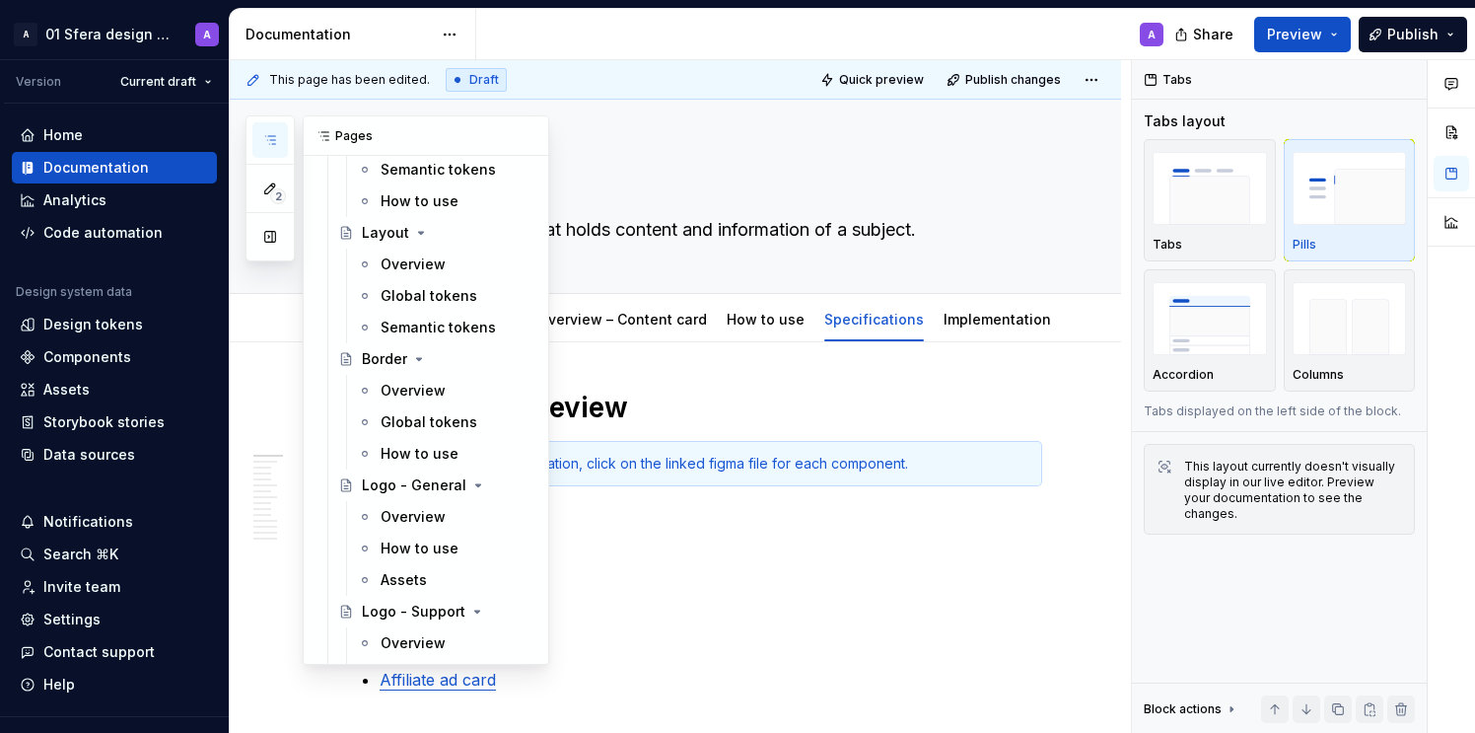
scroll to position [0, 0]
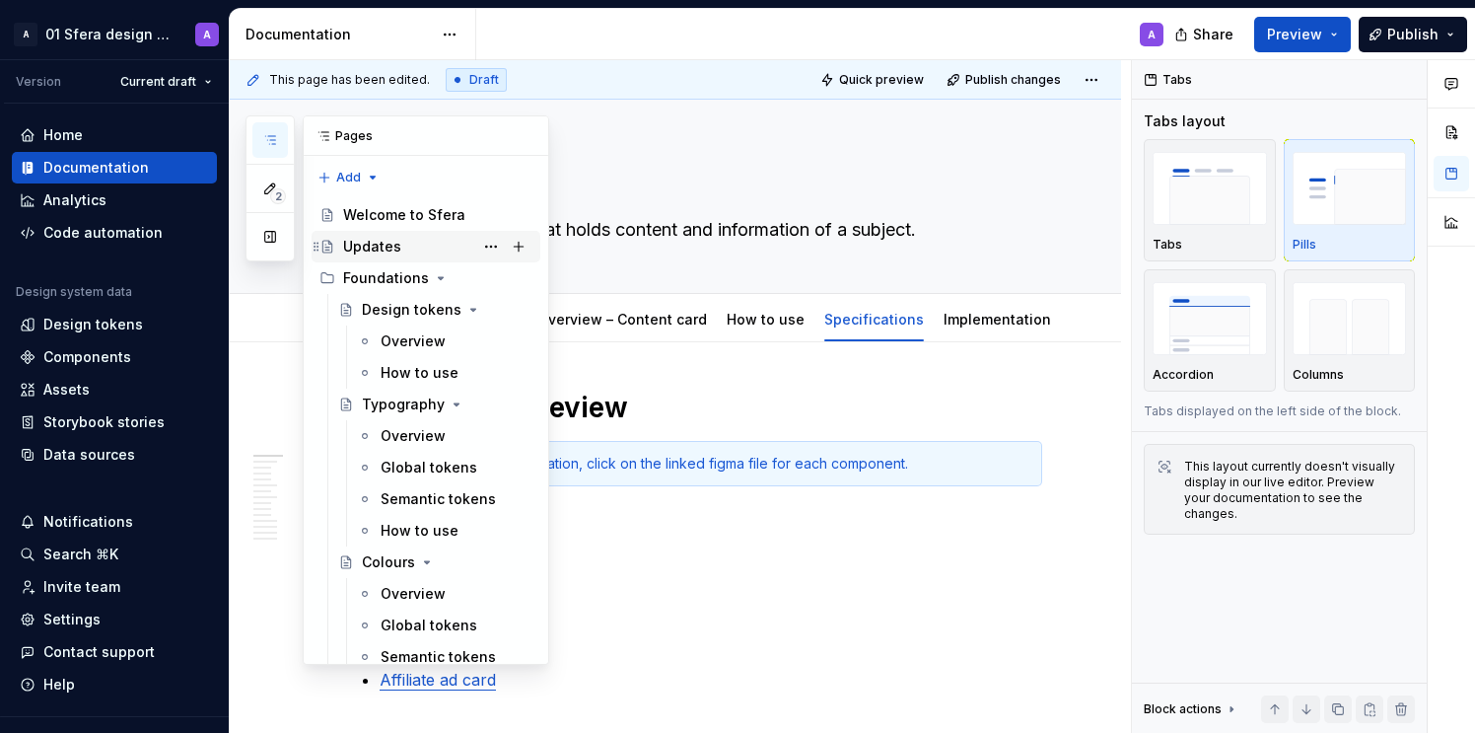
click at [404, 240] on div "Updates" at bounding box center [437, 247] width 189 height 28
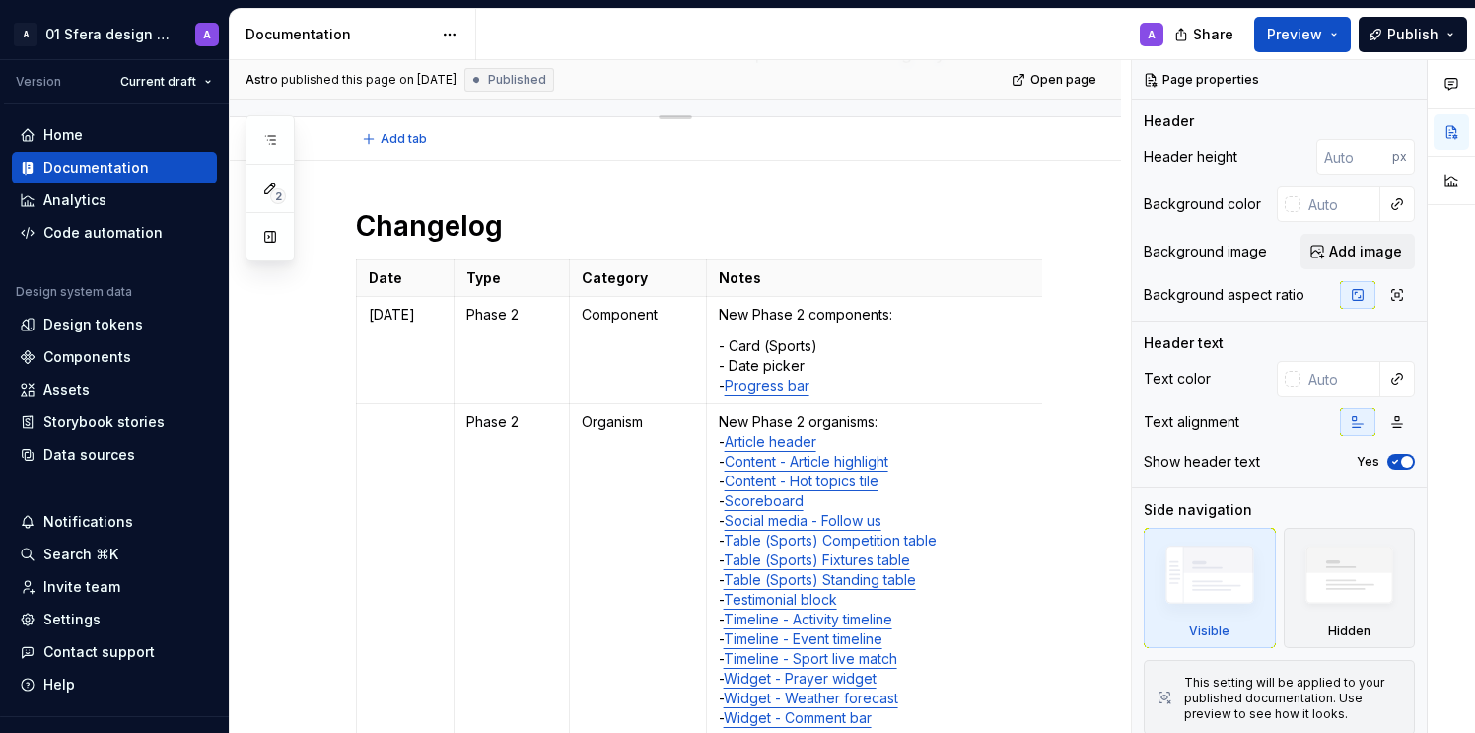
type textarea "*"
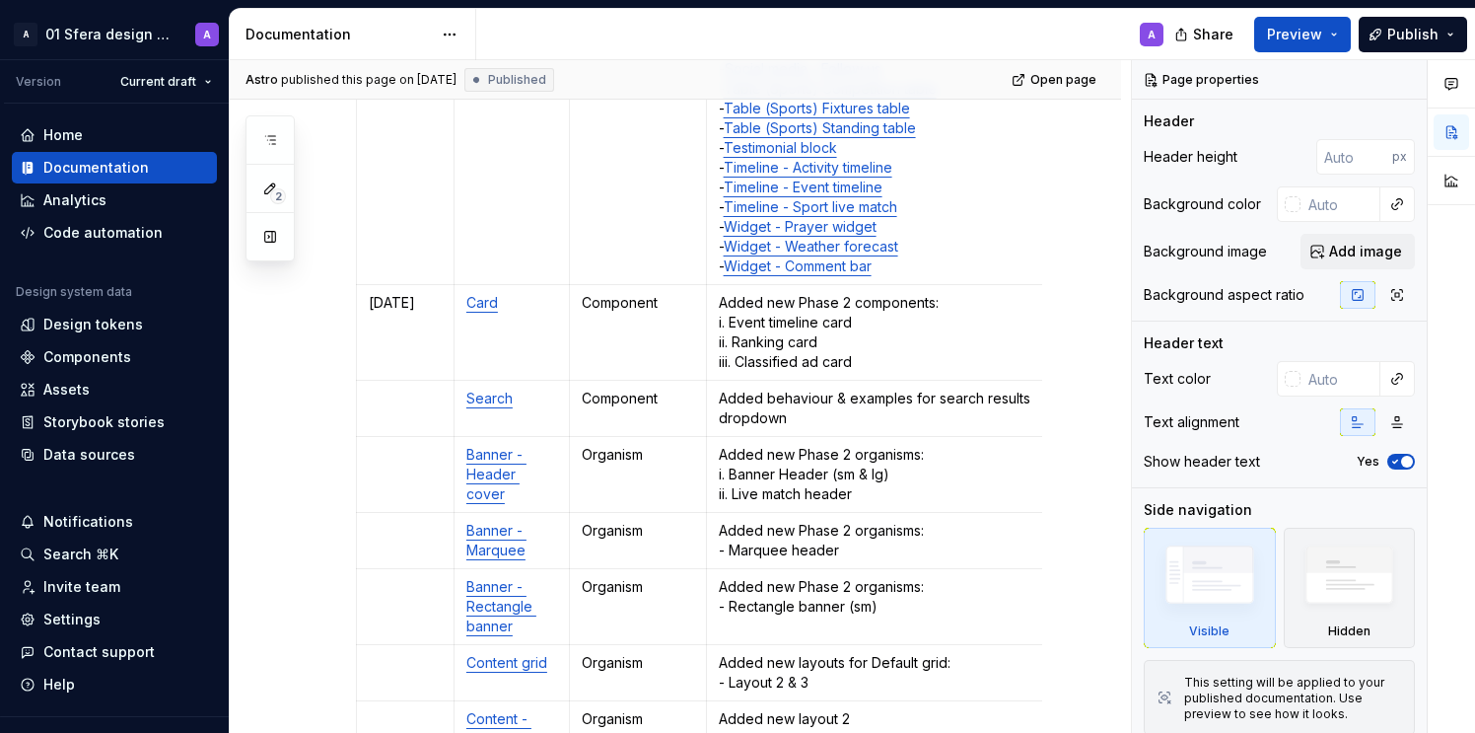
scroll to position [227, 0]
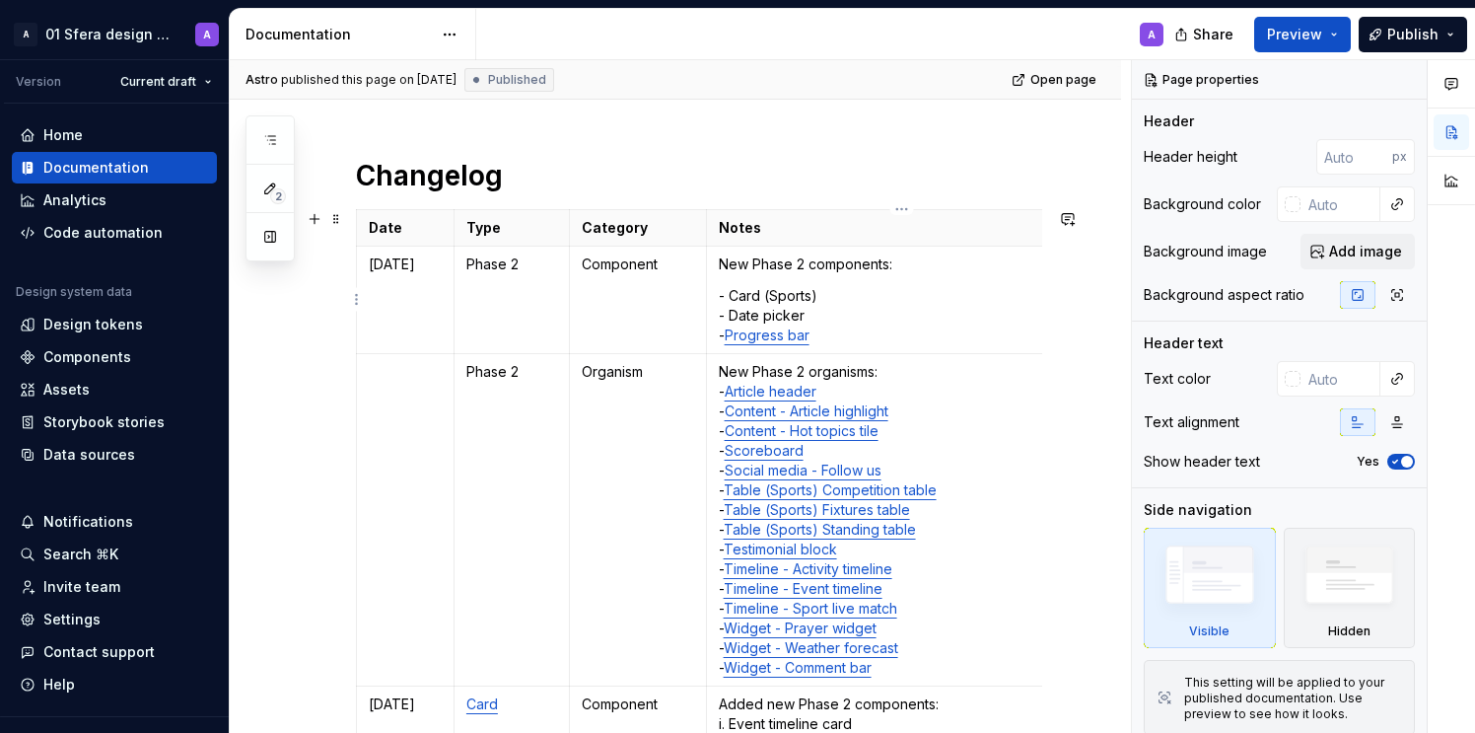
click at [795, 271] on p "New Phase 2 components:" at bounding box center [902, 264] width 366 height 20
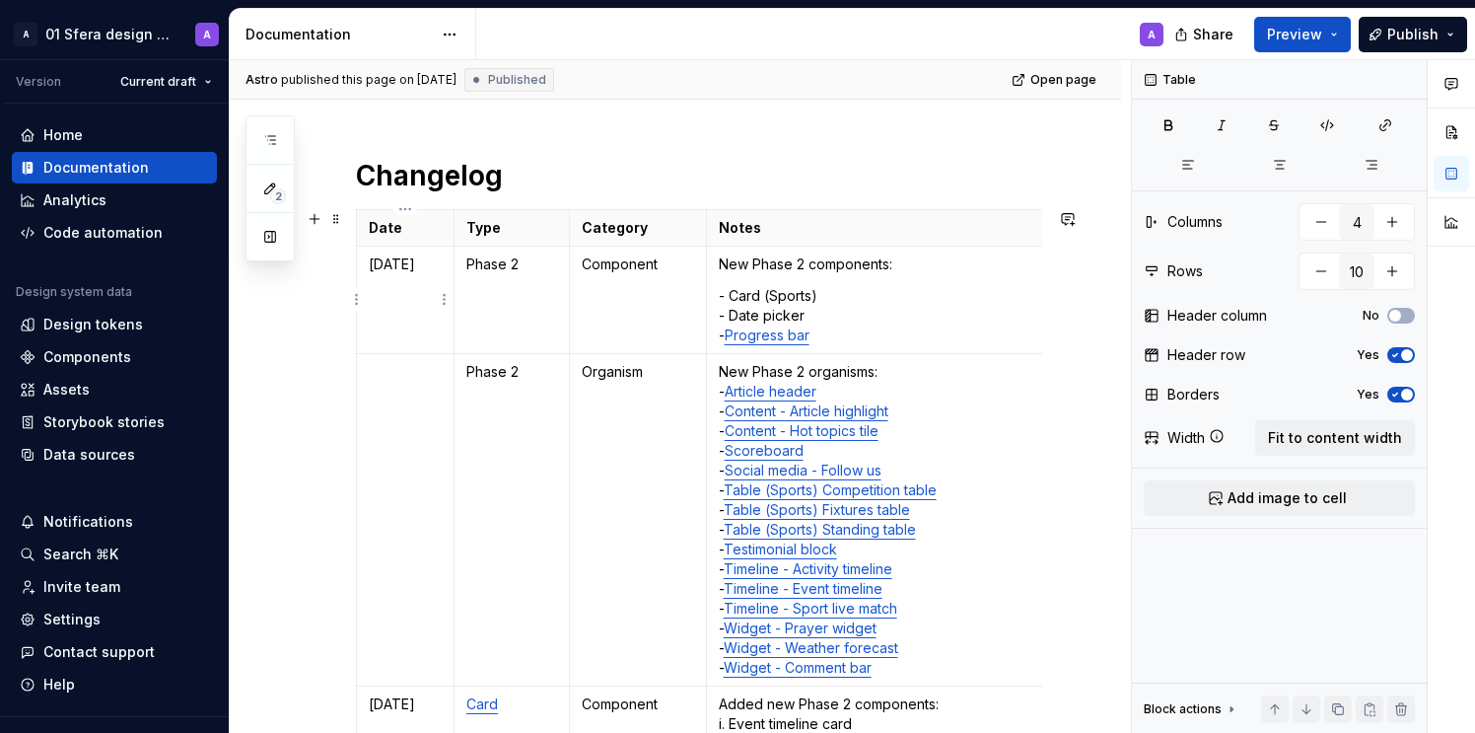
click at [401, 269] on p "[DATE]" at bounding box center [405, 264] width 73 height 20
click at [359, 302] on html "A 01 Sfera design system A Version Current draft Home Documentation Analytics C…" at bounding box center [737, 366] width 1475 height 733
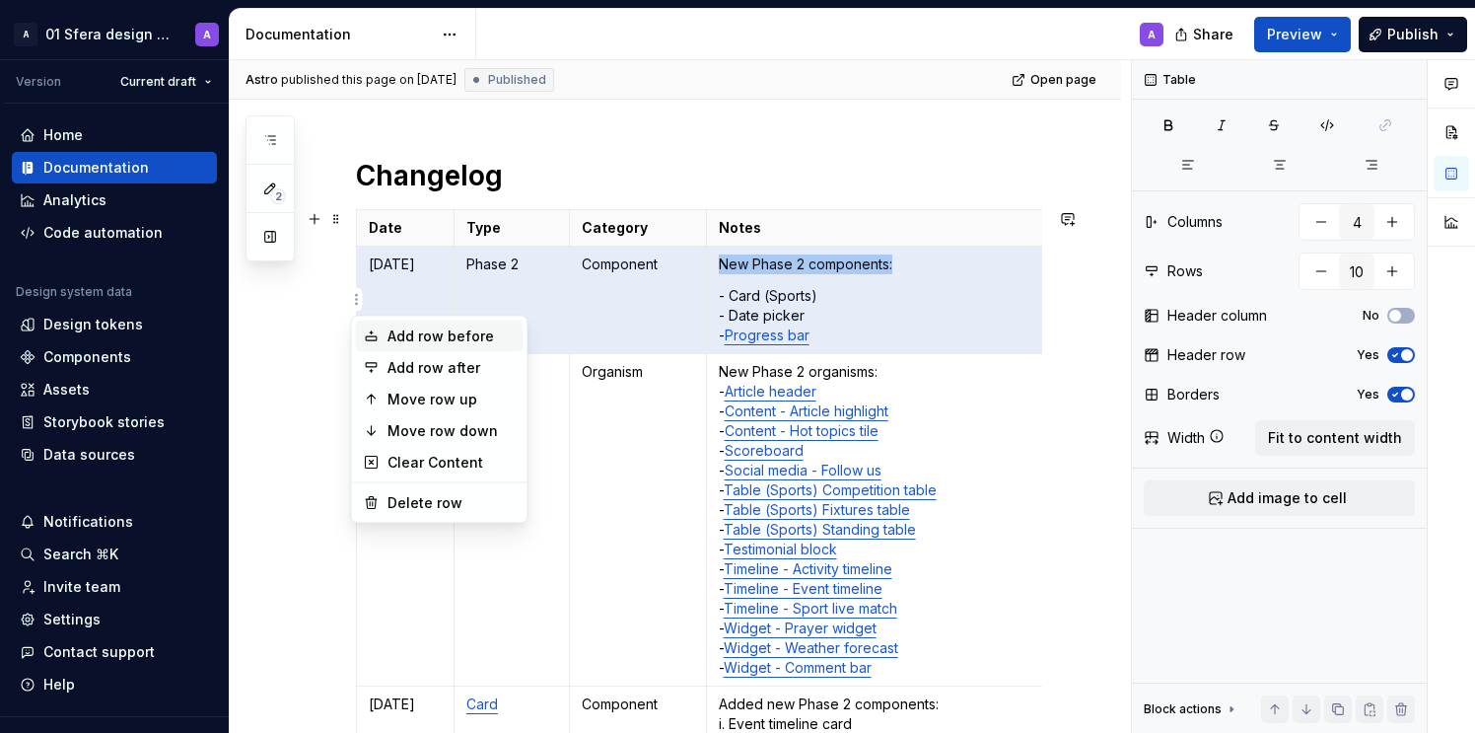
click at [436, 336] on div "Add row before" at bounding box center [452, 336] width 128 height 20
type input "11"
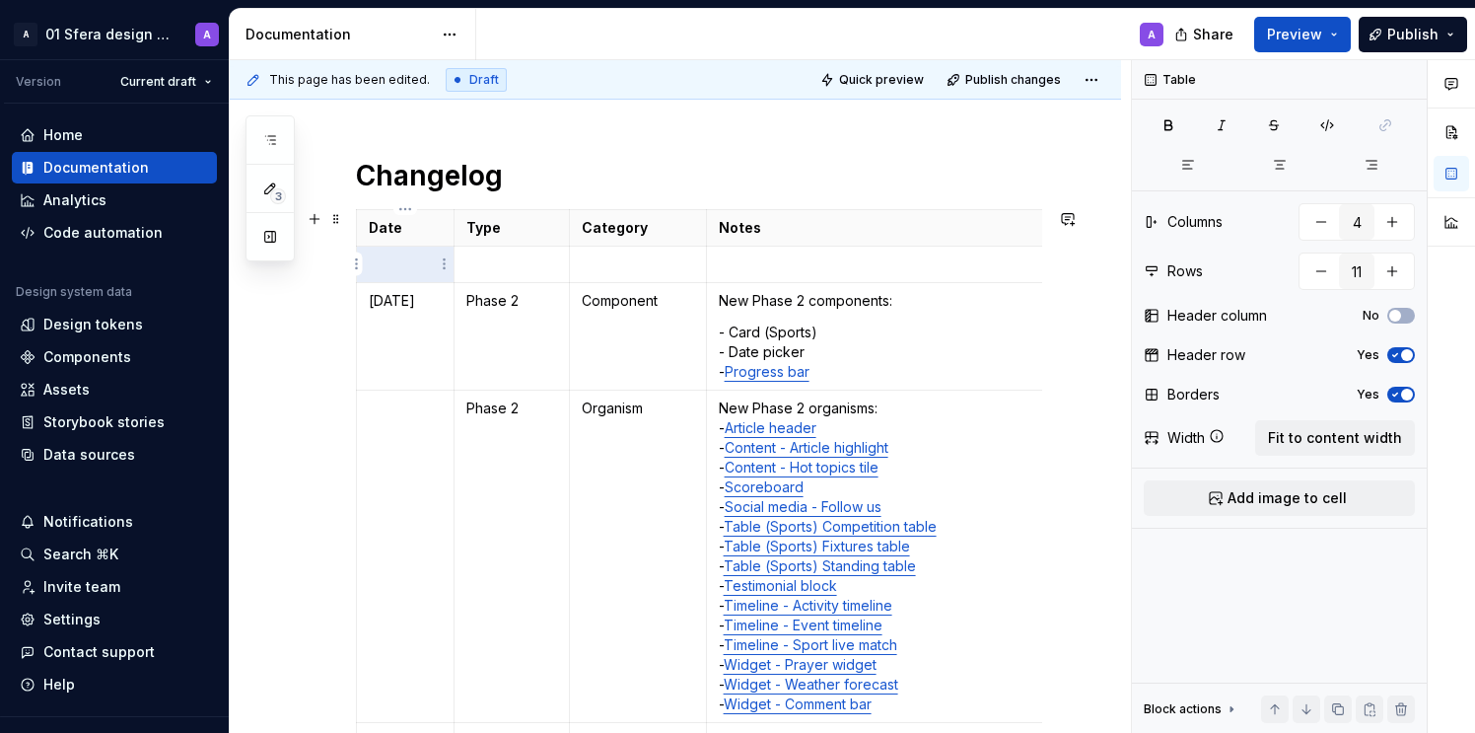
click at [419, 262] on p at bounding box center [405, 264] width 73 height 20
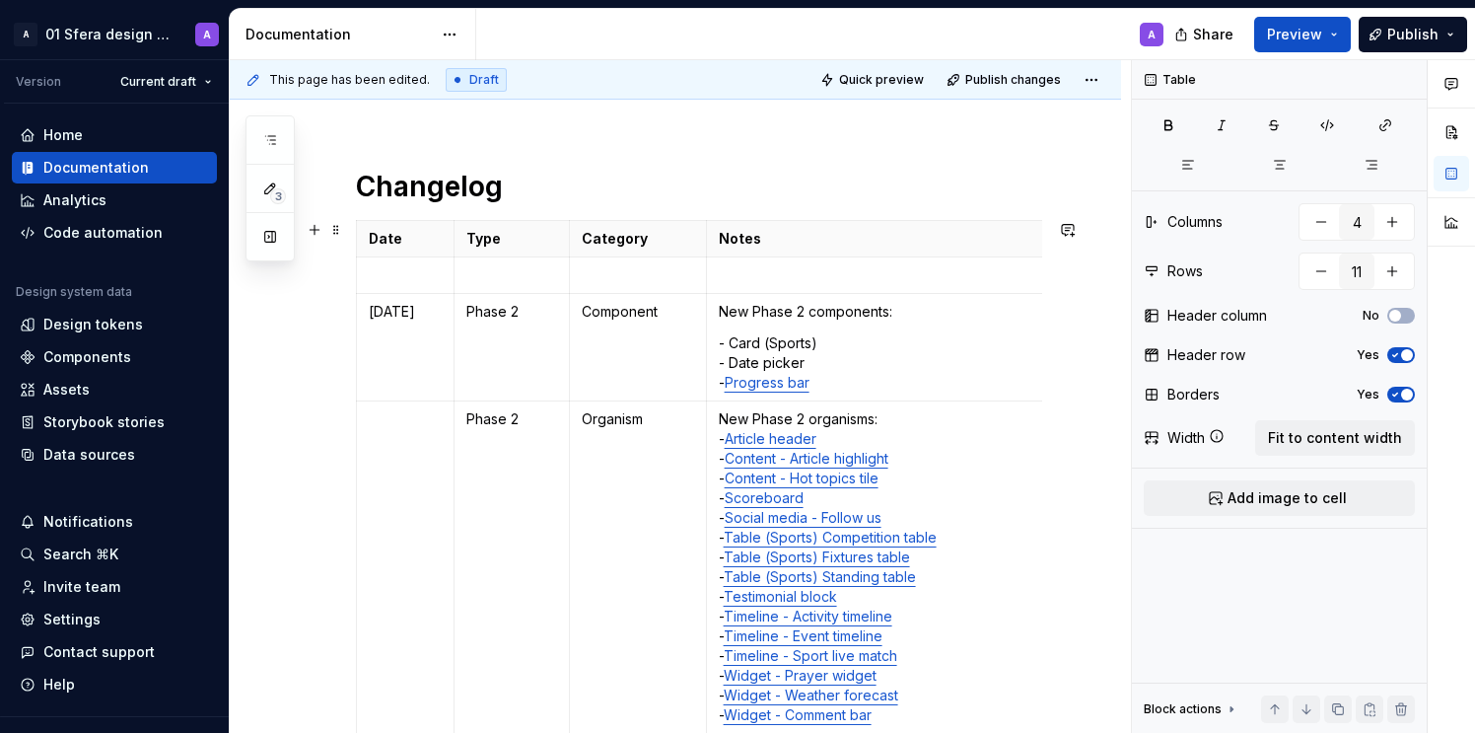
scroll to position [191, 0]
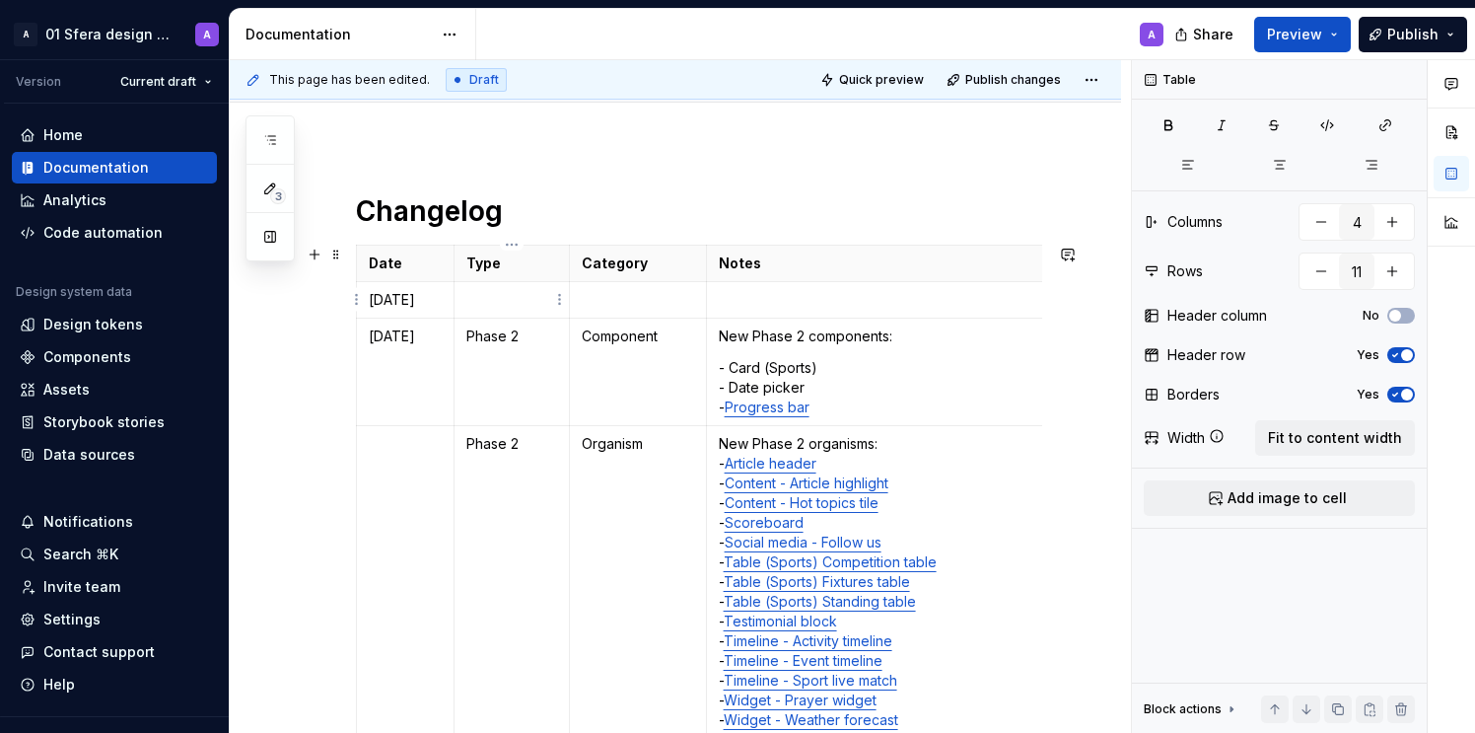
click at [507, 294] on p at bounding box center [511, 300] width 91 height 20
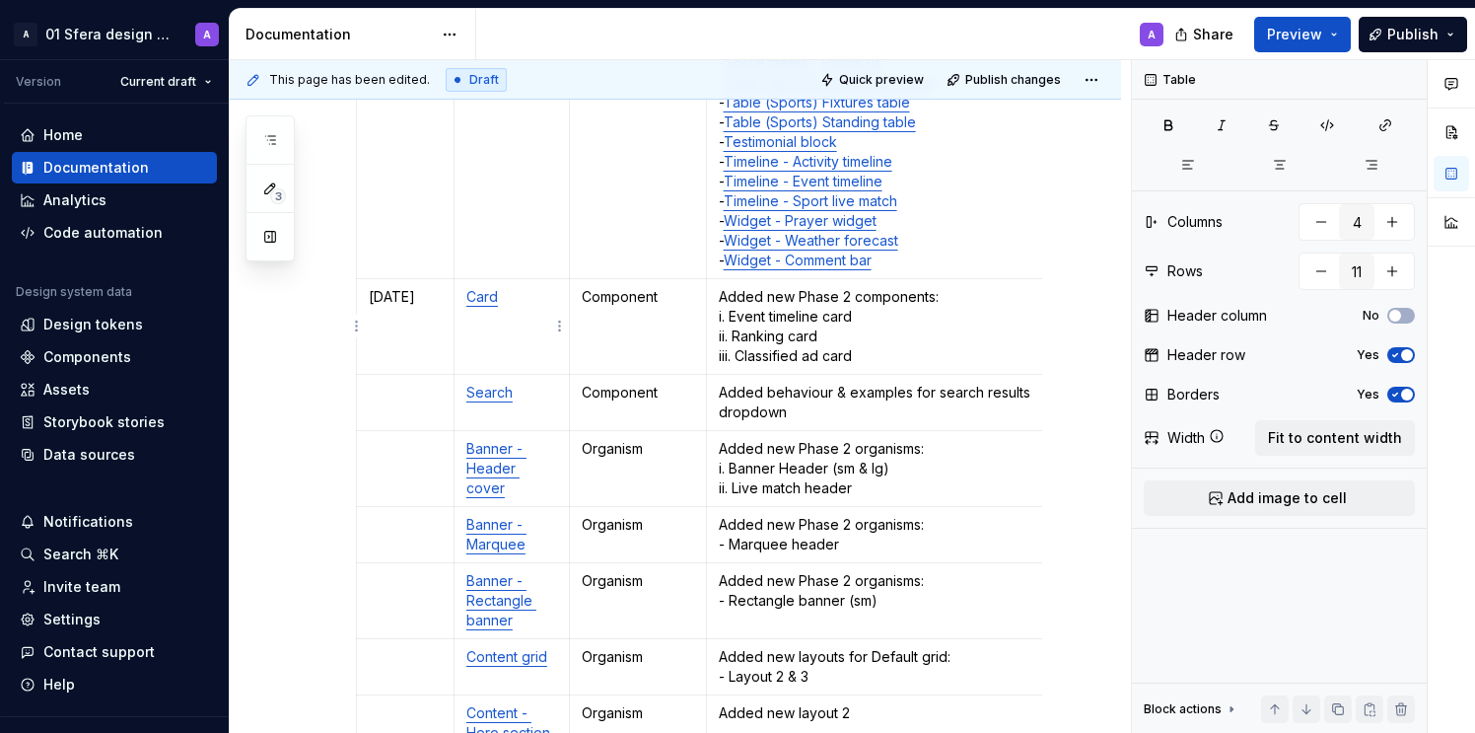
scroll to position [669, 0]
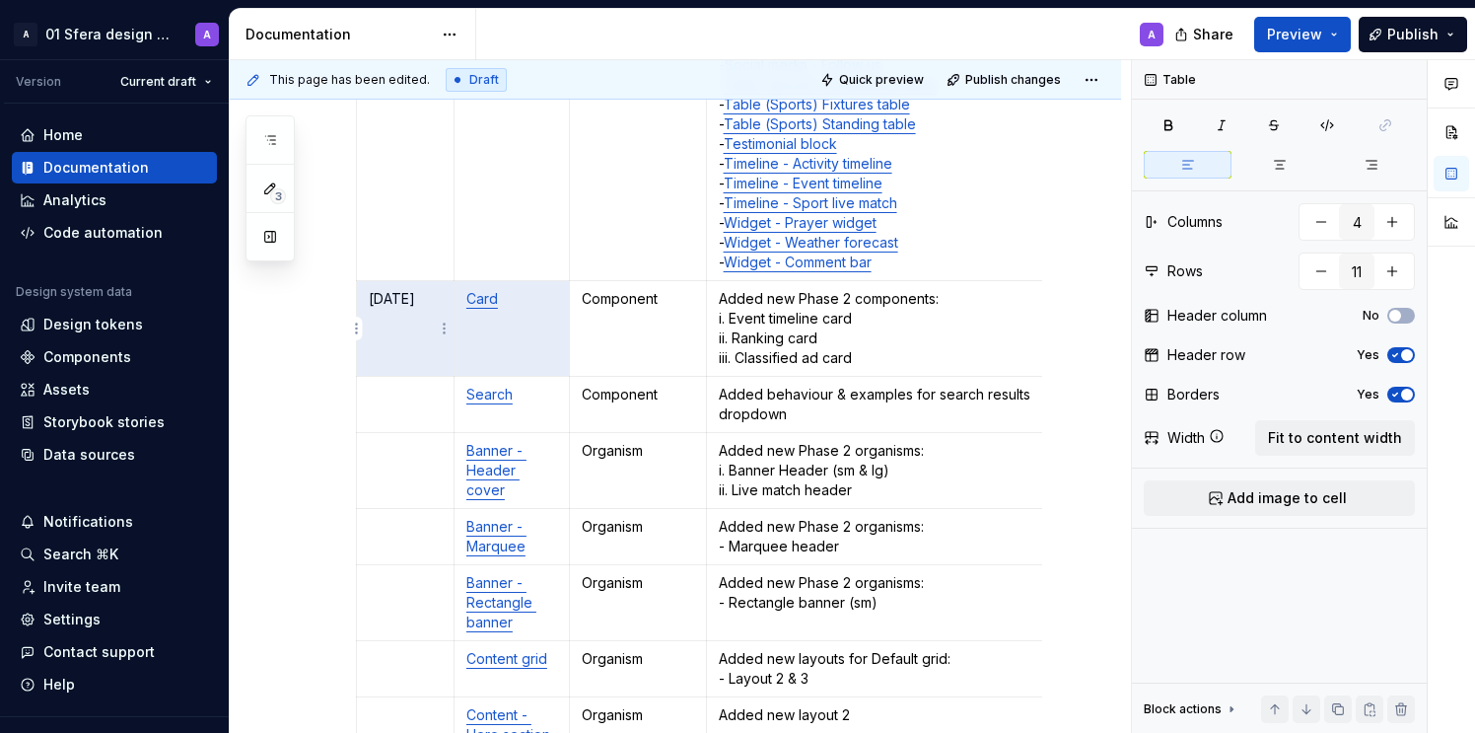
drag, startPoint x: 534, startPoint y: 296, endPoint x: 450, endPoint y: 295, distance: 83.8
click at [450, 295] on tr "[DATE] Card Component Added new Phase 2 components: i. Event timeline card ii. …" at bounding box center [727, 329] width 741 height 96
click at [521, 303] on p "Card" at bounding box center [511, 299] width 91 height 20
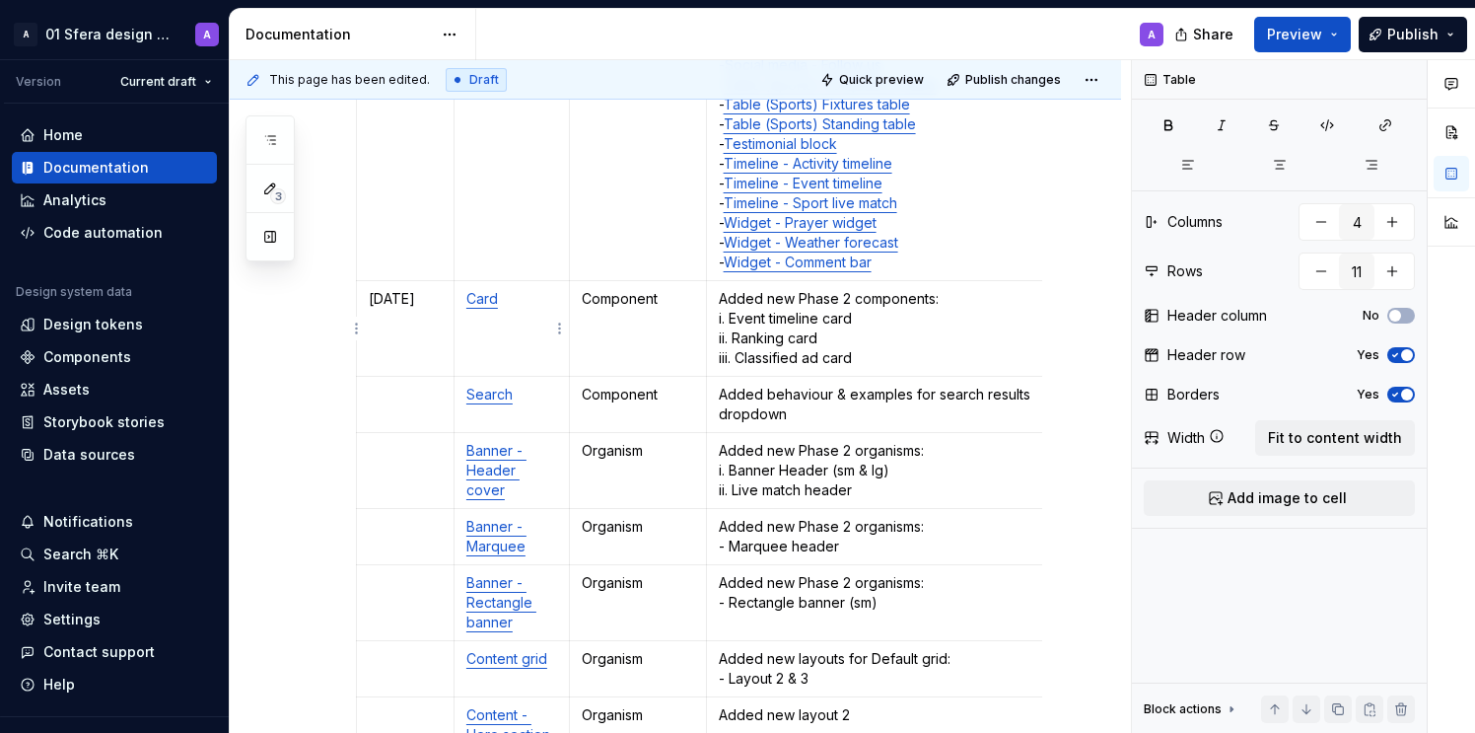
click at [521, 303] on p "Card" at bounding box center [511, 299] width 91 height 20
click at [517, 299] on p "Card" at bounding box center [511, 299] width 91 height 20
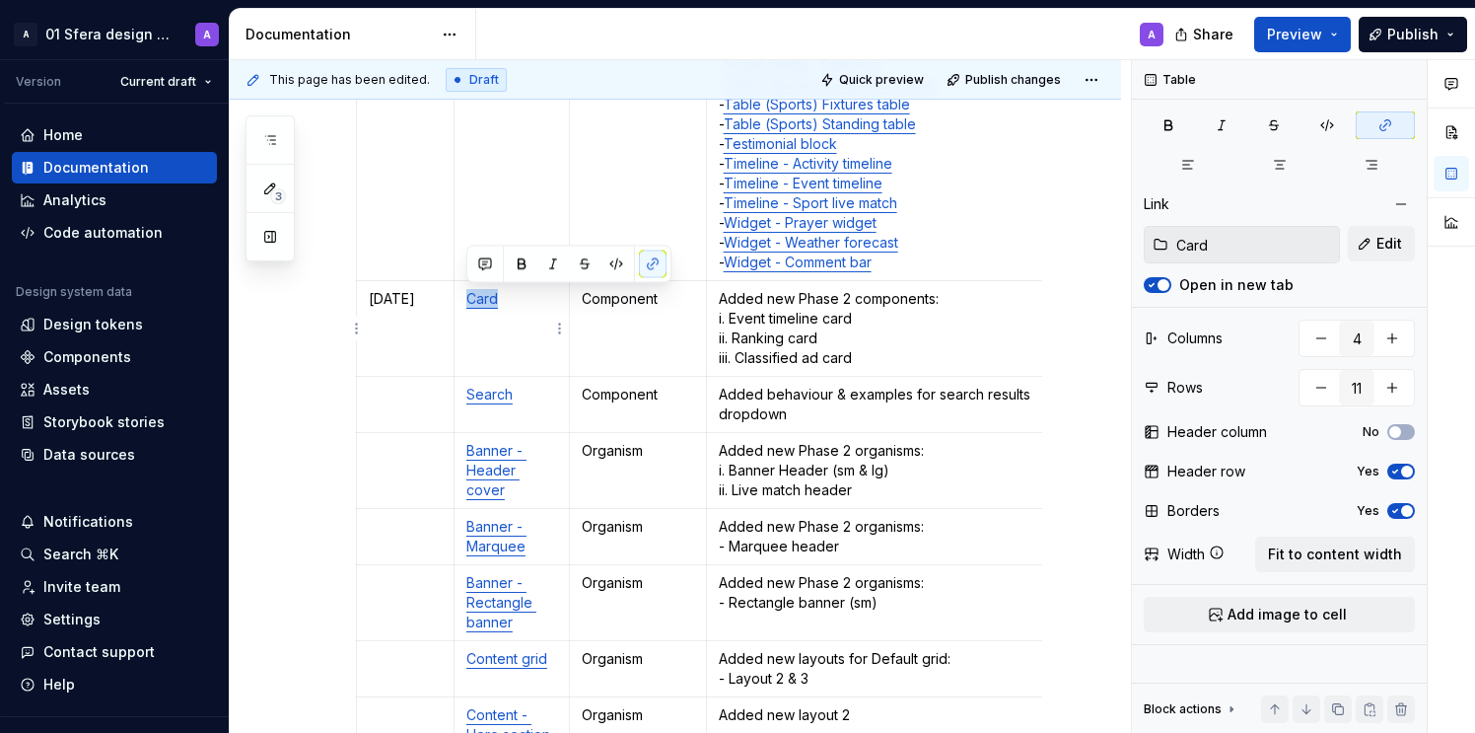
copy link "Card"
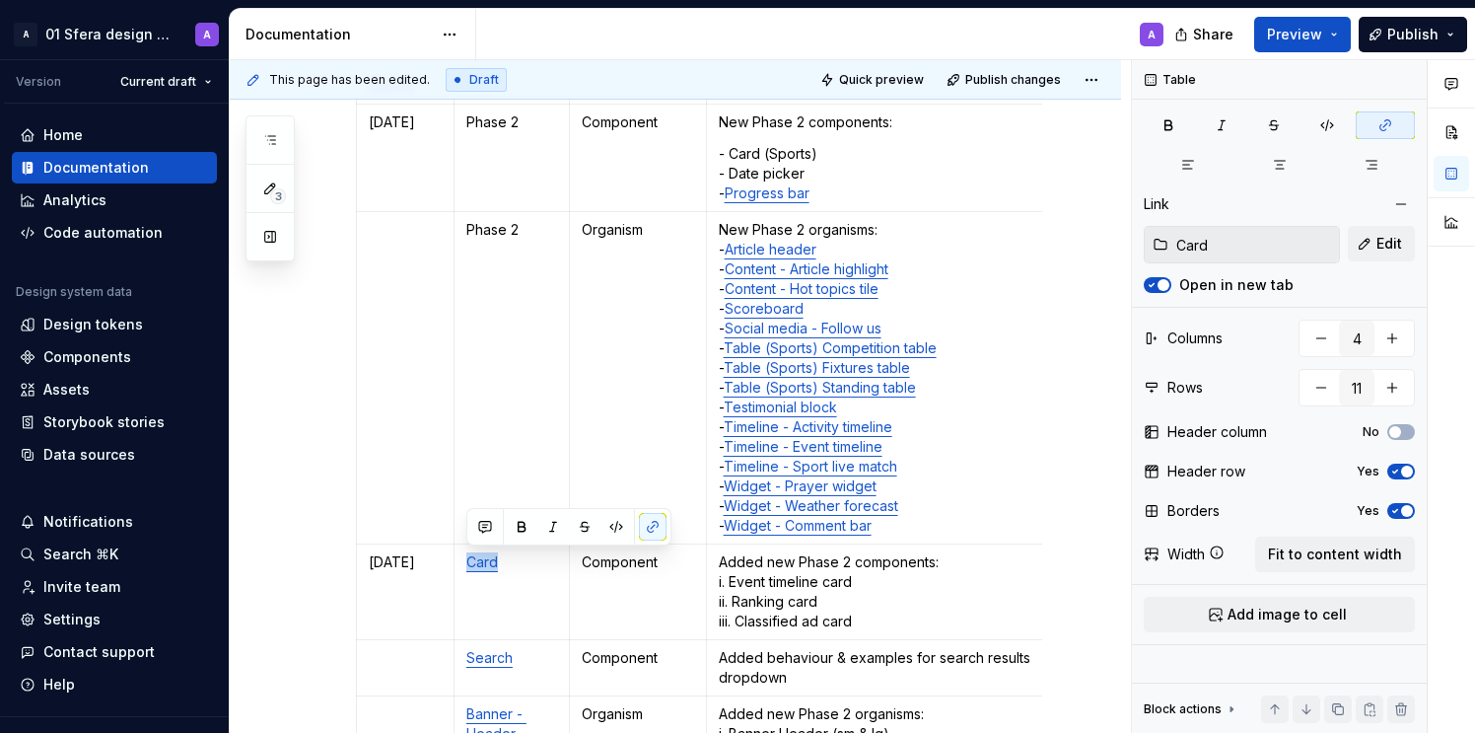
scroll to position [249, 0]
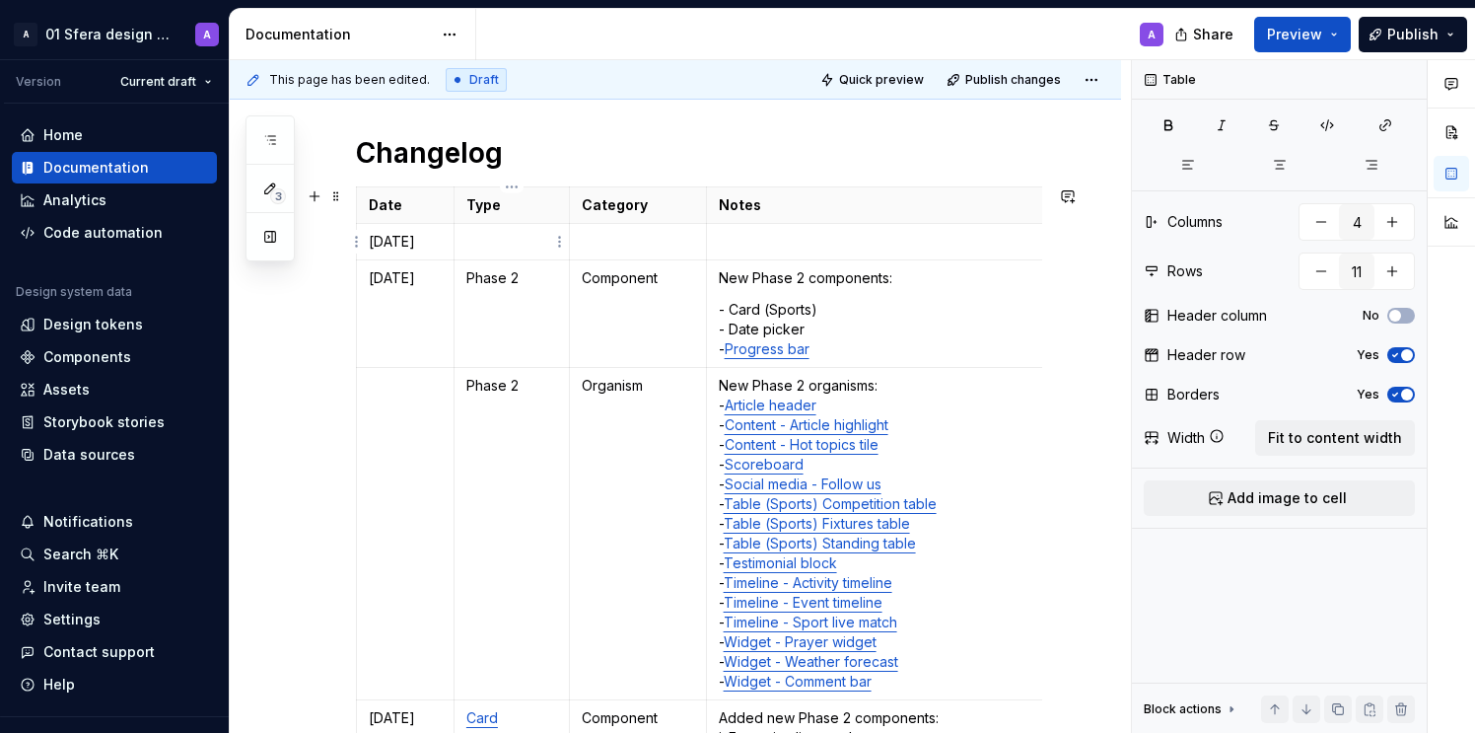
click at [517, 249] on p at bounding box center [511, 242] width 91 height 20
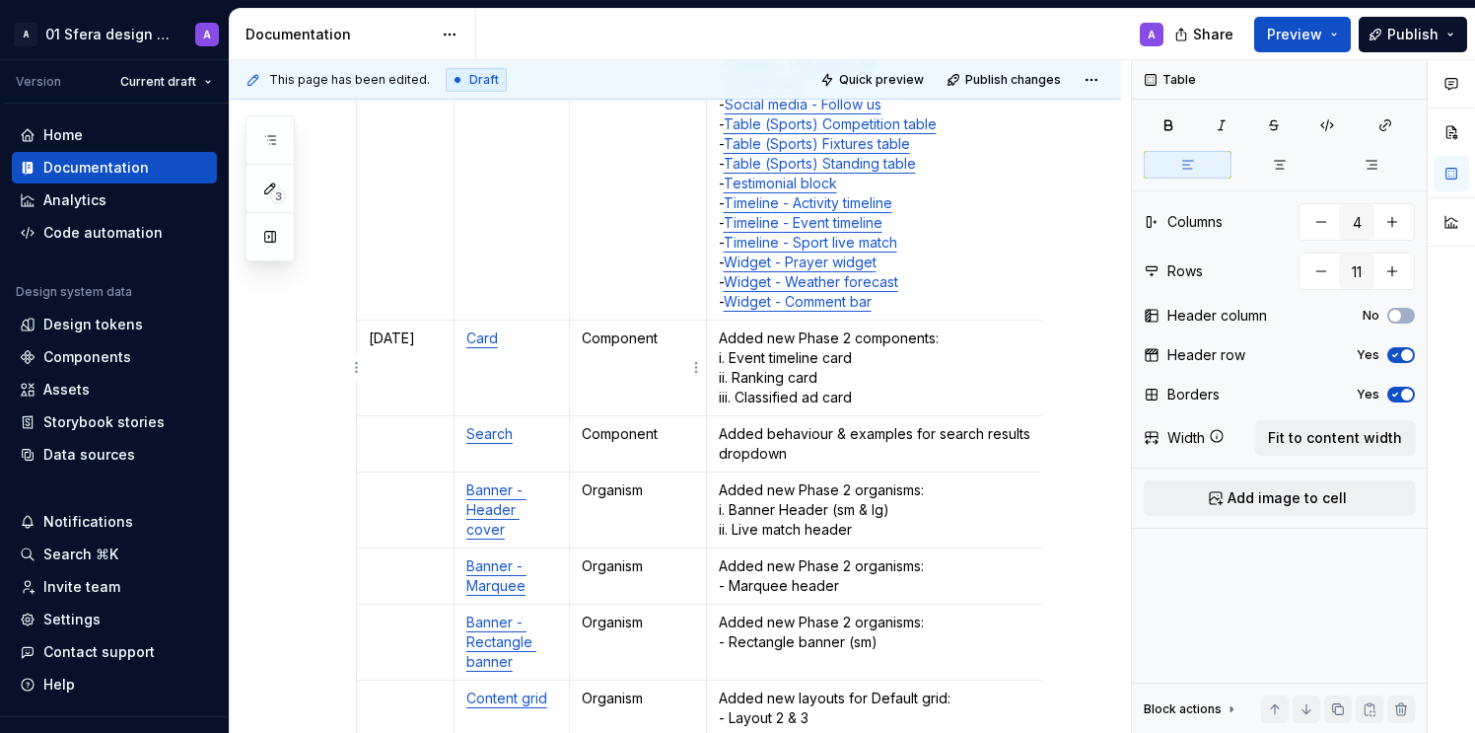
click at [646, 345] on p "Component" at bounding box center [638, 338] width 112 height 20
copy p "Component"
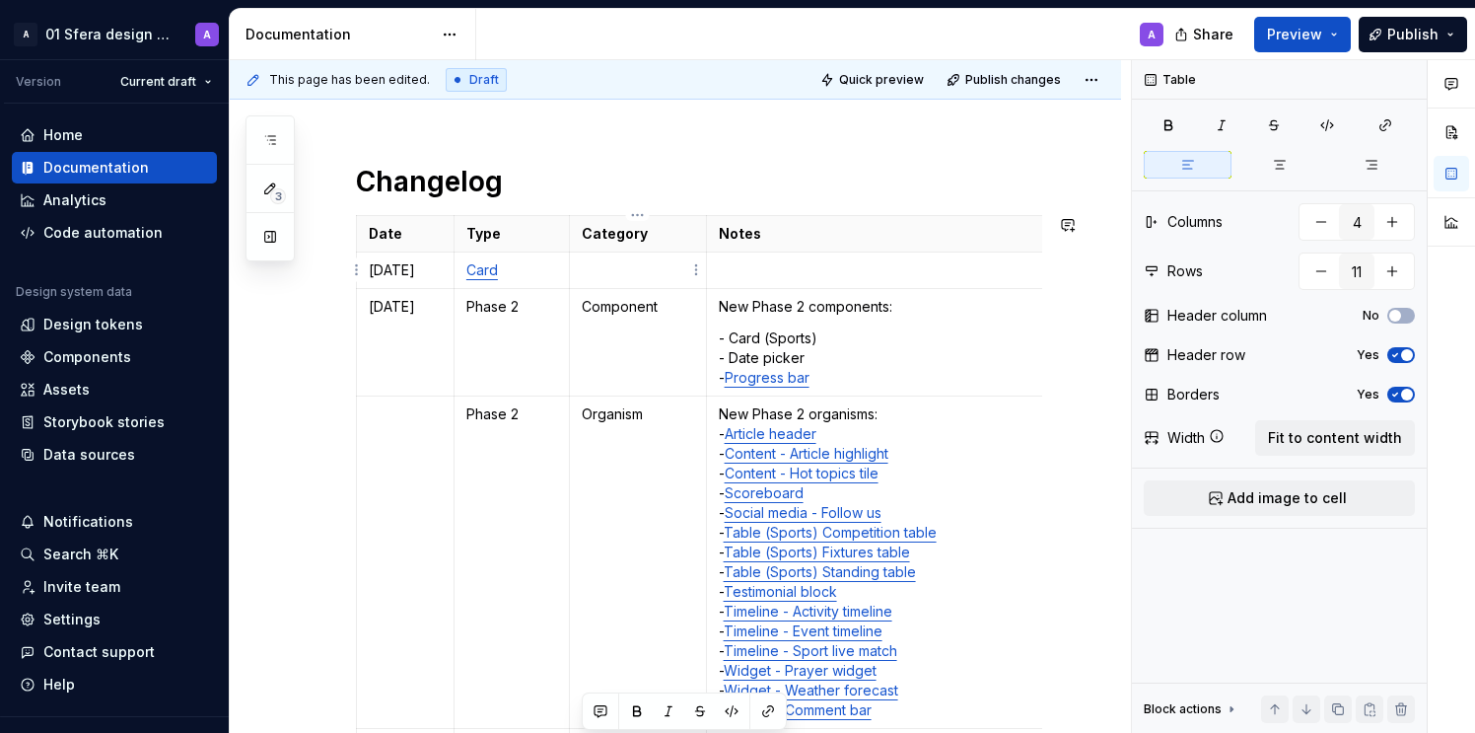
click at [632, 275] on p at bounding box center [638, 270] width 112 height 20
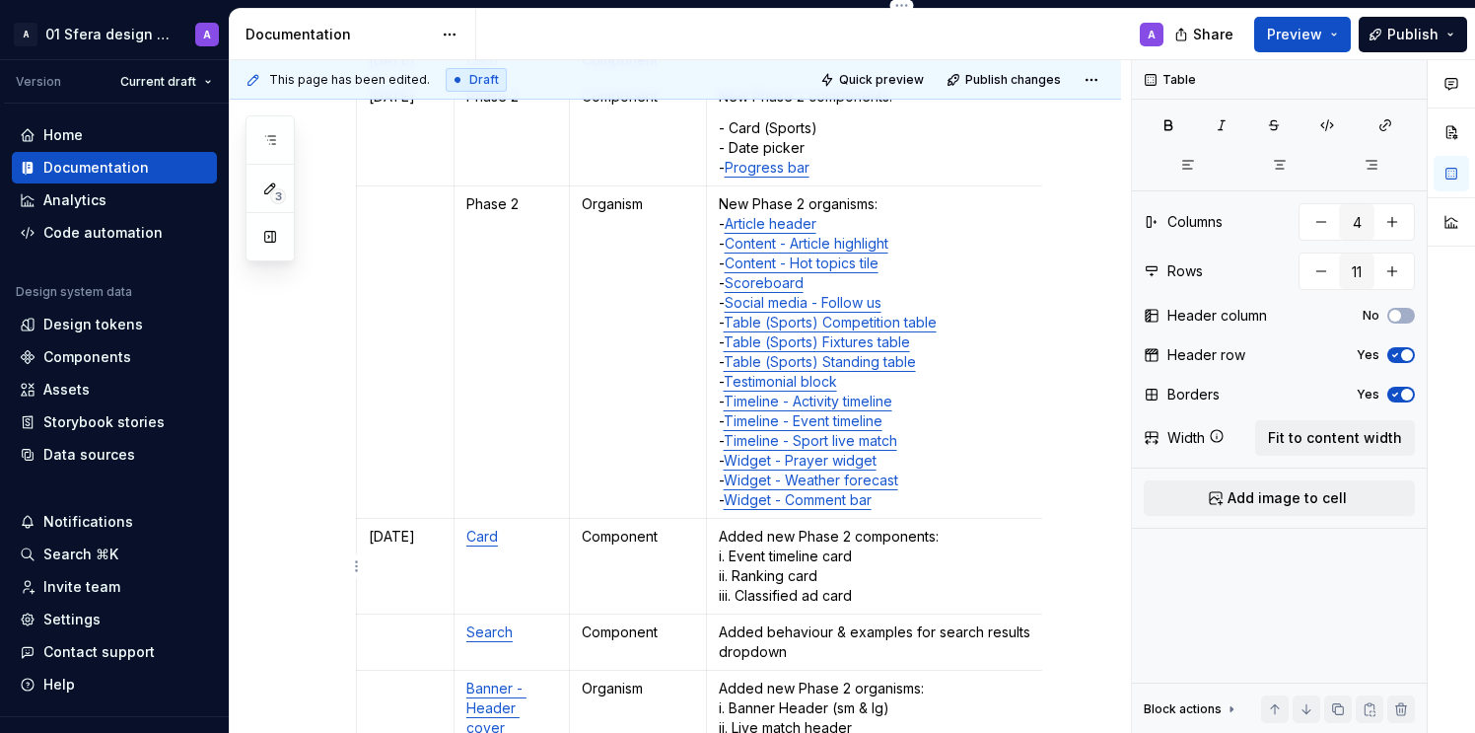
scroll to position [238, 0]
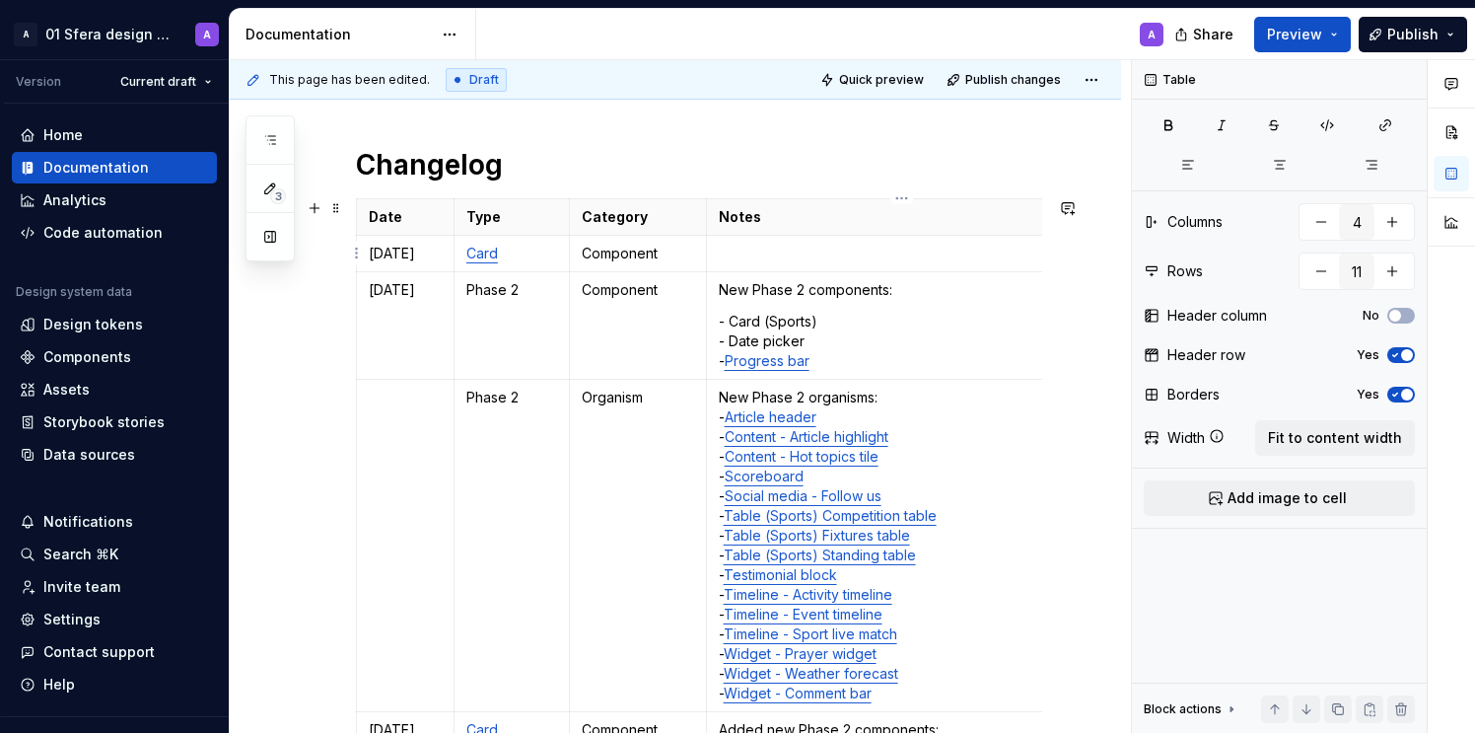
click at [742, 248] on p at bounding box center [902, 254] width 366 height 20
drag, startPoint x: 761, startPoint y: 253, endPoint x: 724, endPoint y: 258, distance: 37.8
click at [724, 258] on p "Card - Affiliate ad card component" at bounding box center [902, 254] width 366 height 20
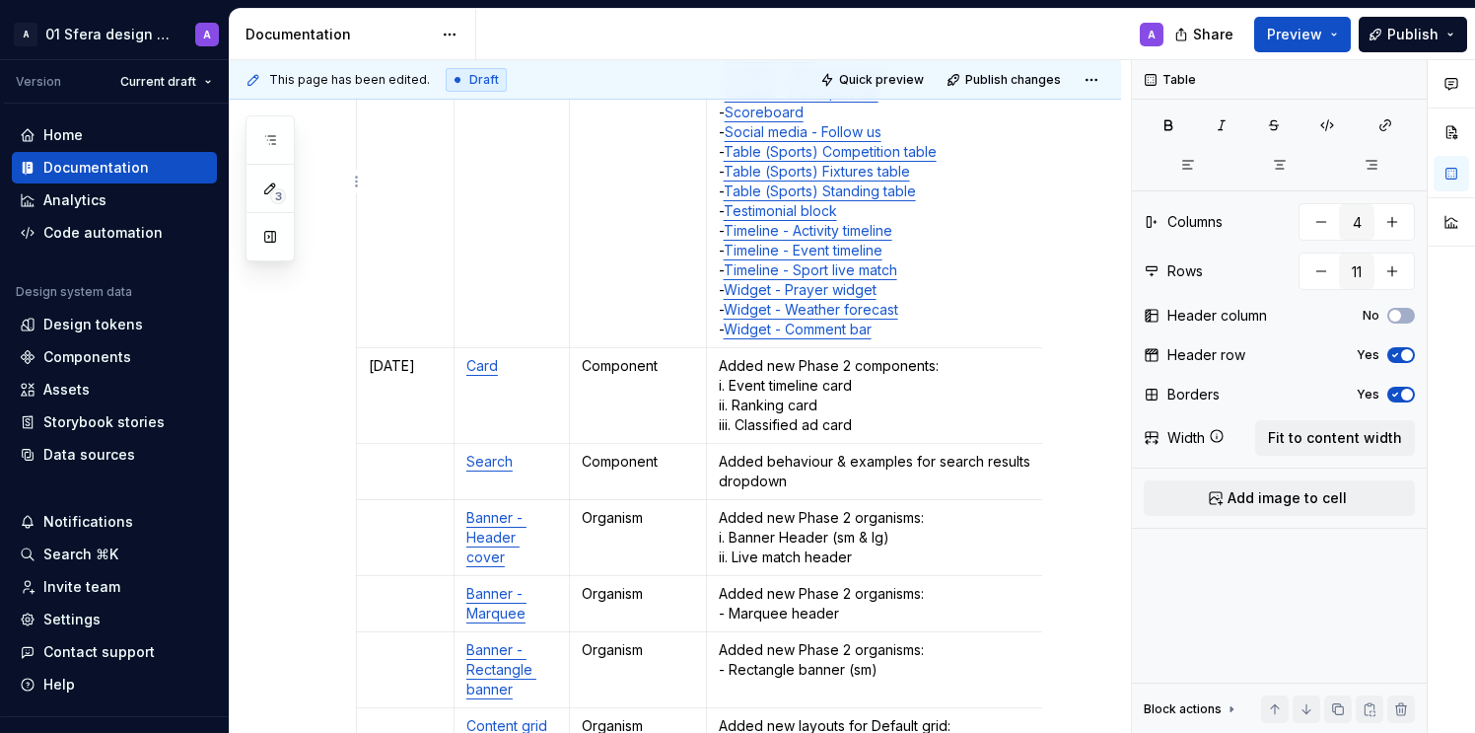
scroll to position [190, 0]
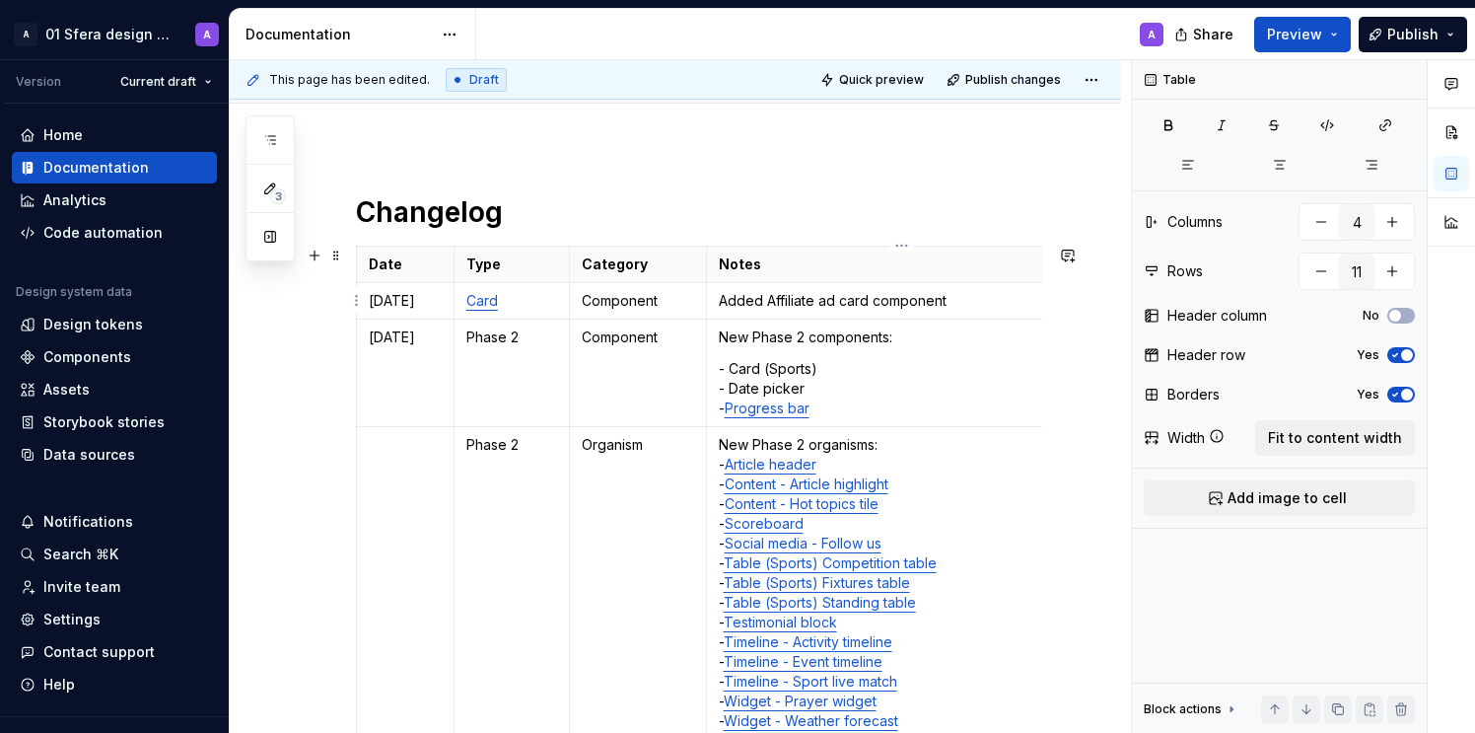
click at [803, 302] on p "Added Affiliate ad card component" at bounding box center [902, 301] width 366 height 20
click at [967, 302] on p "Added Affiliate ad card component" at bounding box center [902, 301] width 366 height 20
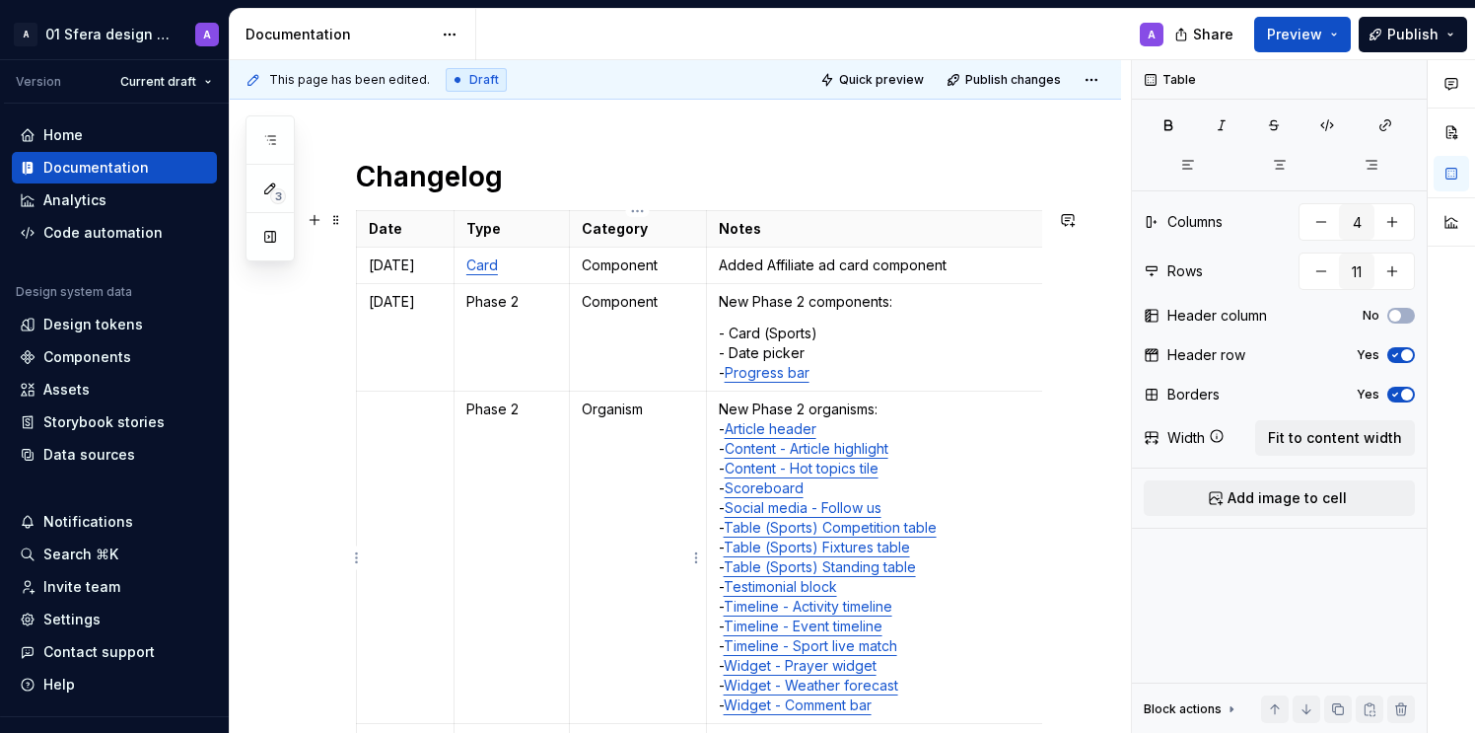
scroll to position [225, 0]
click at [521, 262] on p "Card" at bounding box center [511, 266] width 91 height 20
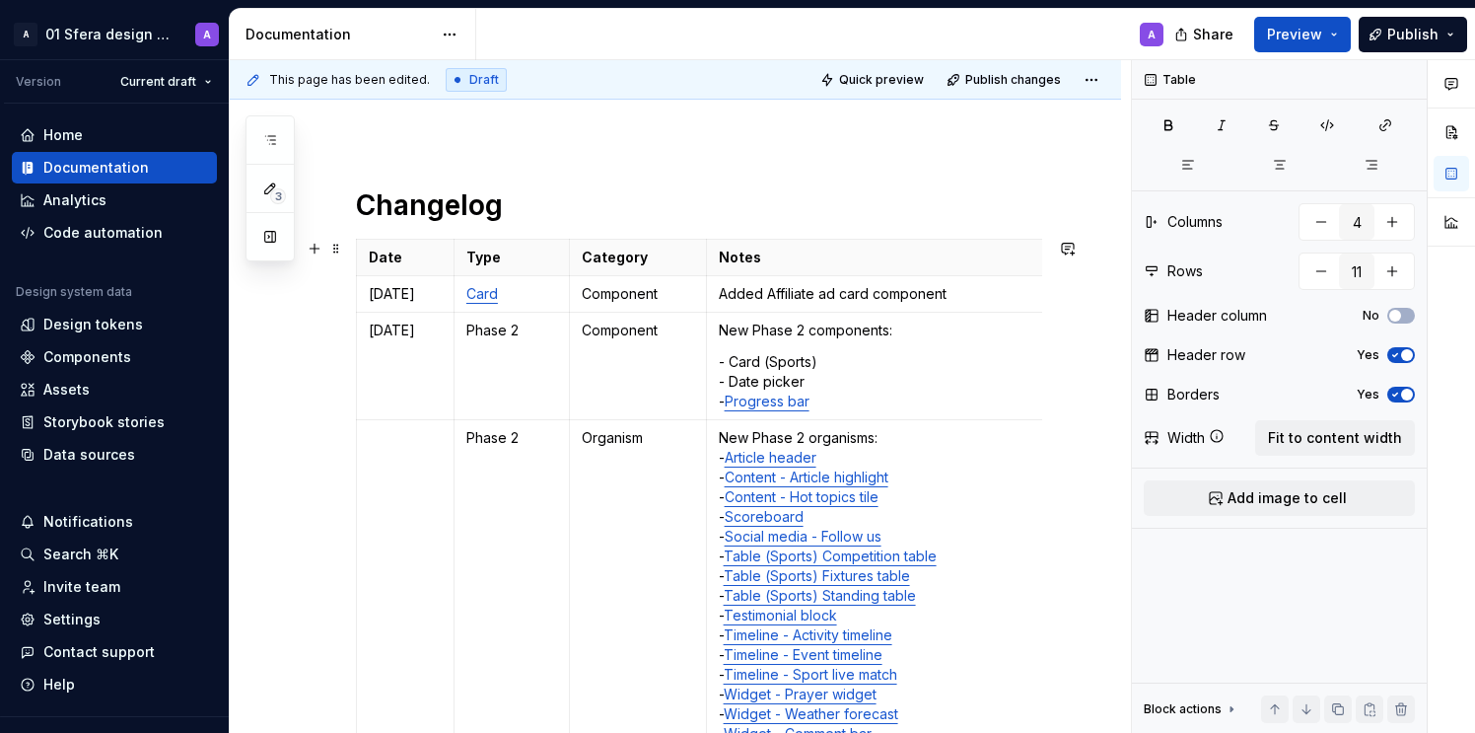
scroll to position [196, 0]
click at [785, 296] on p "Added Affiliate ad card component" at bounding box center [902, 295] width 366 height 20
click at [762, 294] on p "Added Affiliate ad card component" at bounding box center [902, 295] width 366 height 20
click at [721, 296] on p "Added new component Affiliate ad card component" at bounding box center [902, 295] width 366 height 20
click at [874, 294] on p "Added new component Affiliate ad card component" at bounding box center [902, 295] width 366 height 20
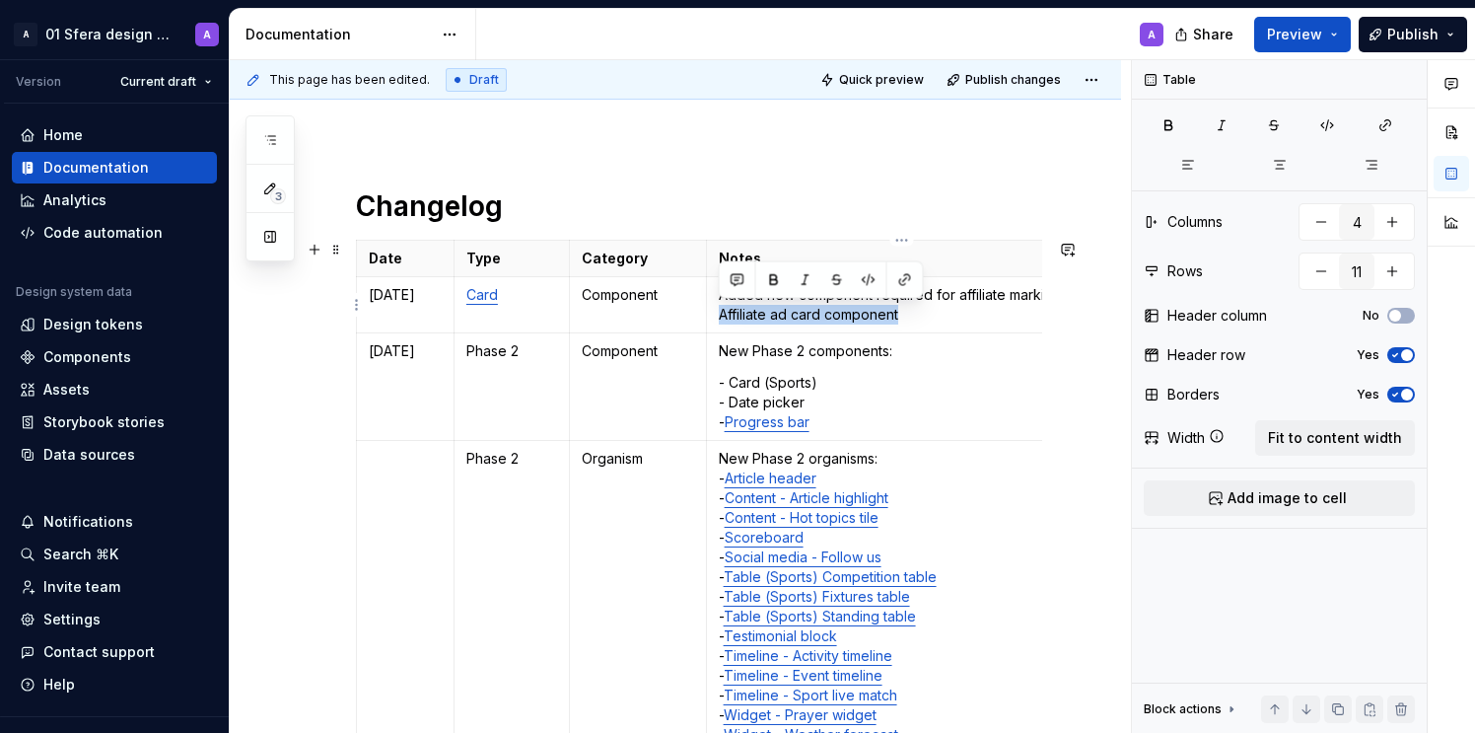
drag, startPoint x: 908, startPoint y: 314, endPoint x: 718, endPoint y: 317, distance: 190.4
click at [719, 317] on p "Added new component required for affiliate marking. Affiliate ad card component" at bounding box center [902, 304] width 366 height 39
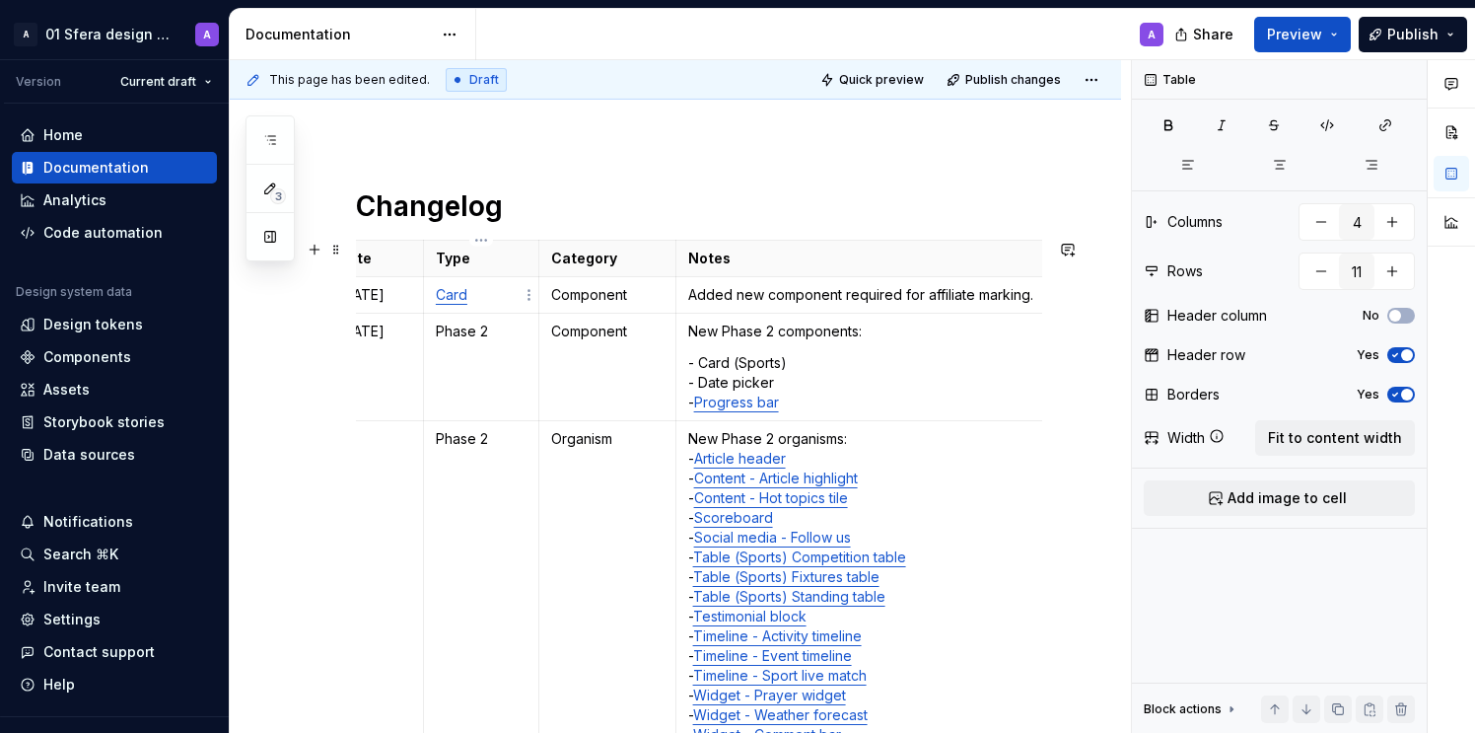
drag, startPoint x: 497, startPoint y: 292, endPoint x: 517, endPoint y: 312, distance: 27.9
click at [497, 292] on p "Card" at bounding box center [481, 295] width 91 height 20
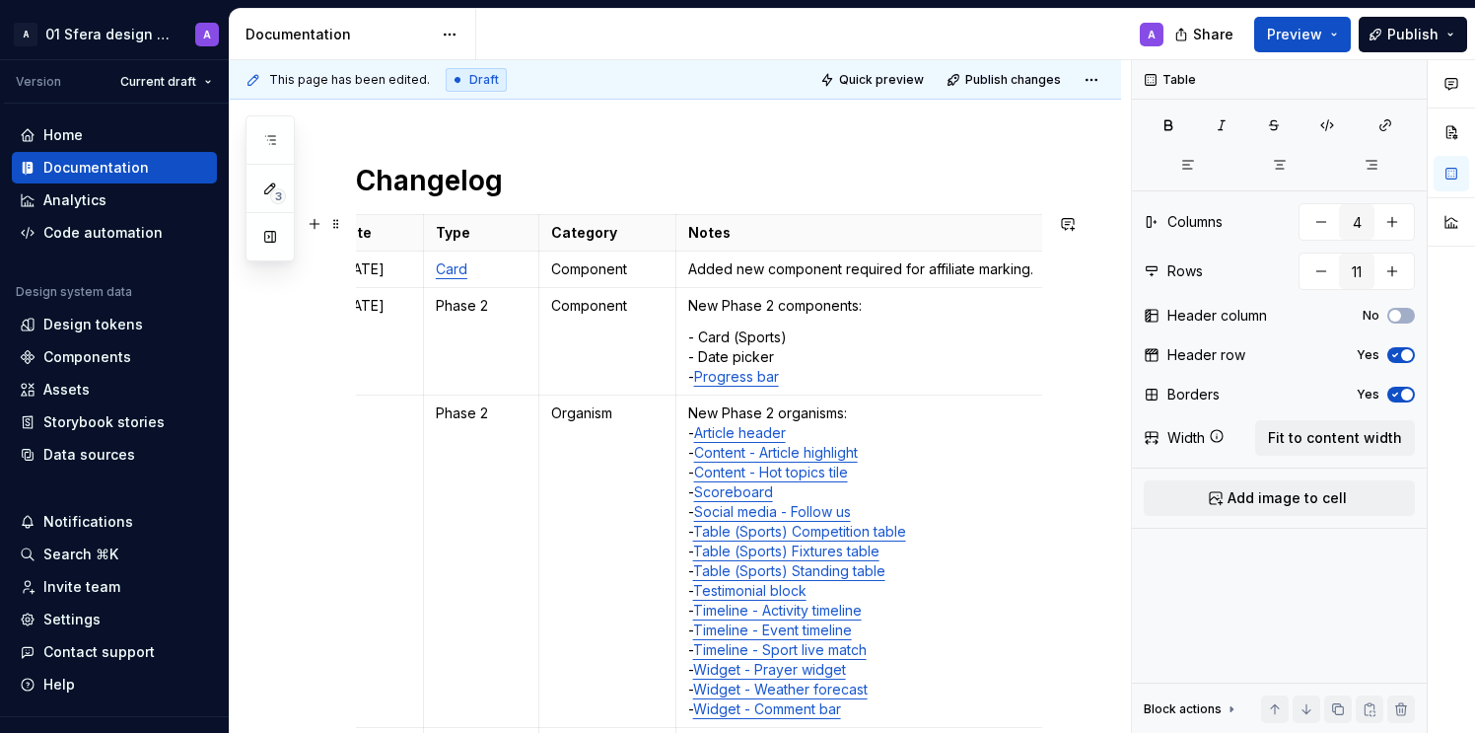
scroll to position [174, 0]
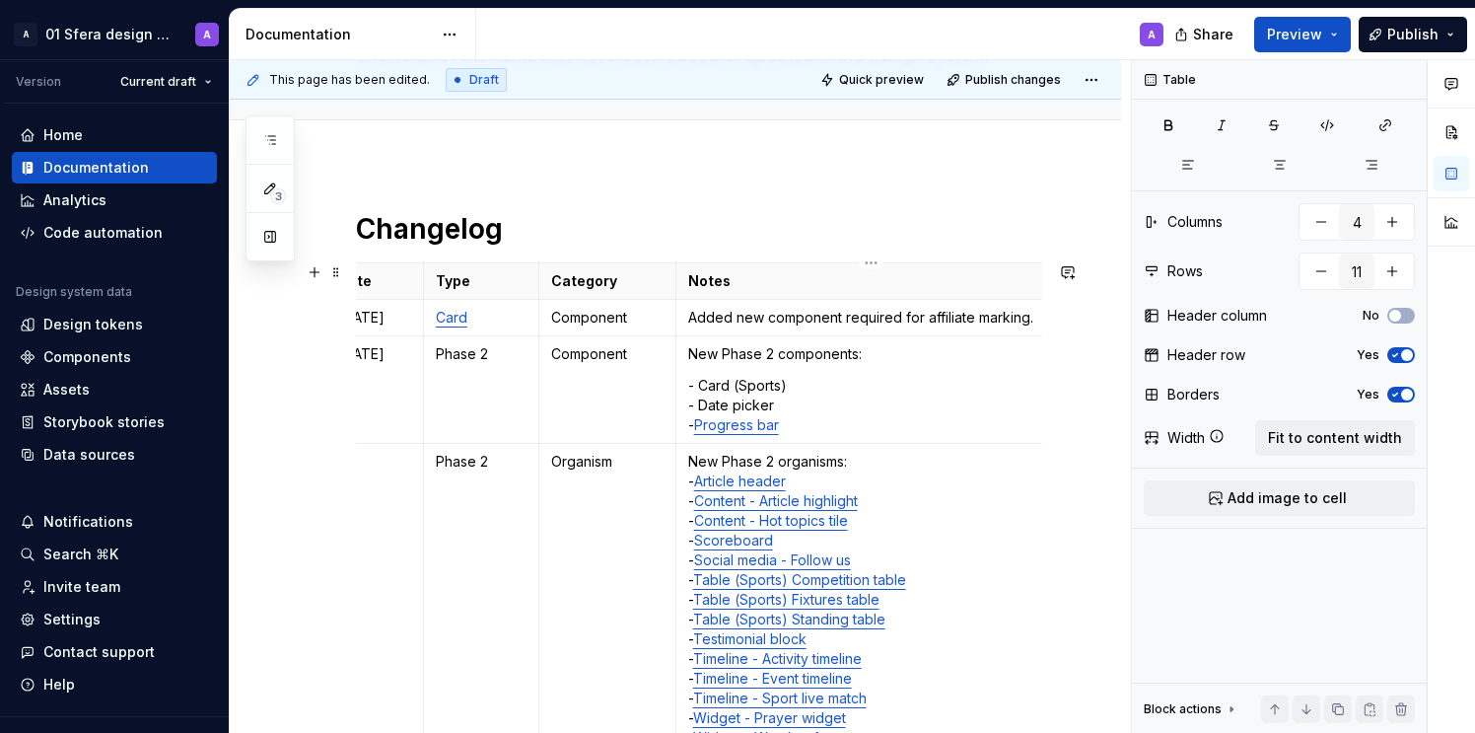
click at [849, 313] on p "Added new component required for affiliate marking." at bounding box center [871, 318] width 366 height 20
click at [985, 314] on p "Added new component required for affiliate marking." at bounding box center [871, 318] width 366 height 20
click at [1037, 319] on p "Added new component required for affiliate marking." at bounding box center [871, 318] width 366 height 20
drag, startPoint x: 765, startPoint y: 317, endPoint x: 793, endPoint y: 318, distance: 27.6
click at [765, 317] on p "Added new component required for affiliate marking." at bounding box center [871, 318] width 366 height 20
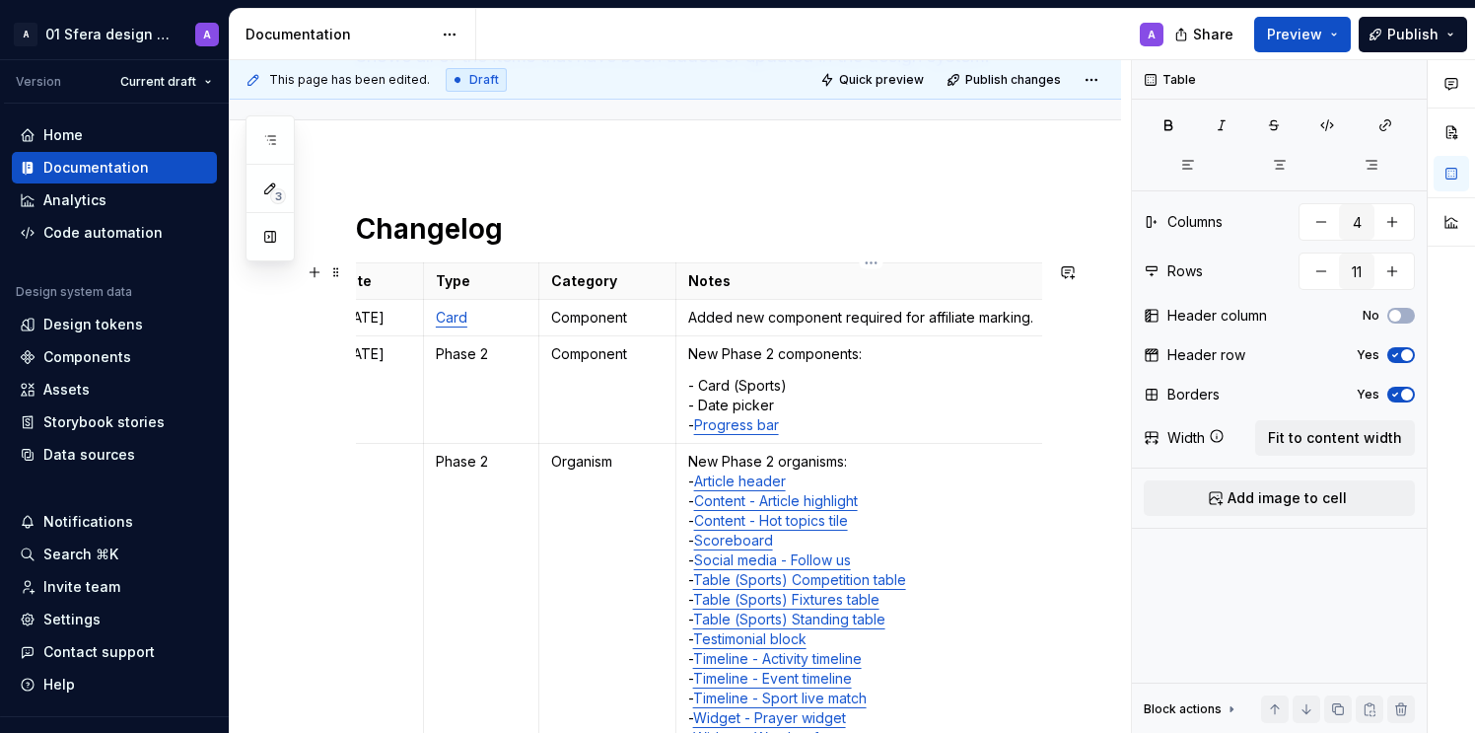
click at [844, 317] on p "Added new component required for affiliate marking." at bounding box center [871, 318] width 366 height 20
click at [762, 318] on p "Added new component required for affiliate marking." at bounding box center [871, 318] width 366 height 20
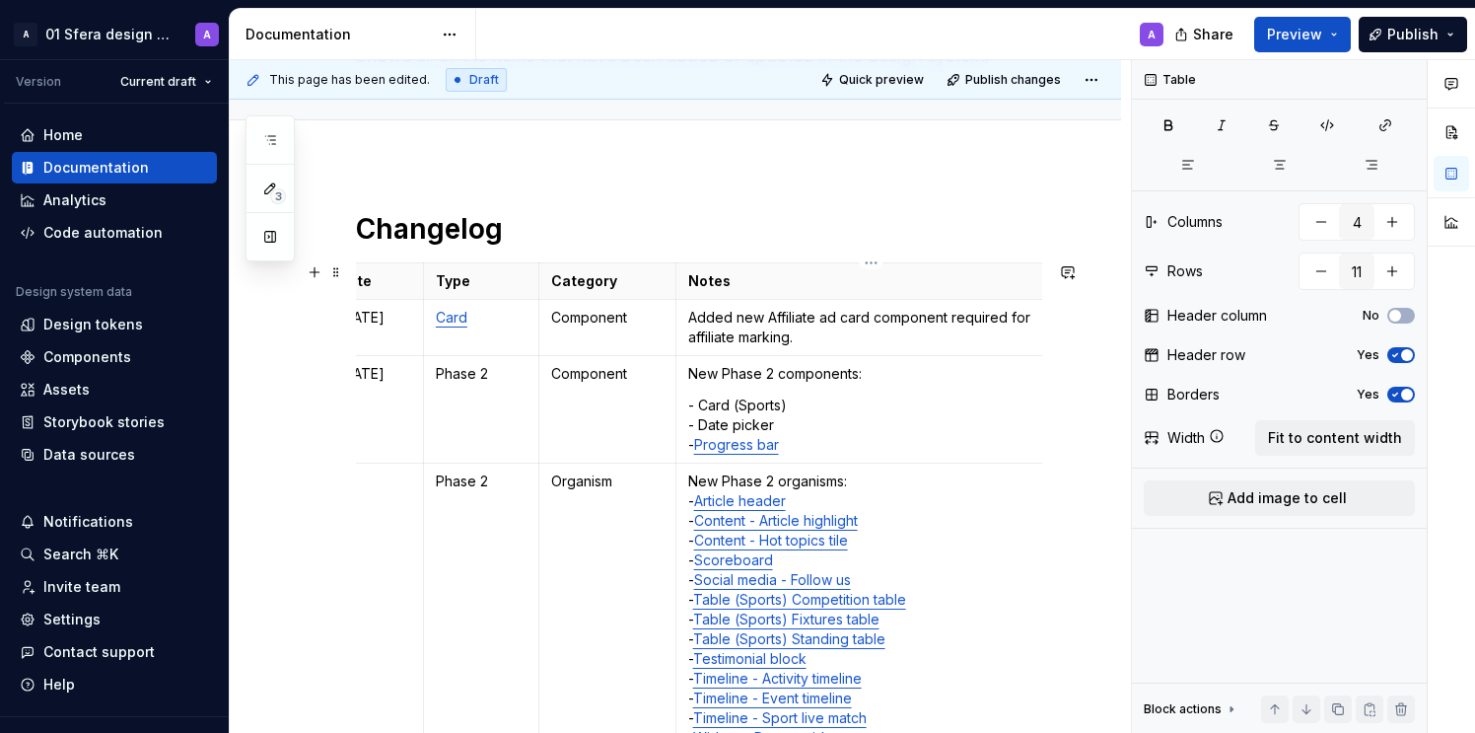
click at [837, 333] on p "Added new Affiliate ad card component required for affiliate marking." at bounding box center [871, 327] width 366 height 39
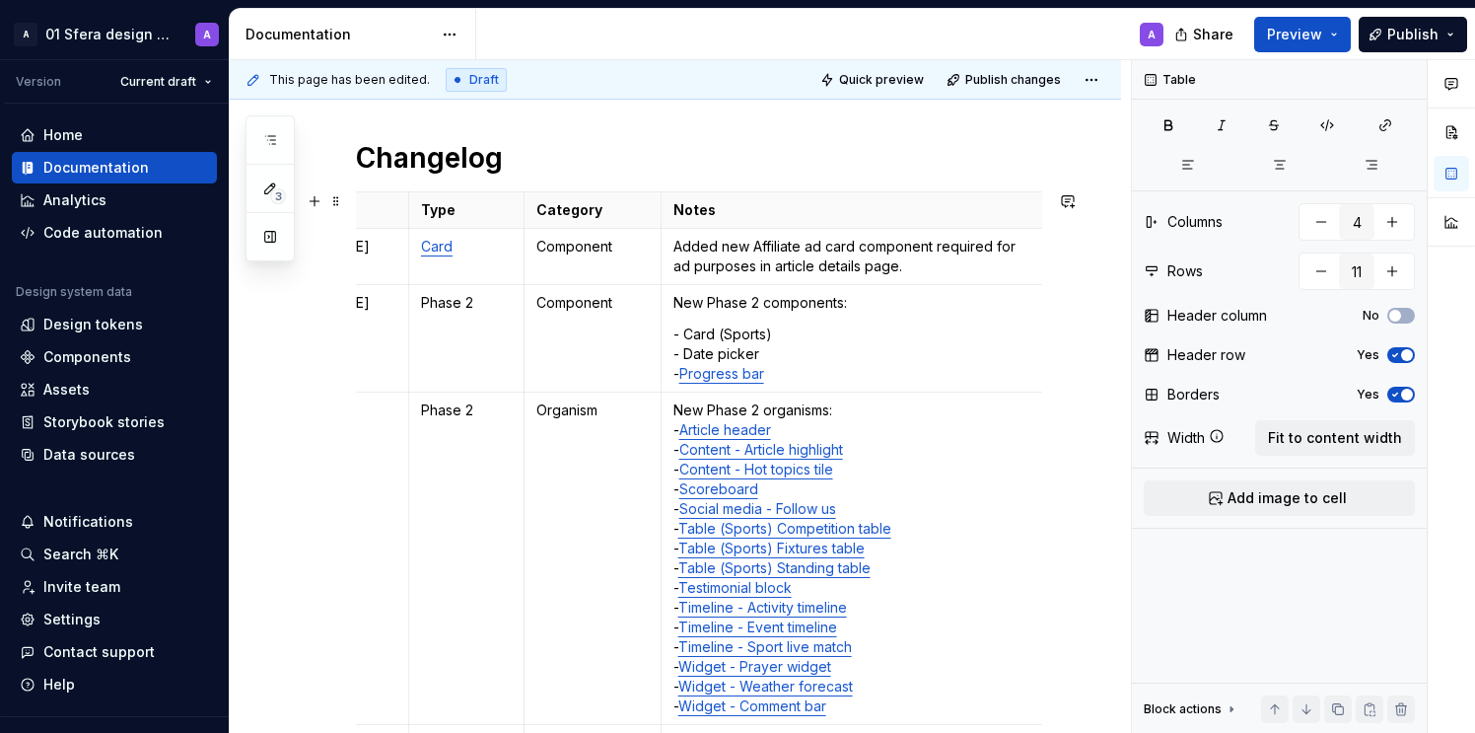
scroll to position [301, 0]
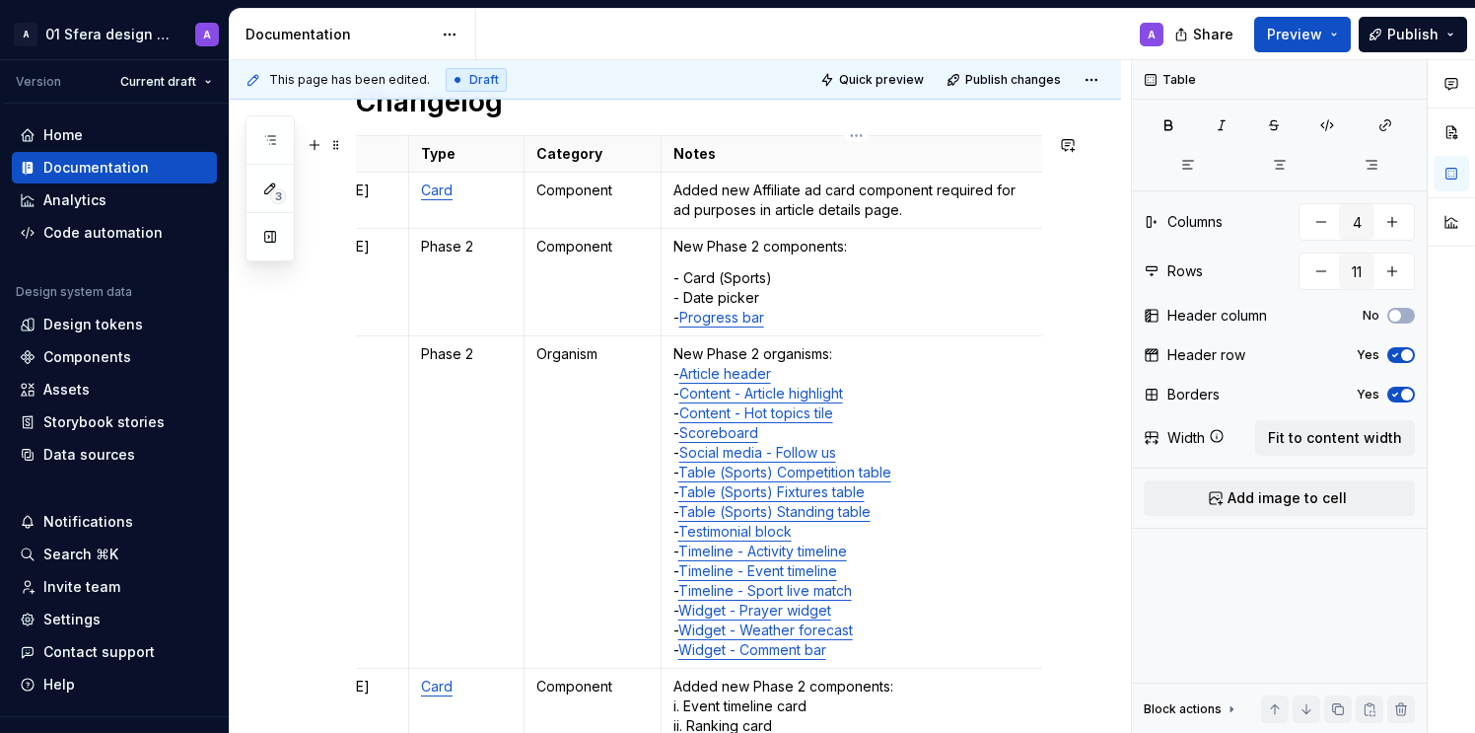
click at [740, 195] on p "Added new Affiliate ad card component required for ad purposes in article detai…" at bounding box center [857, 199] width 366 height 39
click at [476, 191] on p "Card" at bounding box center [466, 190] width 91 height 20
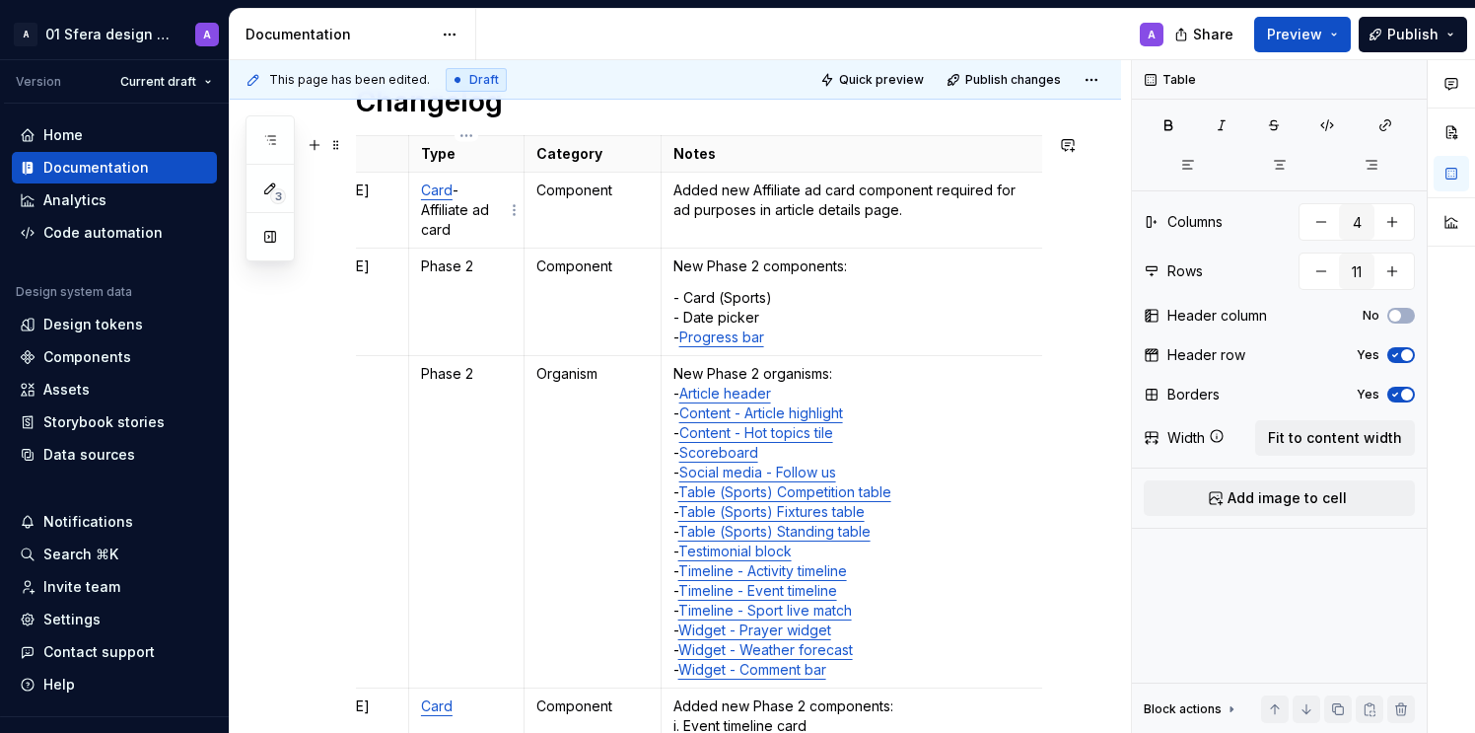
click at [473, 223] on p "Card - Affiliate ad card" at bounding box center [466, 209] width 91 height 59
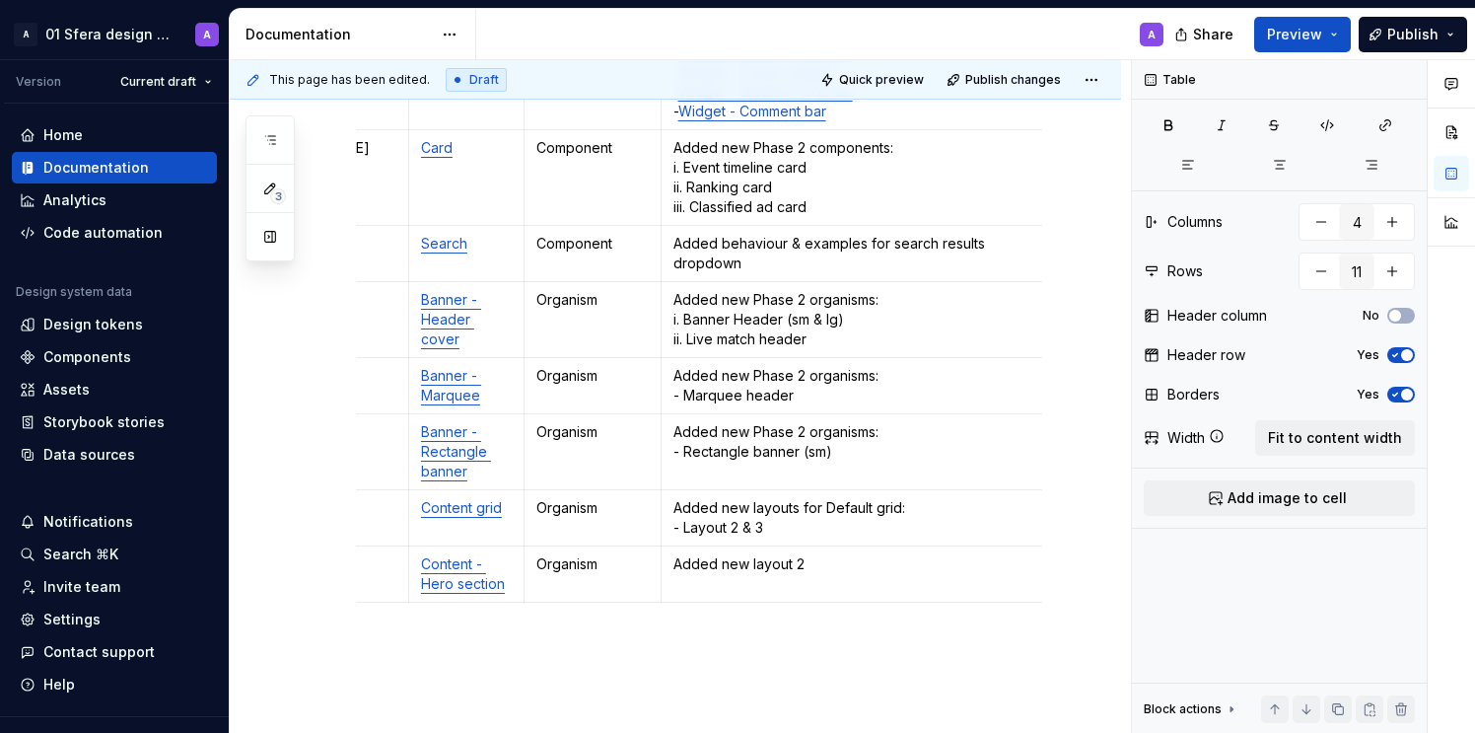
scroll to position [202, 0]
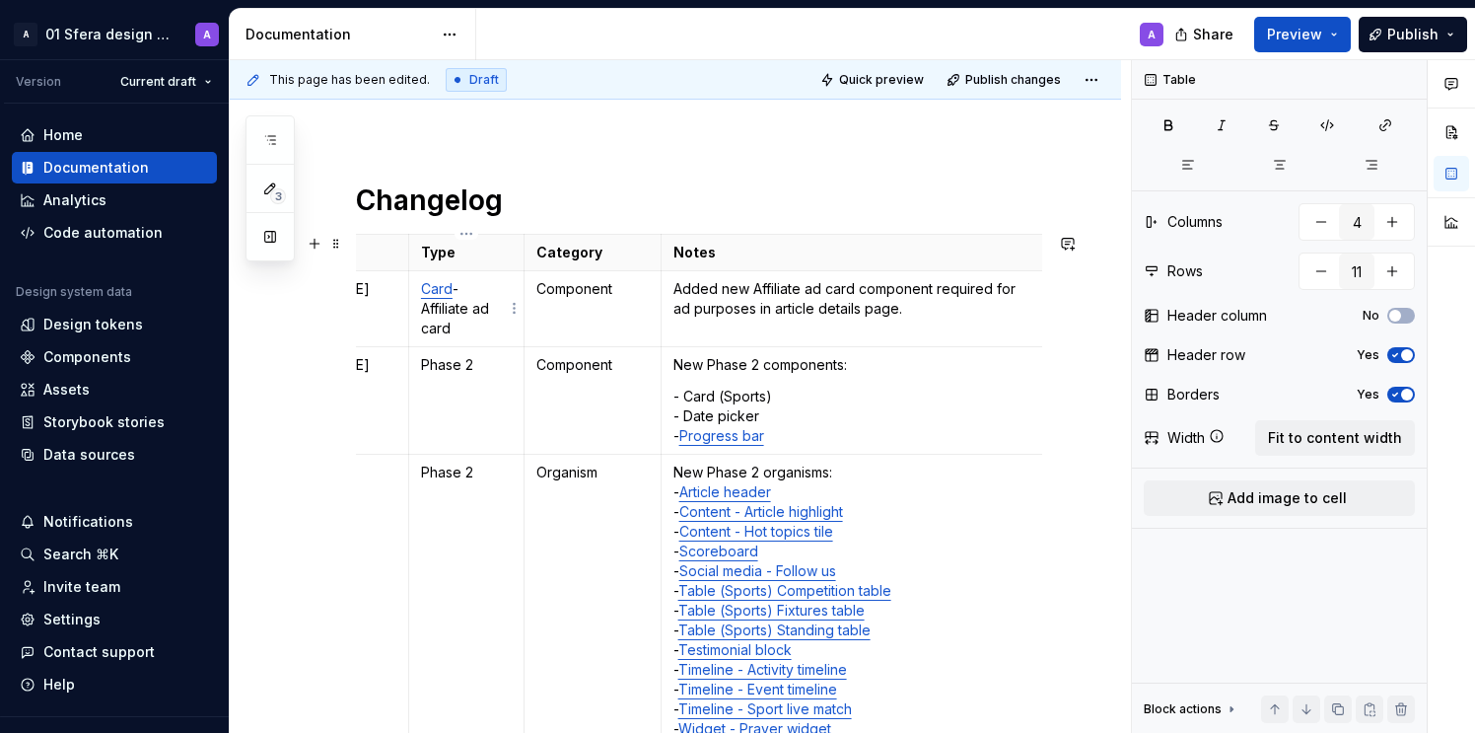
click at [461, 310] on p "Card - Affiliate ad card" at bounding box center [466, 308] width 91 height 59
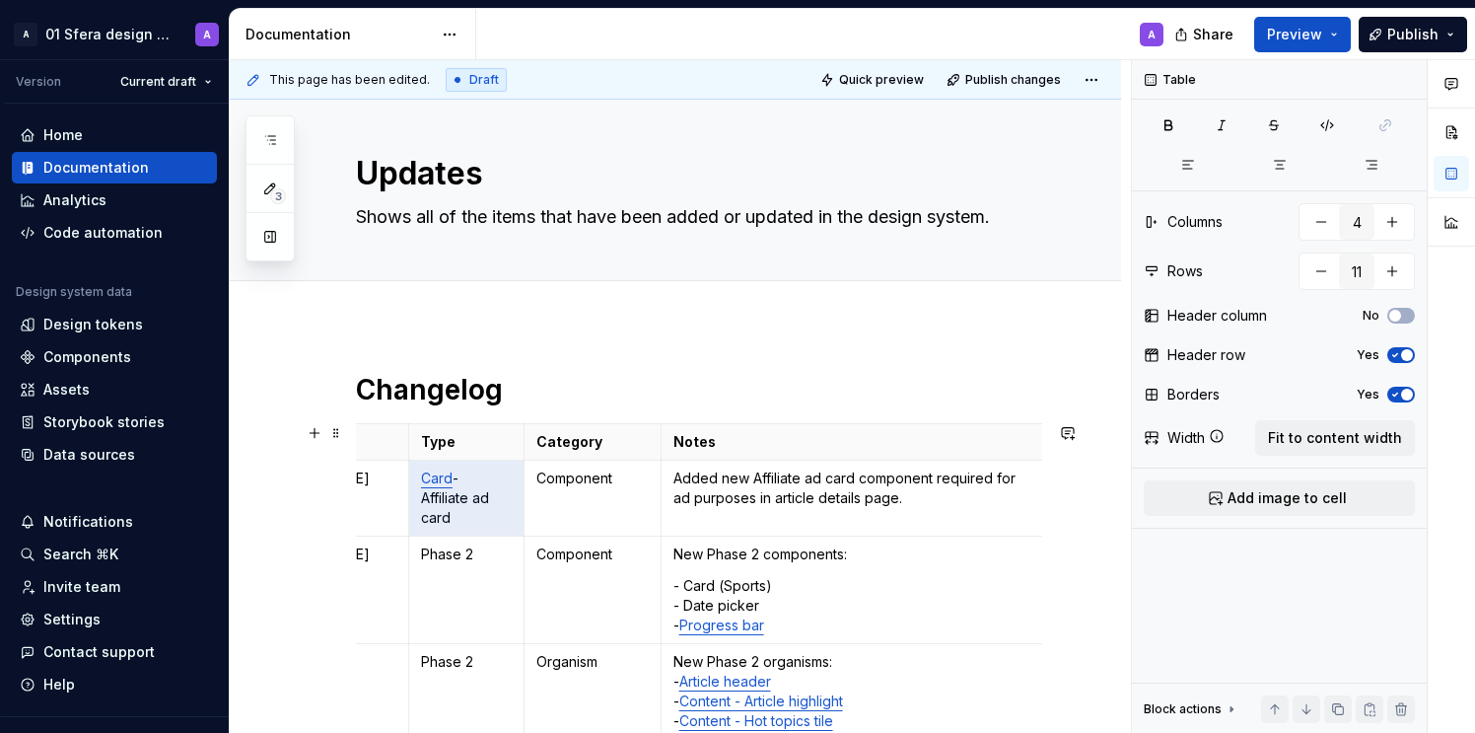
scroll to position [0, 0]
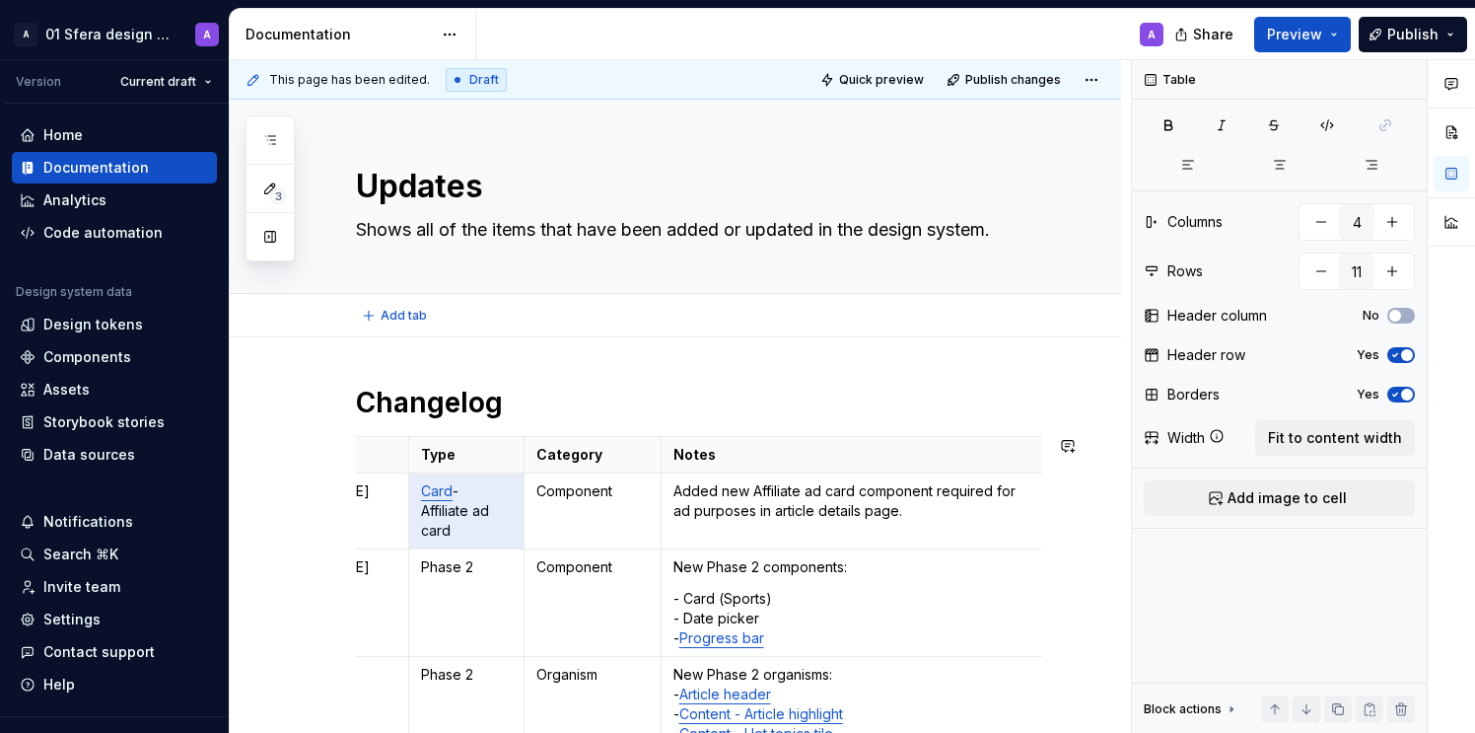
type textarea "*"
click at [473, 513] on p "Card - Affiliate ad card" at bounding box center [466, 510] width 91 height 59
click at [466, 514] on p "Card - Affiliate ad card" at bounding box center [466, 510] width 91 height 59
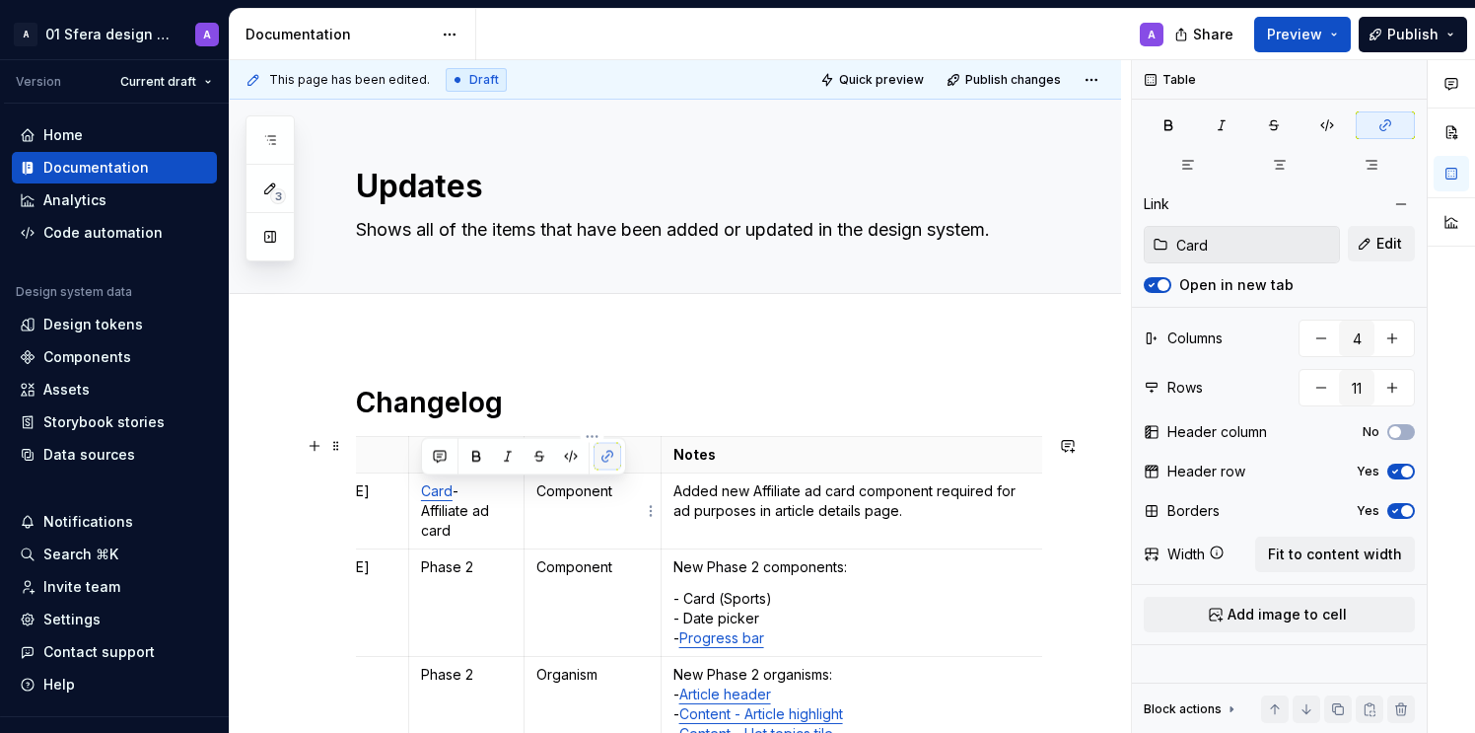
click at [602, 452] on button "button" at bounding box center [608, 457] width 28 height 28
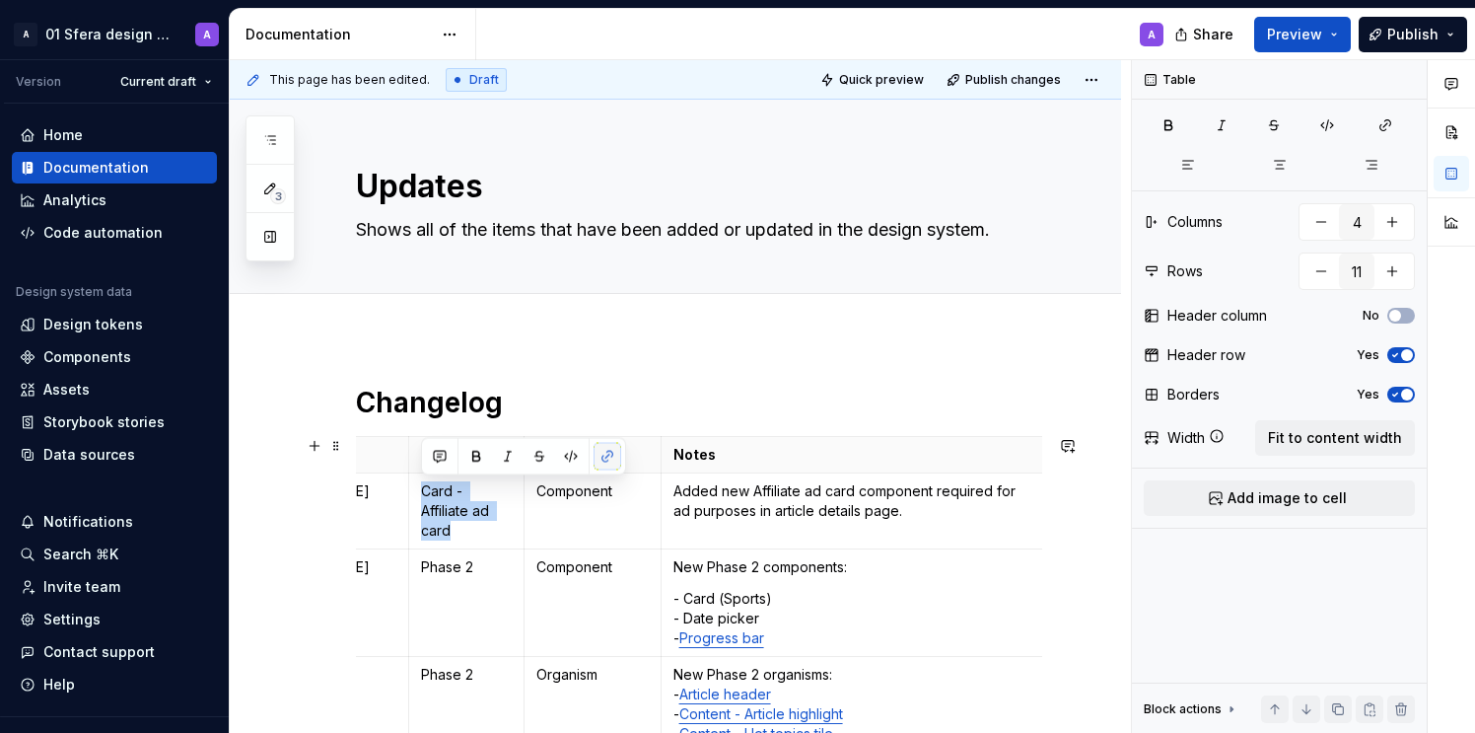
click at [602, 452] on button "button" at bounding box center [608, 457] width 28 height 28
click at [603, 462] on button "button" at bounding box center [608, 457] width 28 height 28
drag, startPoint x: 416, startPoint y: 521, endPoint x: 438, endPoint y: 519, distance: 21.8
click at [417, 521] on td "Card - Affiliate ad card" at bounding box center [465, 511] width 115 height 76
click at [448, 514] on p "Card - Affiliate ad card" at bounding box center [466, 510] width 91 height 59
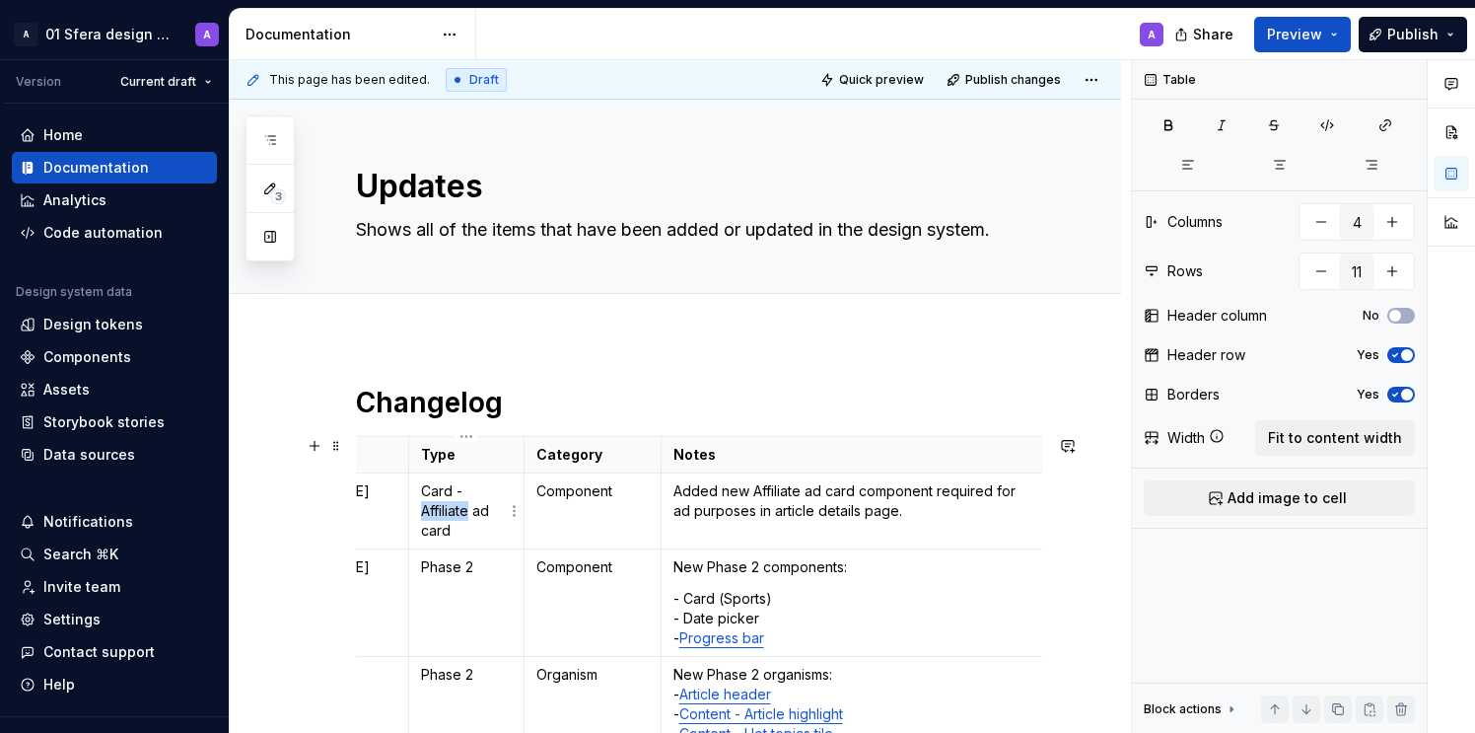
click at [448, 514] on p "Card - Affiliate ad card" at bounding box center [466, 510] width 91 height 59
click at [486, 507] on p "Card - Affiliate ad card" at bounding box center [466, 510] width 91 height 59
click at [606, 457] on button "button" at bounding box center [608, 457] width 28 height 28
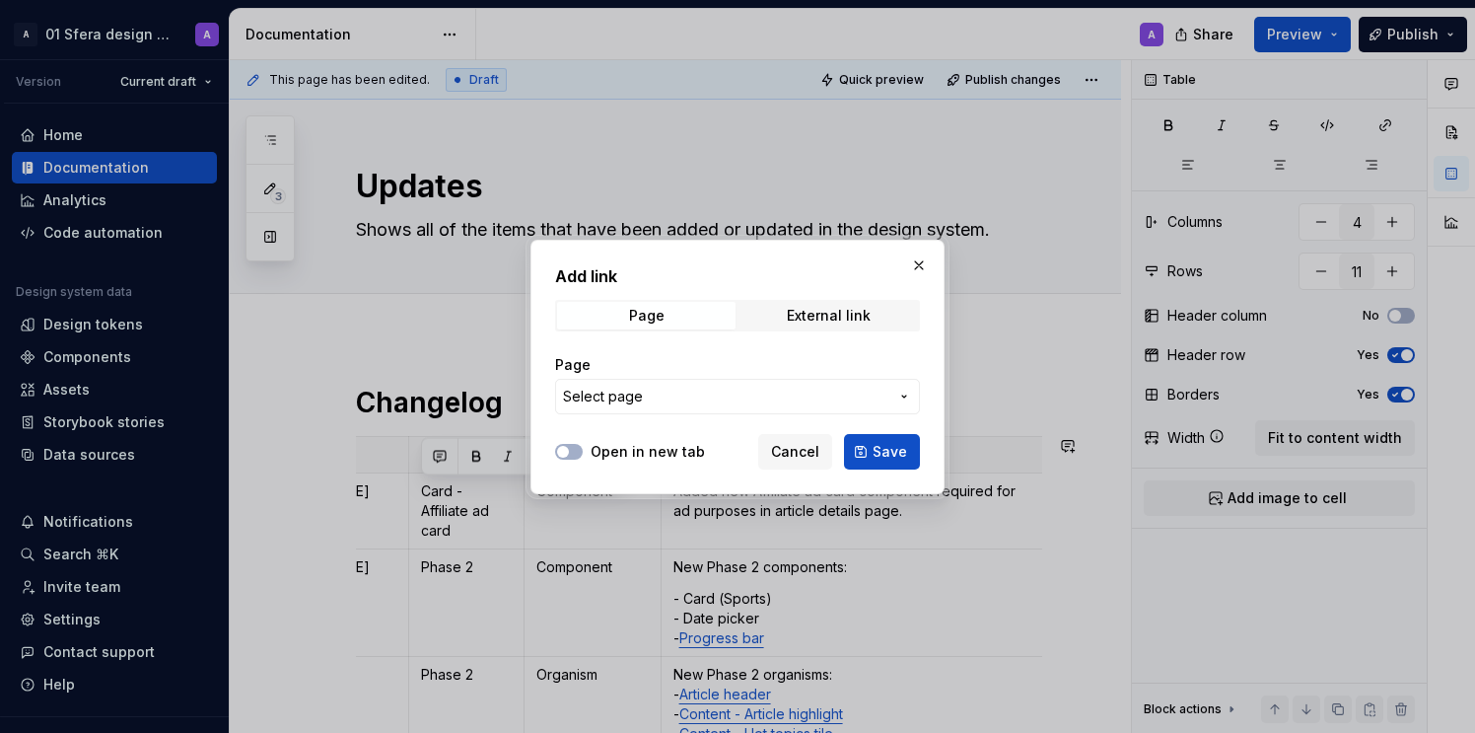
click at [647, 448] on label "Open in new tab" at bounding box center [648, 452] width 114 height 20
click at [583, 448] on button "Open in new tab" at bounding box center [569, 452] width 28 height 16
click at [671, 394] on span "Select page" at bounding box center [725, 397] width 325 height 20
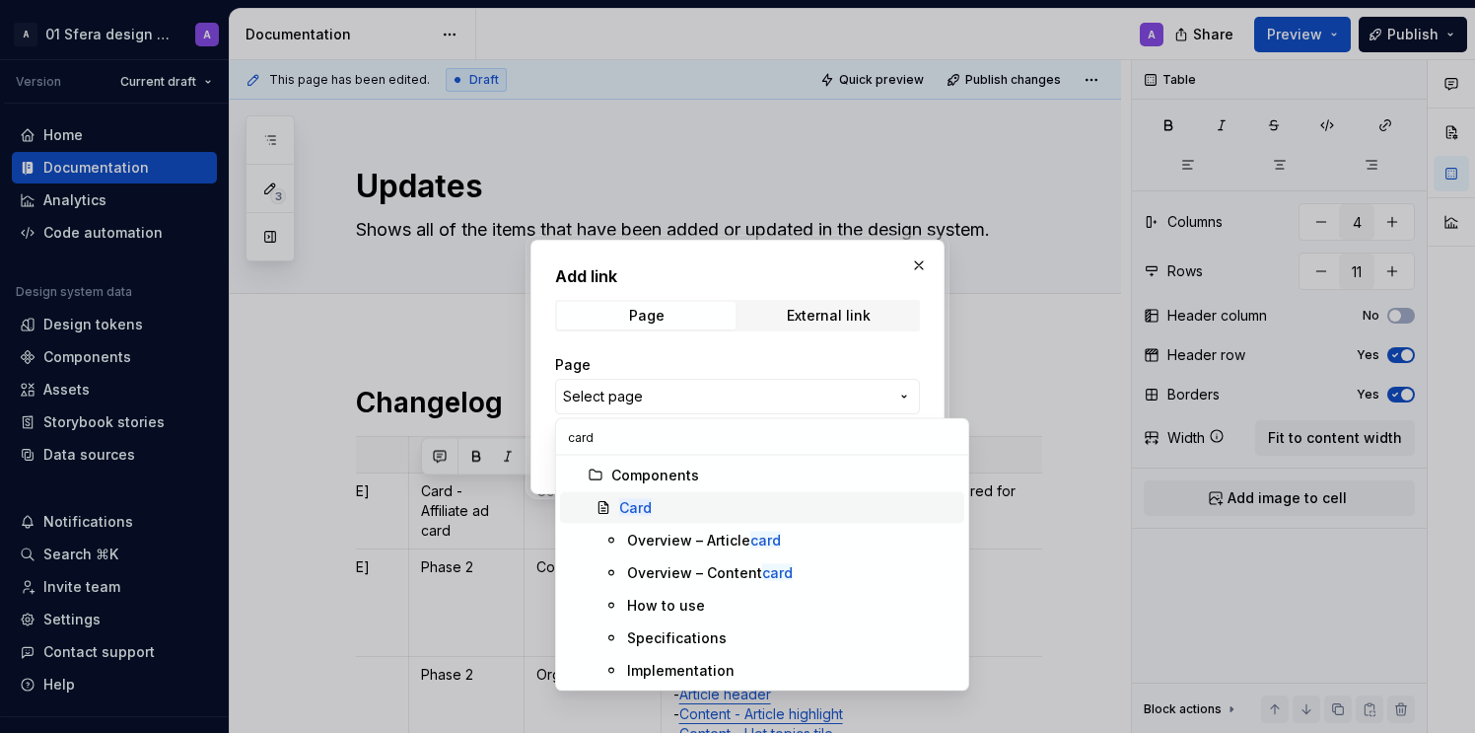
type input "card"
click at [652, 506] on div "Card" at bounding box center [787, 508] width 337 height 20
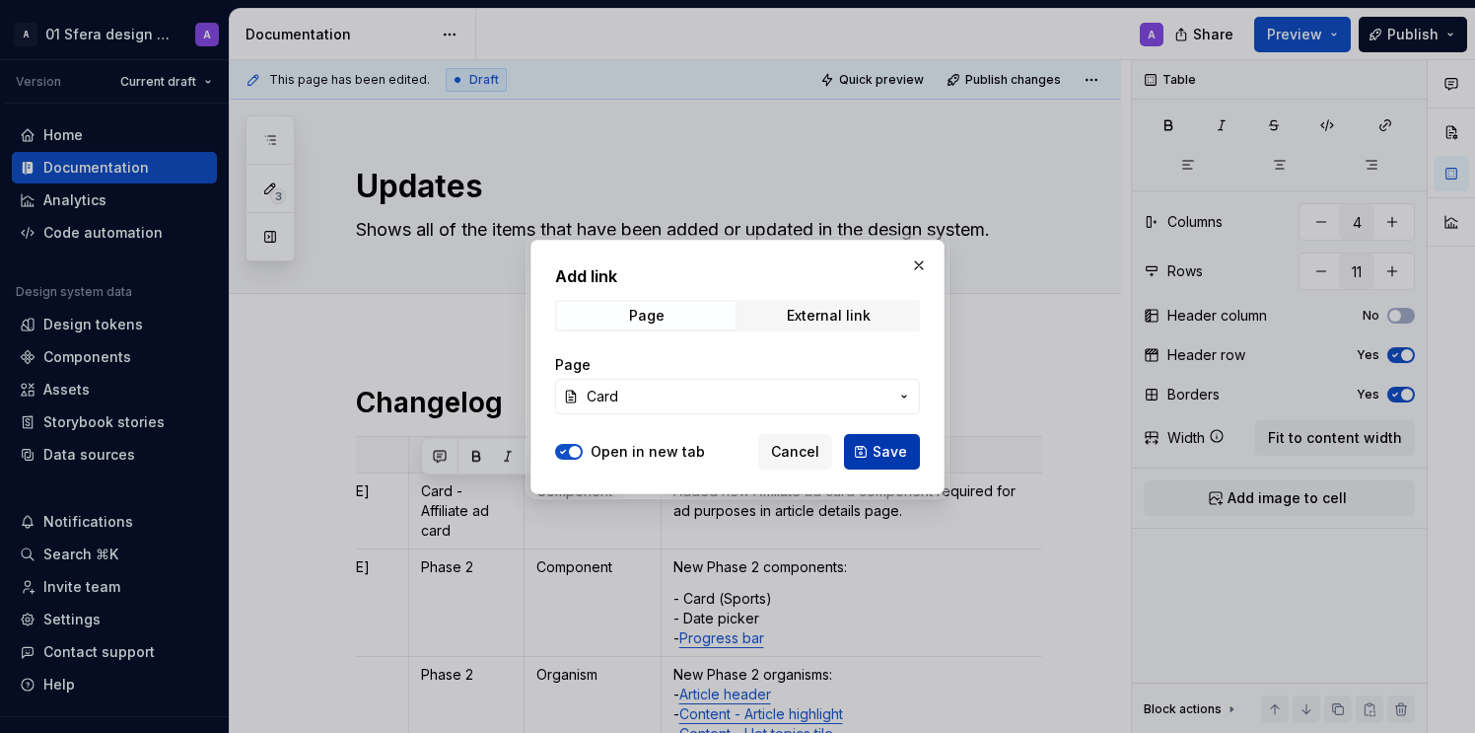
click at [880, 446] on span "Save" at bounding box center [890, 452] width 35 height 20
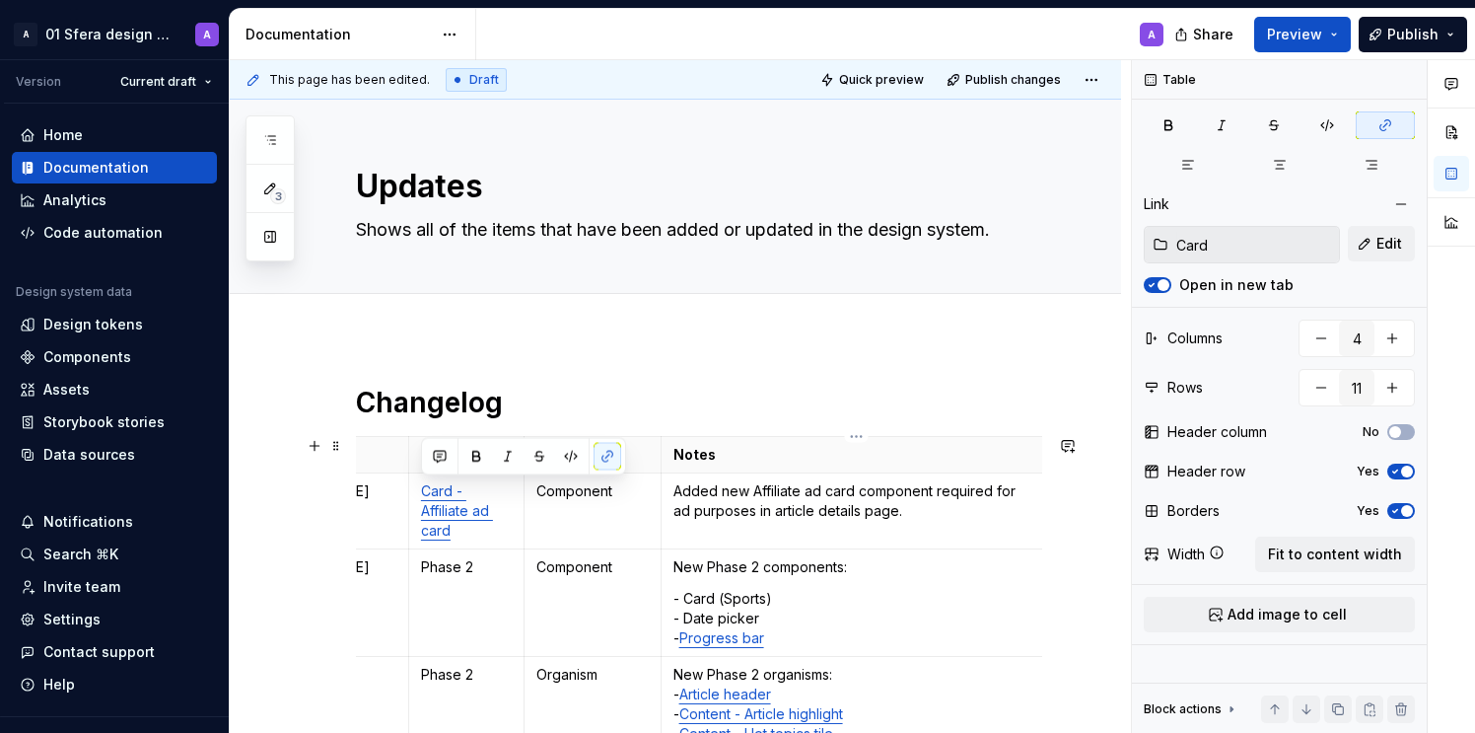
click at [817, 499] on p "Added new Affiliate ad card component required for ad purposes in article detai…" at bounding box center [857, 500] width 366 height 39
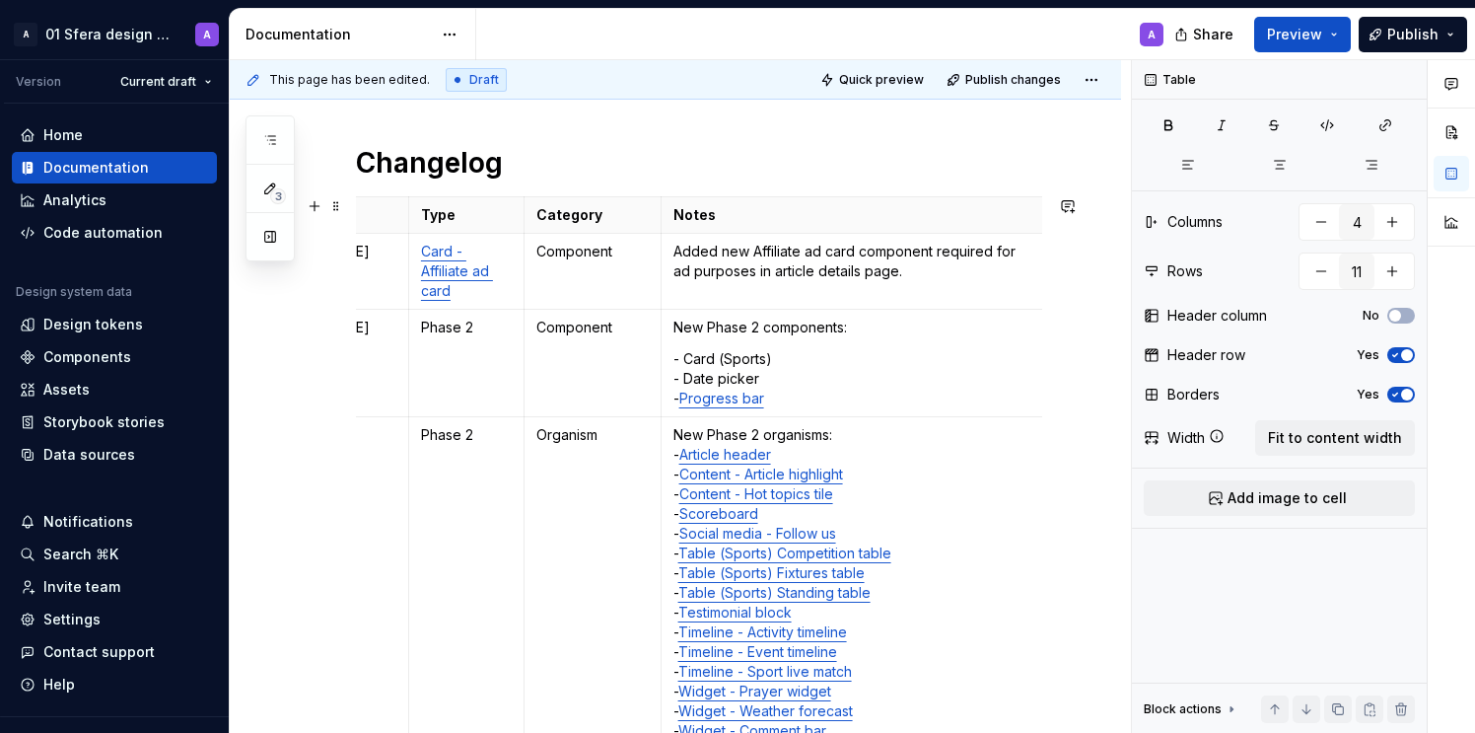
scroll to position [226, 0]
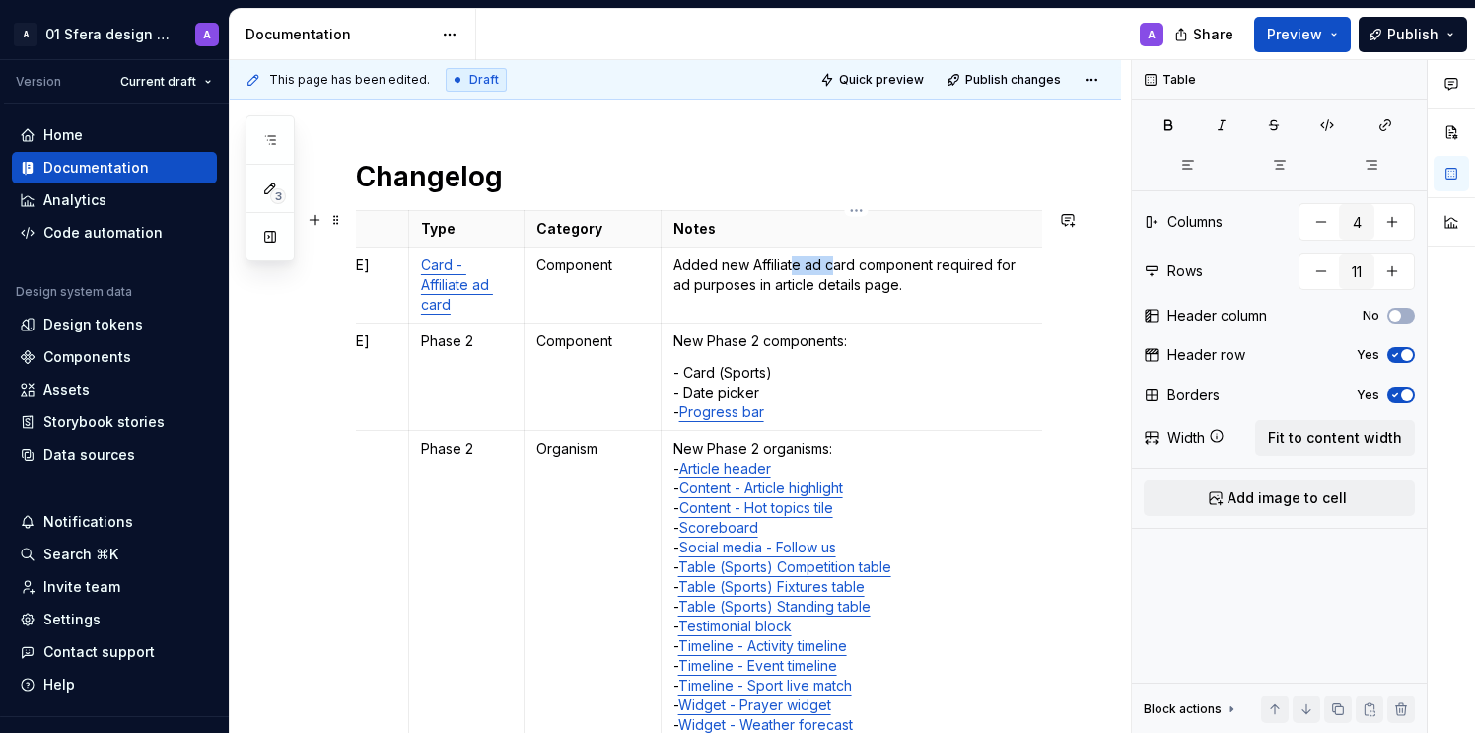
drag, startPoint x: 791, startPoint y: 264, endPoint x: 833, endPoint y: 265, distance: 42.4
click at [833, 265] on p "Added new Affiliate ad card component required for ad purposes in article detai…" at bounding box center [857, 274] width 366 height 39
drag, startPoint x: 886, startPoint y: 267, endPoint x: 920, endPoint y: 268, distance: 34.5
click at [909, 267] on p "Added new Affiliate ad card component required for ad purposes in article detai…" at bounding box center [857, 274] width 366 height 39
click at [946, 270] on p "Added new Affiliate ad card component required for ad purposes in article detai…" at bounding box center [857, 274] width 366 height 39
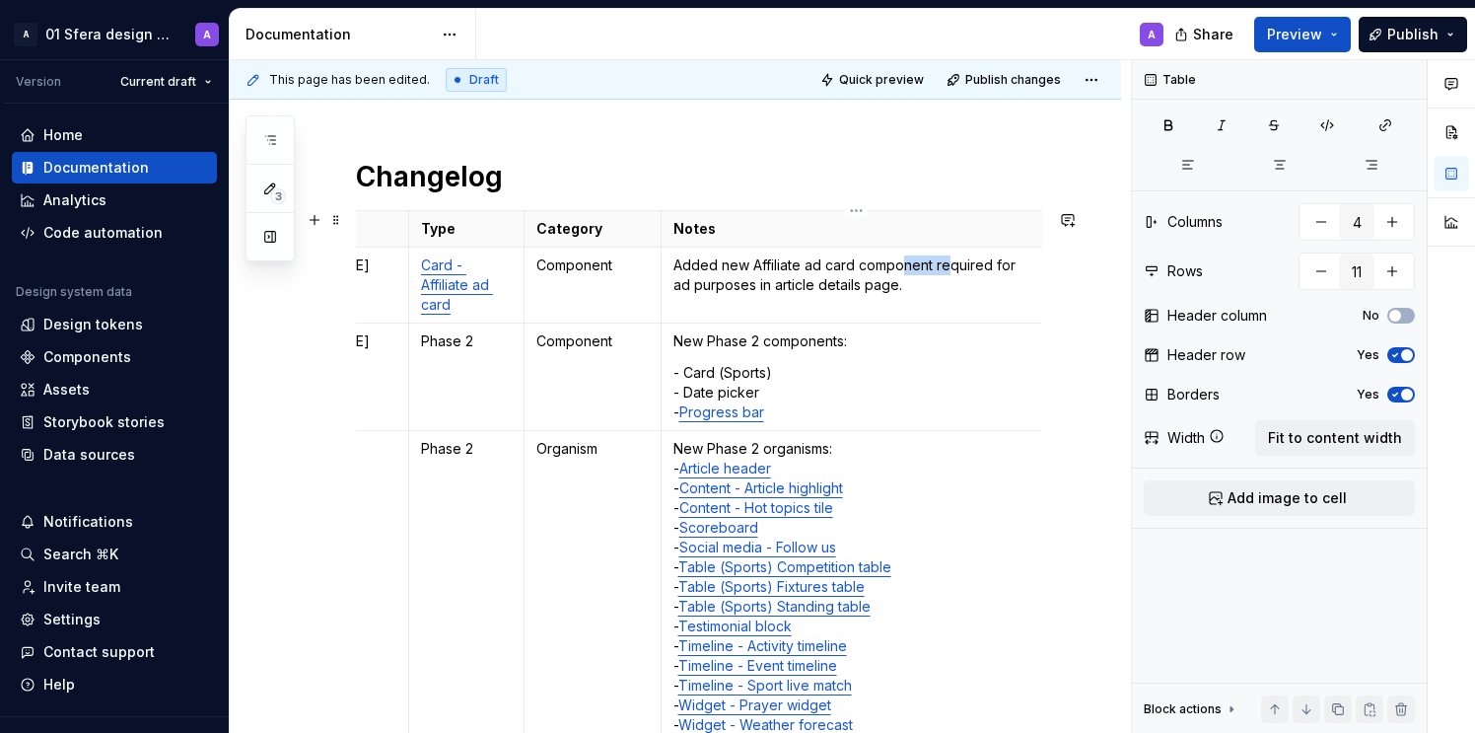
drag, startPoint x: 902, startPoint y: 268, endPoint x: 950, endPoint y: 264, distance: 47.5
click at [950, 264] on p "Added new Affiliate ad card component required for ad purposes in article detai…" at bounding box center [857, 274] width 366 height 39
click at [796, 277] on p "Added new Affiliate ad card component required for ad purposes in article detai…" at bounding box center [857, 274] width 366 height 39
click at [713, 278] on p "Added new Affiliate ad card component required for ad purposes in article detai…" at bounding box center [857, 274] width 366 height 39
click at [703, 281] on p "Added new Affiliate ad card component required for ad purposes in article detai…" at bounding box center [857, 274] width 366 height 39
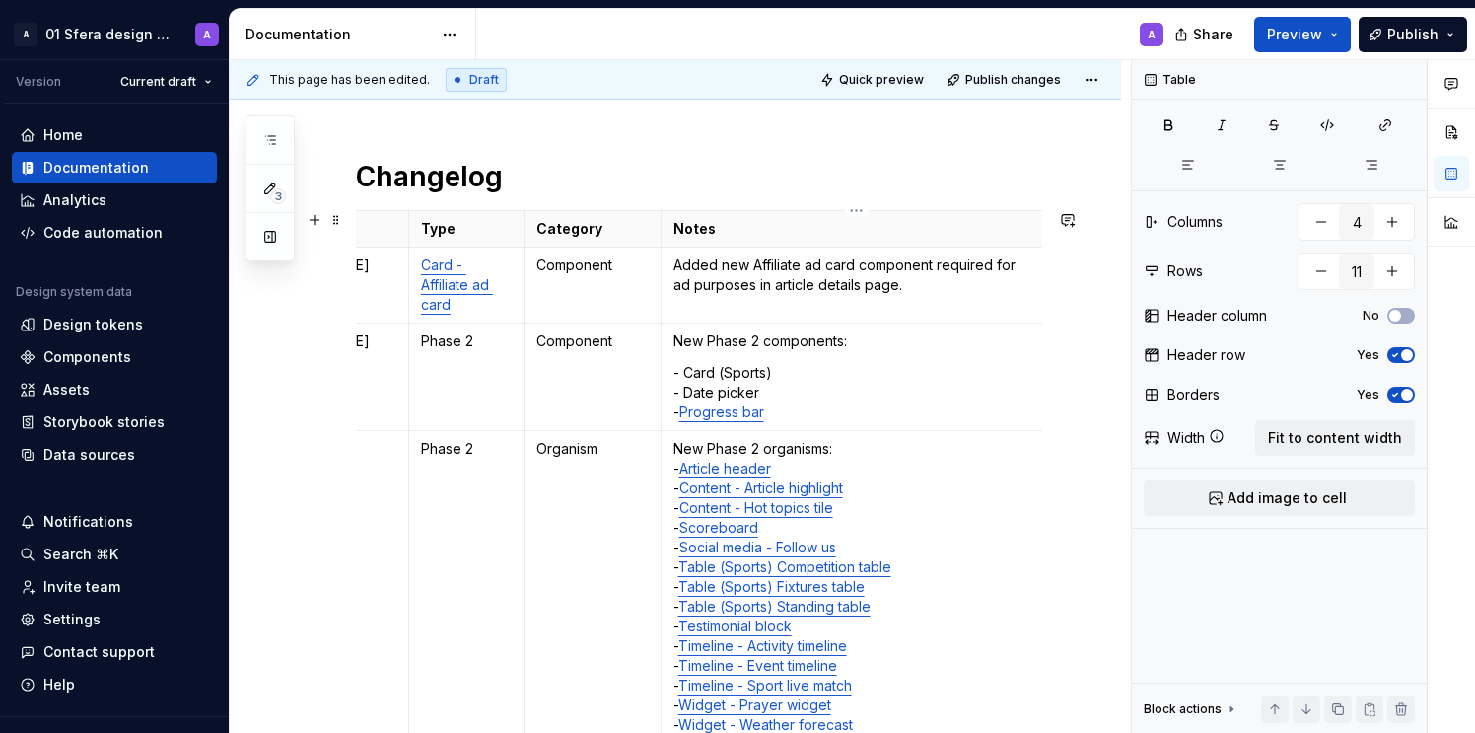
click at [869, 281] on p "Added new Affiliate ad card component required for ad purposes in article detai…" at bounding box center [857, 274] width 366 height 39
click at [1029, 261] on p "Added new Affiliate ad card component required for ad purposes in article detai…" at bounding box center [857, 274] width 366 height 39
click at [789, 283] on p "Added new Affiliate ad card component required for ads purposes in article deta…" at bounding box center [857, 274] width 366 height 39
click at [751, 282] on p "Added new Affiliate ad card component required for ads purposes in article deta…" at bounding box center [857, 274] width 366 height 39
drag, startPoint x: 698, startPoint y: 282, endPoint x: 785, endPoint y: 288, distance: 87.0
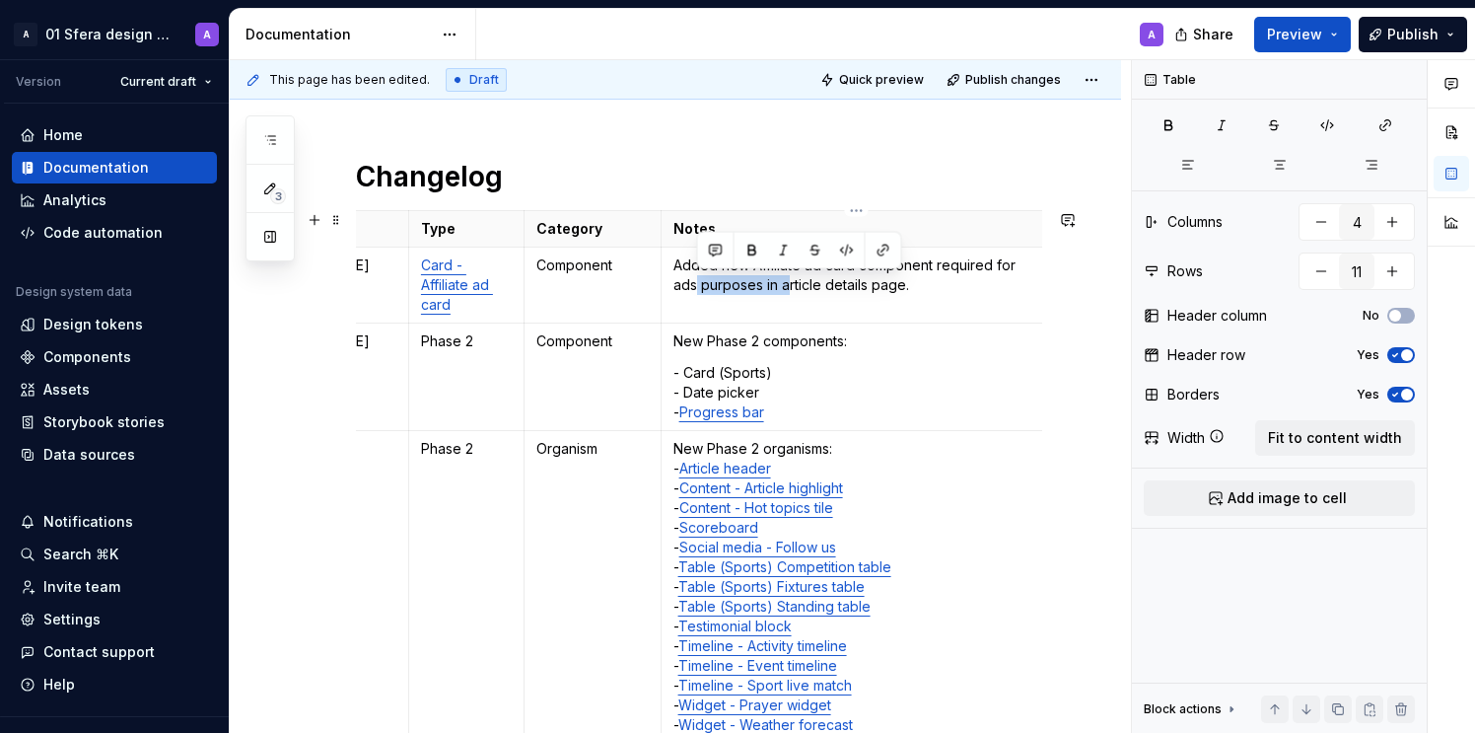
click at [785, 288] on p "Added new Affiliate ad card component required for ads purposes in article deta…" at bounding box center [857, 274] width 366 height 39
click at [904, 294] on p "Added new Affiliate ad card component required for ads purposes in article deta…" at bounding box center [857, 274] width 366 height 39
click at [925, 282] on p "Added new Affiliate ad card component required for ads purposes in article deta…" at bounding box center [857, 274] width 366 height 39
drag, startPoint x: 763, startPoint y: 287, endPoint x: 709, endPoint y: 290, distance: 54.3
click at [709, 290] on p "Added new Affiliate ad card component required for ads purposes in article deta…" at bounding box center [857, 274] width 366 height 39
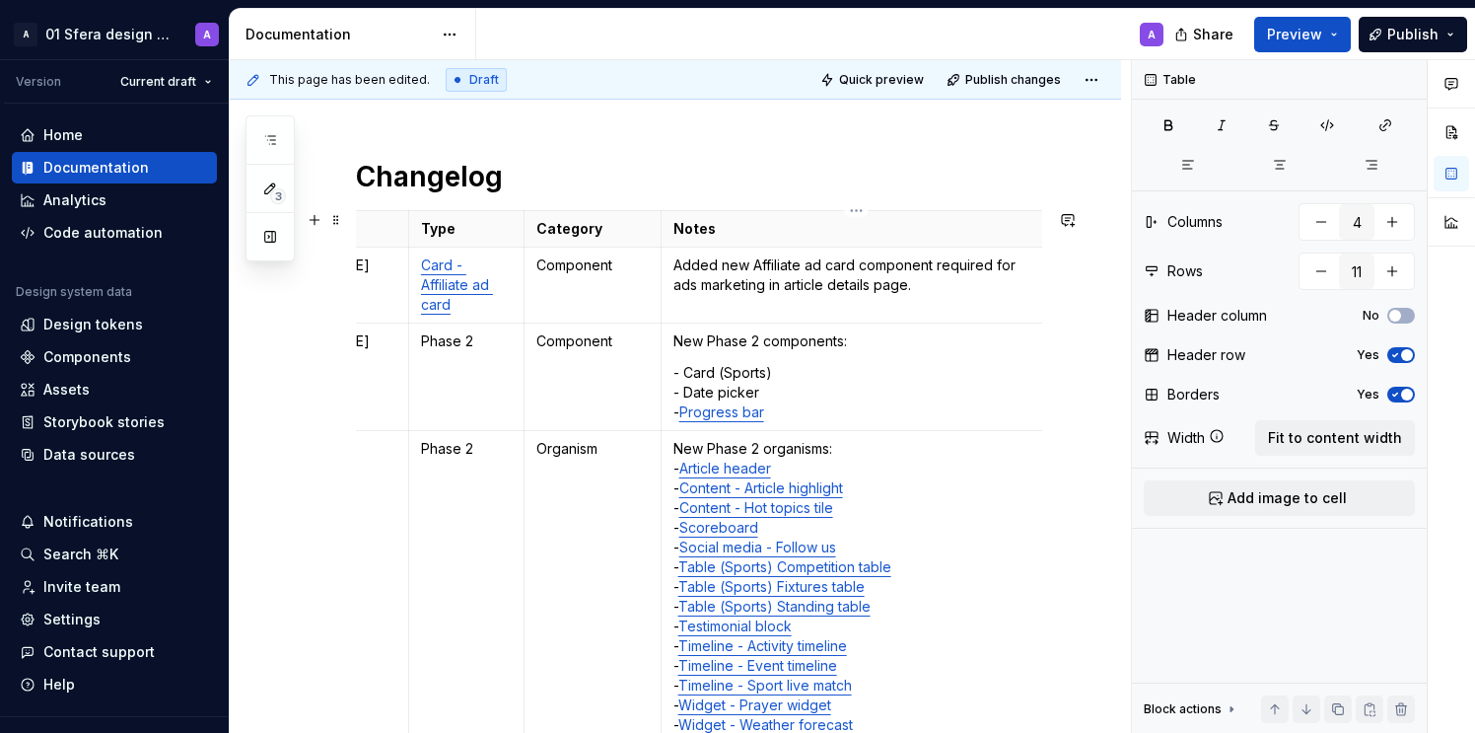
click at [949, 286] on p "Added new Affiliate ad card component required for ads marketing in article det…" at bounding box center [857, 274] width 366 height 39
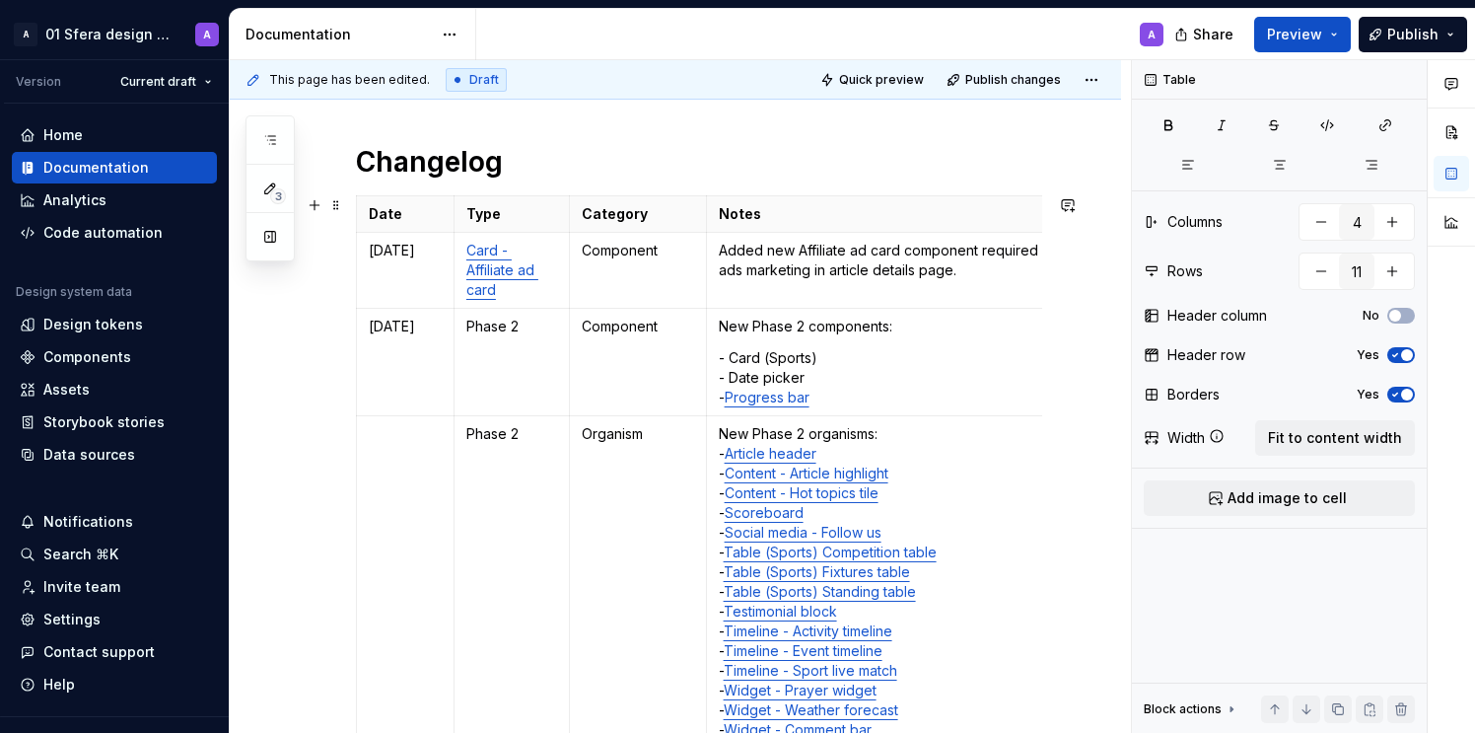
scroll to position [120, 0]
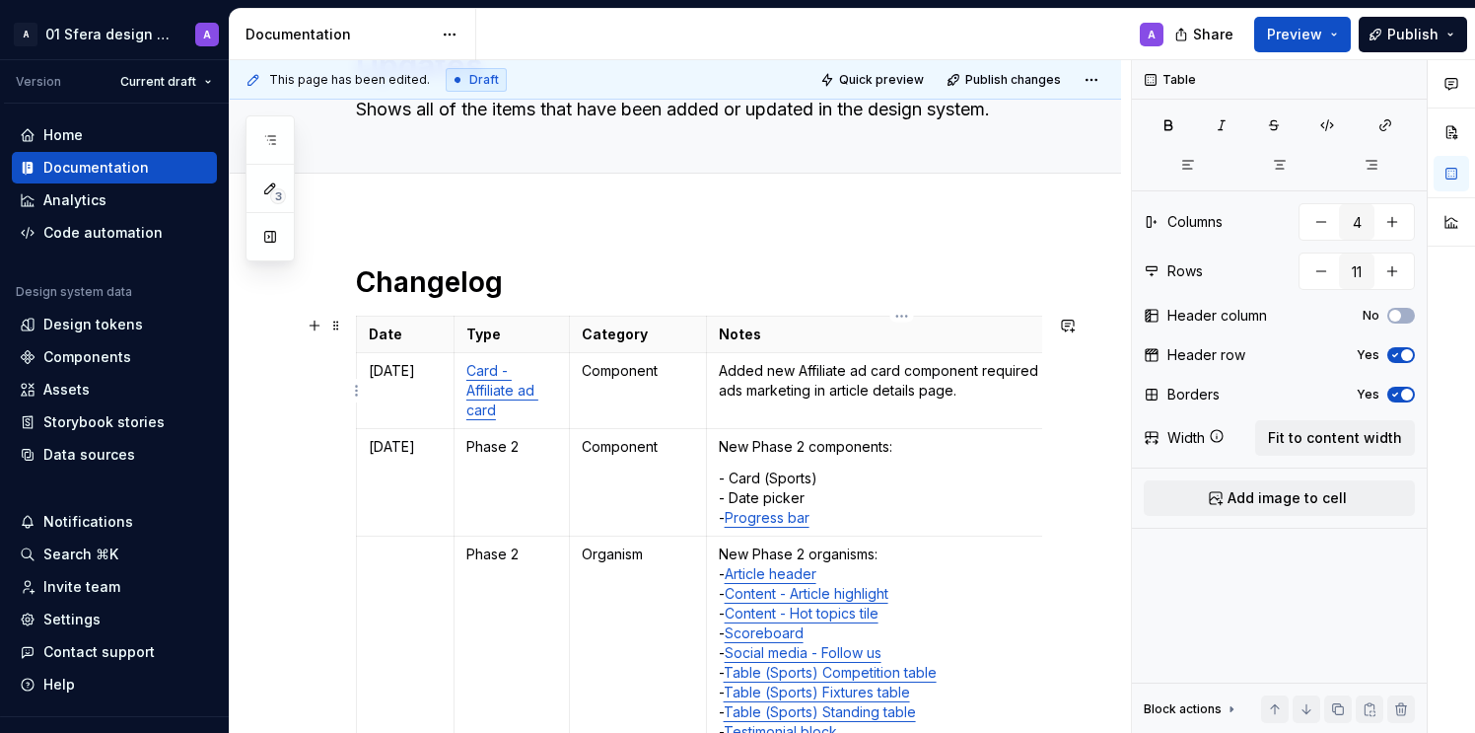
click at [816, 385] on p "Added new Affiliate ad card component required for ads marketing in article det…" at bounding box center [902, 380] width 366 height 39
click at [956, 383] on p "Added new Affiliate ad card component required for ads marketing in article det…" at bounding box center [902, 380] width 366 height 39
click at [977, 391] on p "Added new Affiliate ad card component required for ads marketing in article det…" at bounding box center [902, 380] width 366 height 39
type textarea "*"
